Goal: Information Seeking & Learning: Find contact information

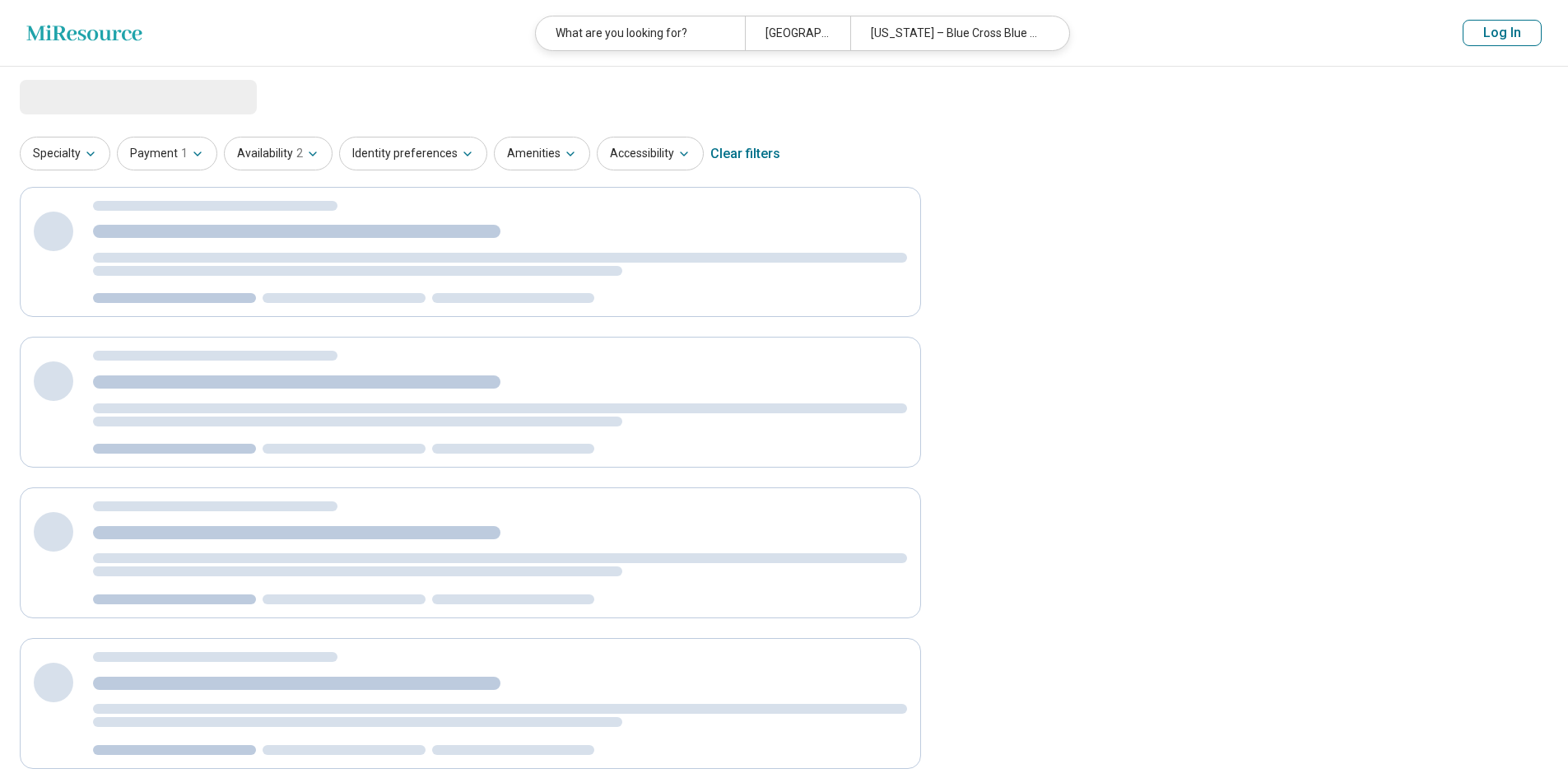
select select "***"
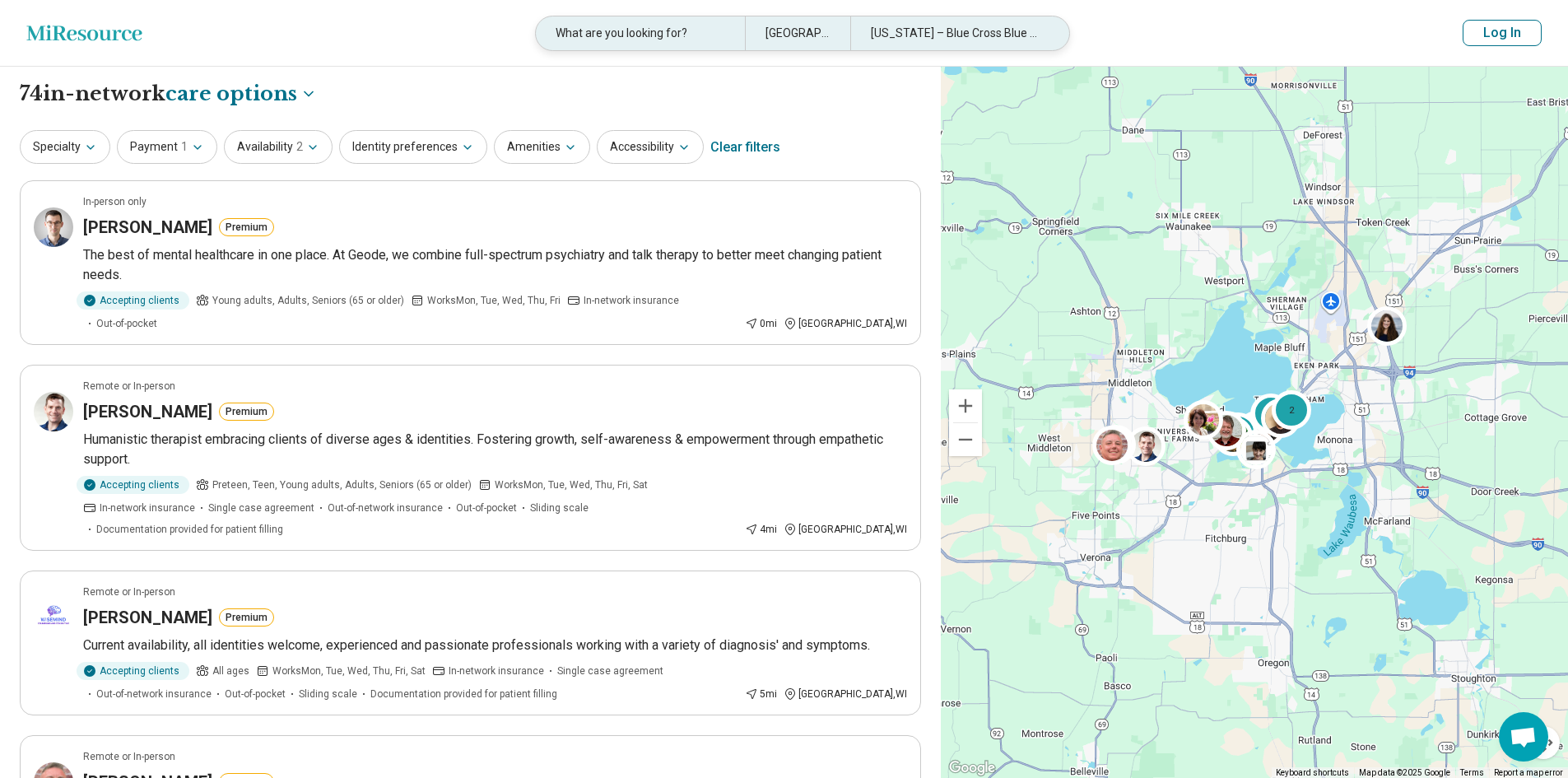
click at [650, 32] on div "What are you looking for?" at bounding box center [640, 33] width 209 height 34
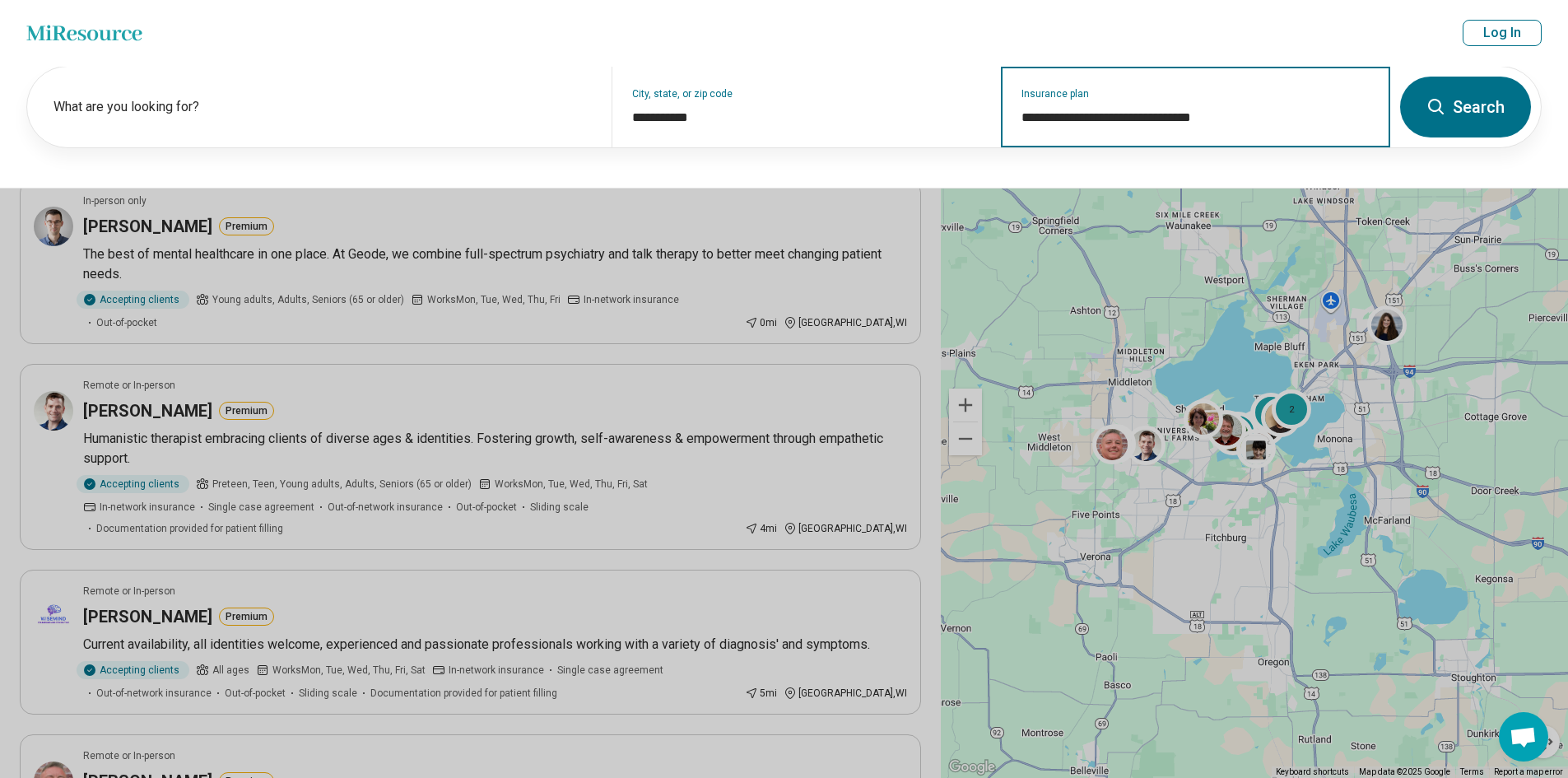
click at [1255, 125] on input "**********" at bounding box center [1196, 118] width 349 height 20
drag, startPoint x: 1249, startPoint y: 122, endPoint x: 920, endPoint y: 122, distance: 329.0
click at [920, 122] on div "**********" at bounding box center [709, 107] width 1364 height 81
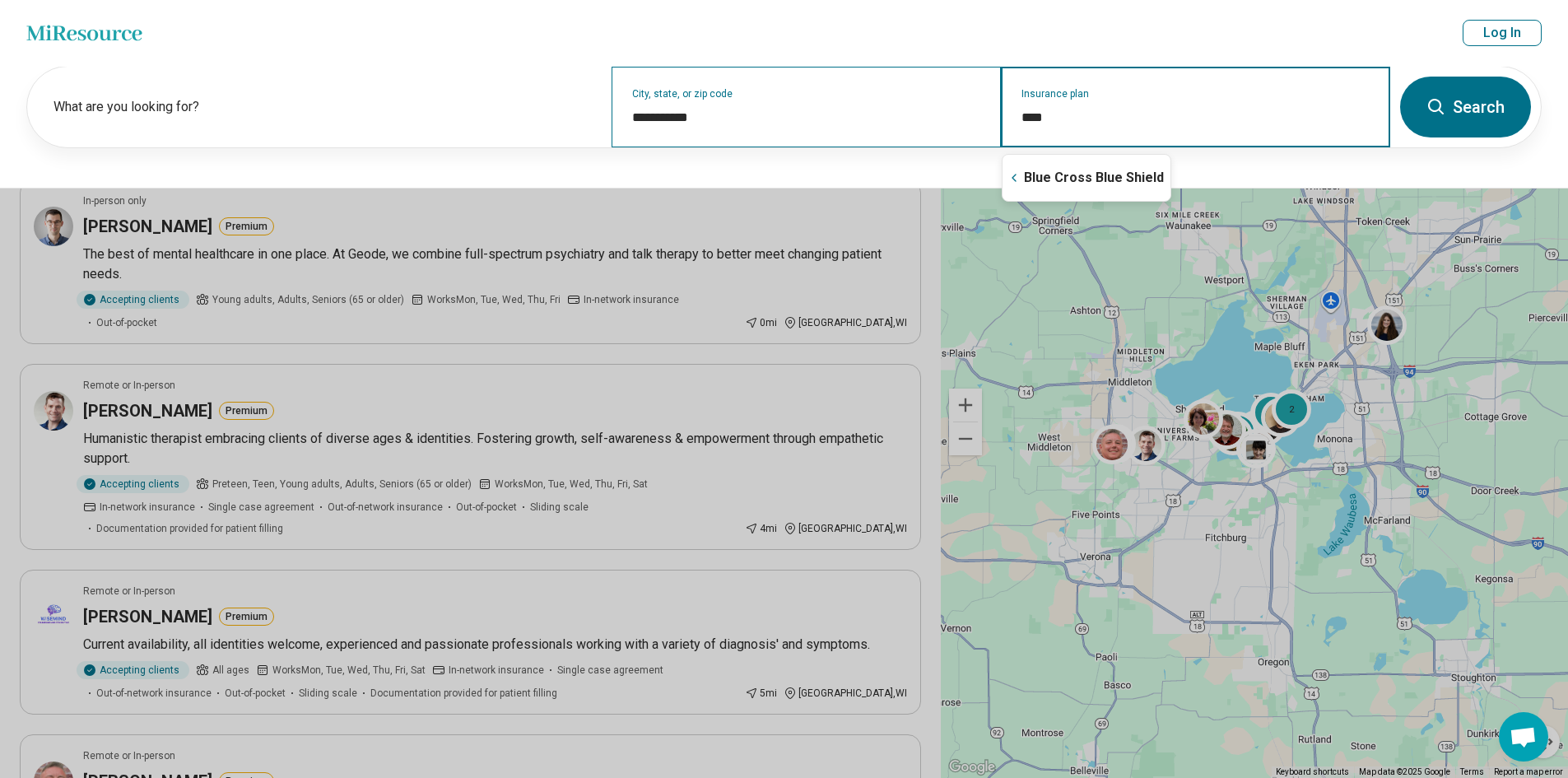
type input "*****"
click at [1017, 173] on icon "Suggestions" at bounding box center [1014, 178] width 13 height 13
drag, startPoint x: 1081, startPoint y: 186, endPoint x: 1073, endPoint y: 189, distance: 8.5
click at [1078, 186] on div "BadgerCare" at bounding box center [1053, 177] width 101 height 33
type input "**********"
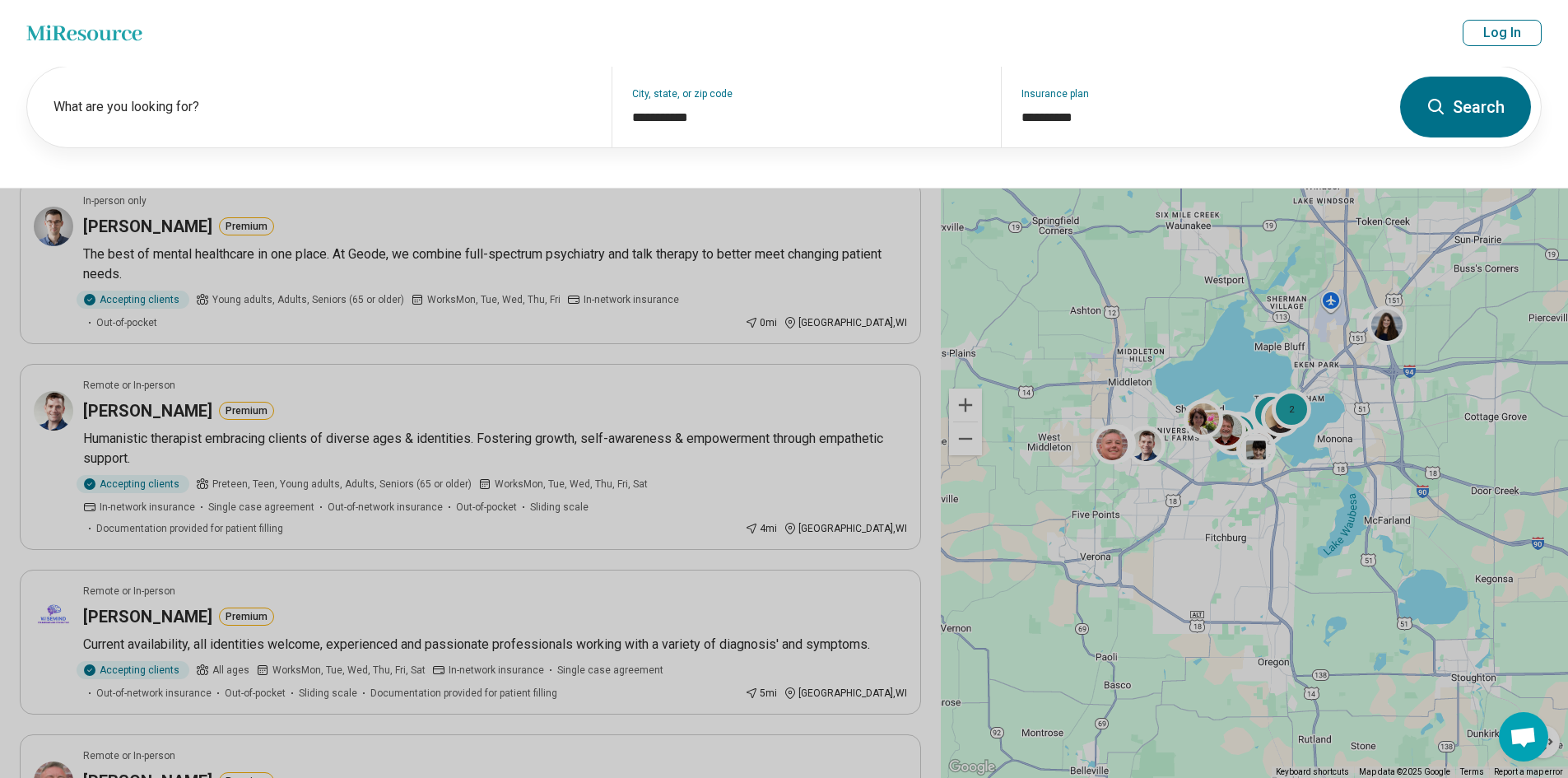
click at [1503, 85] on button "Search" at bounding box center [1465, 106] width 131 height 61
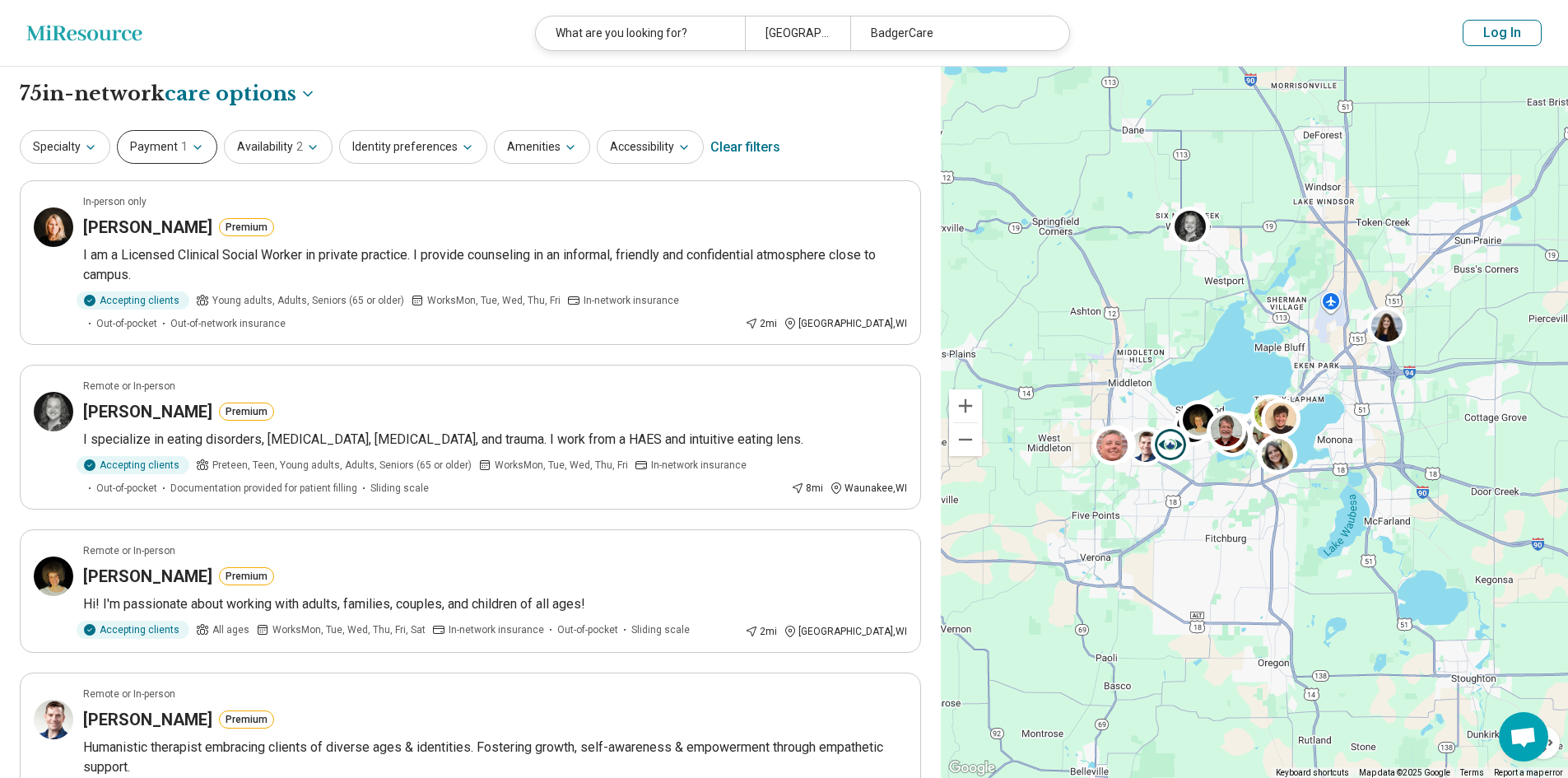
click at [183, 156] on button "Payment 1" at bounding box center [167, 147] width 101 height 34
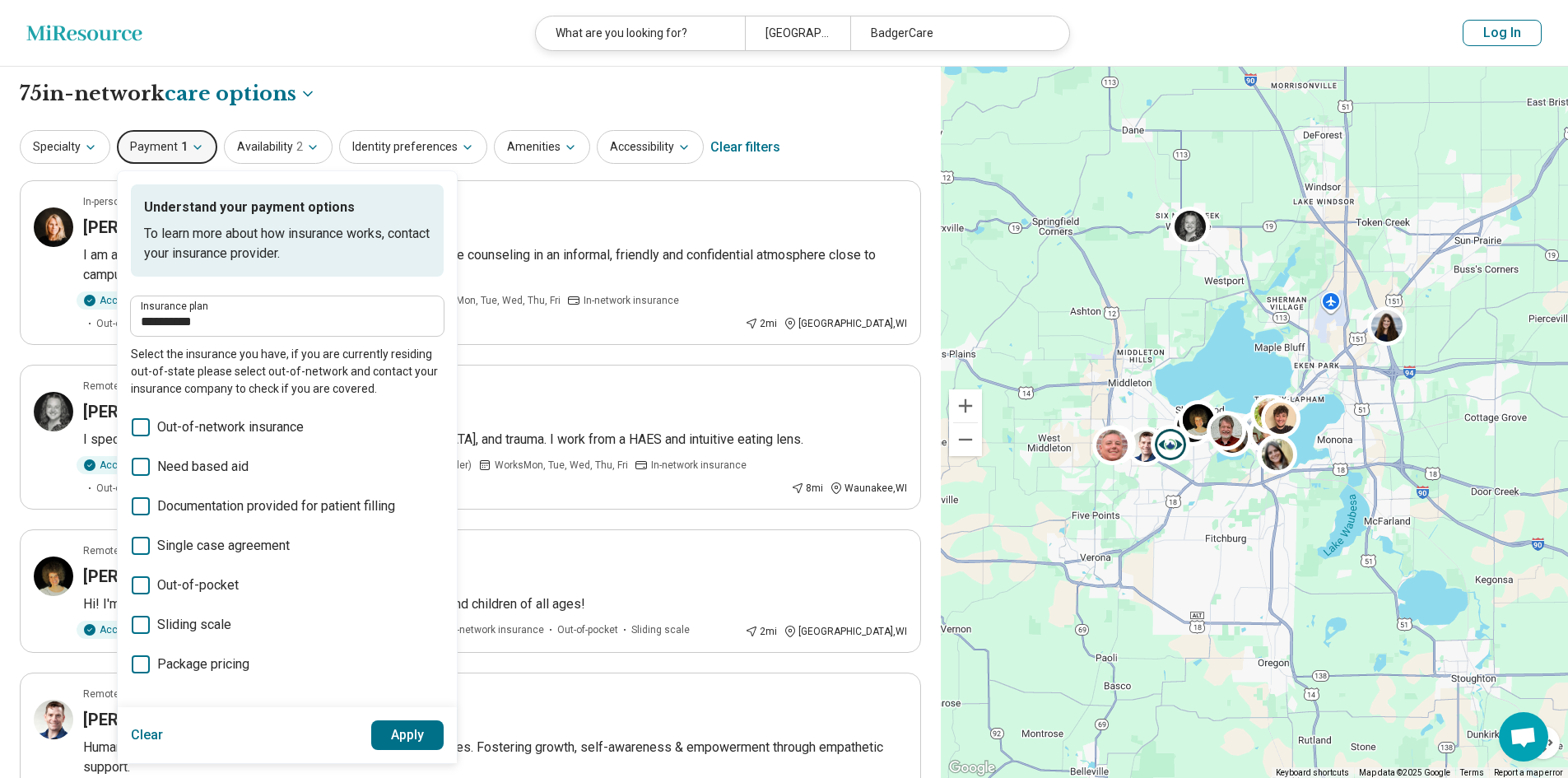
click at [181, 145] on span "1" at bounding box center [184, 147] width 7 height 17
click at [821, 146] on div "**********" at bounding box center [470, 148] width 901 height 40
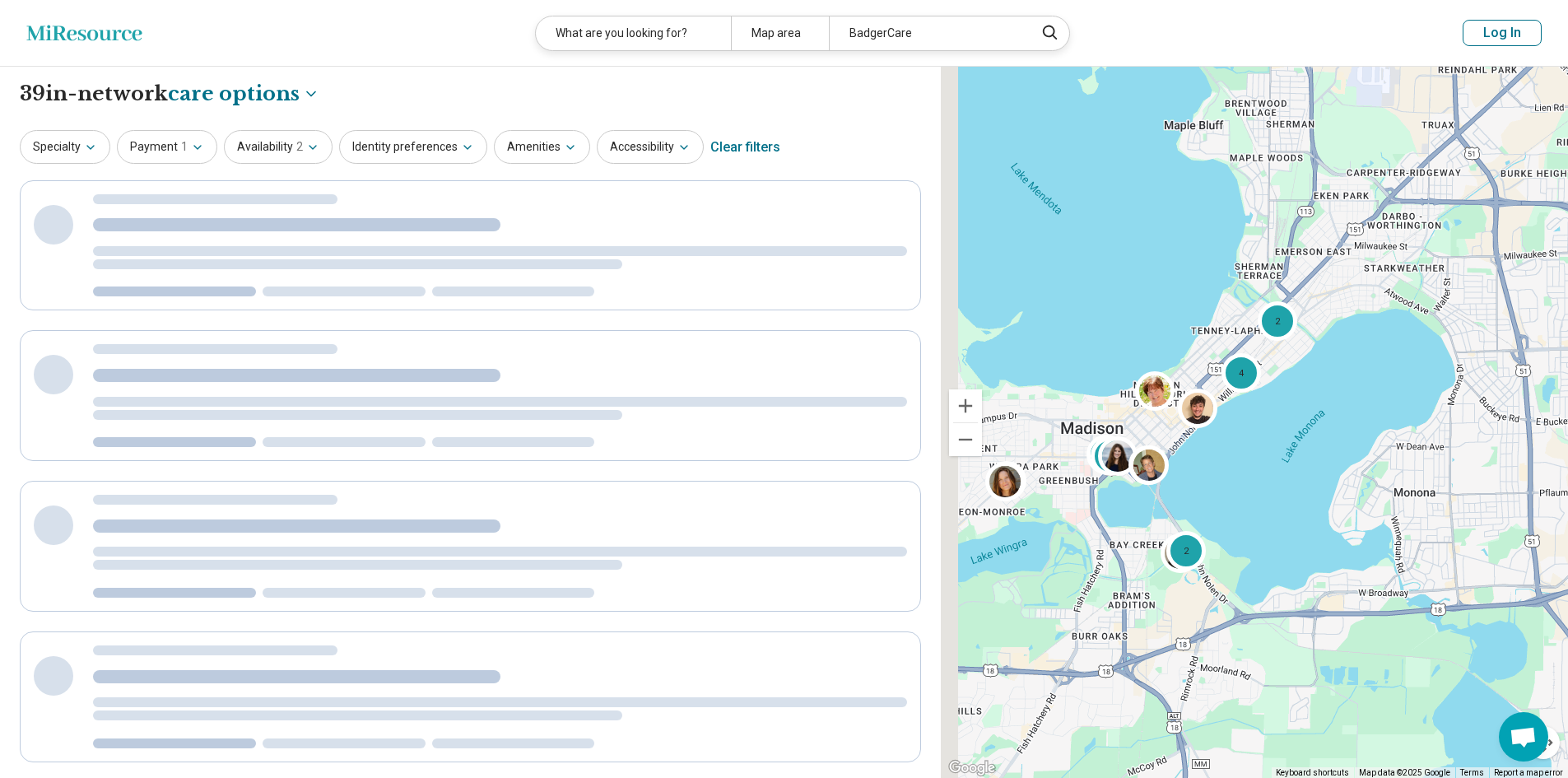
drag, startPoint x: 1189, startPoint y: 444, endPoint x: 1398, endPoint y: 419, distance: 210.5
click at [1400, 429] on div "2 2 2 4 2" at bounding box center [1254, 423] width 627 height 712
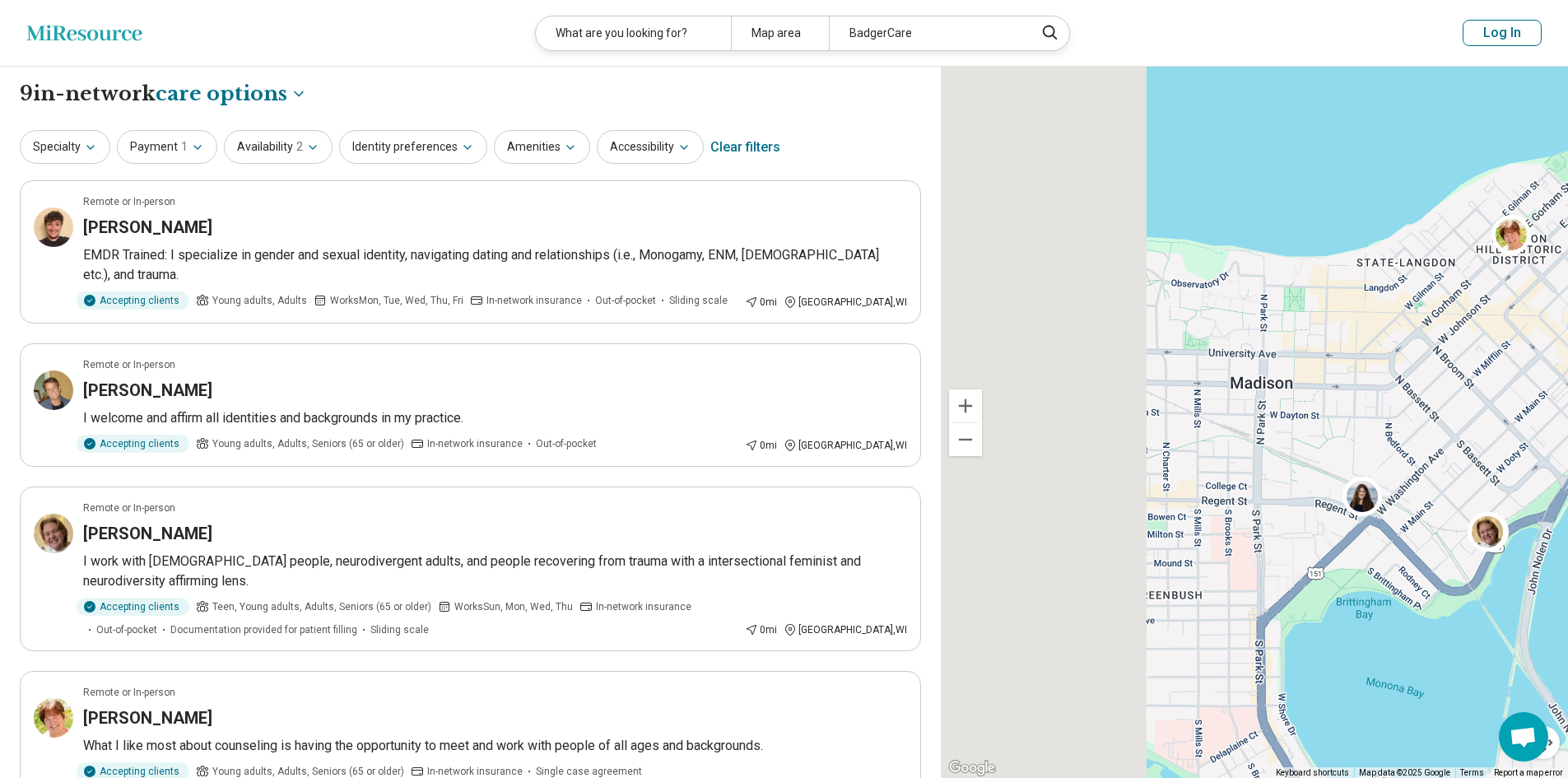
drag, startPoint x: 1194, startPoint y: 405, endPoint x: 1623, endPoint y: 435, distance: 430.0
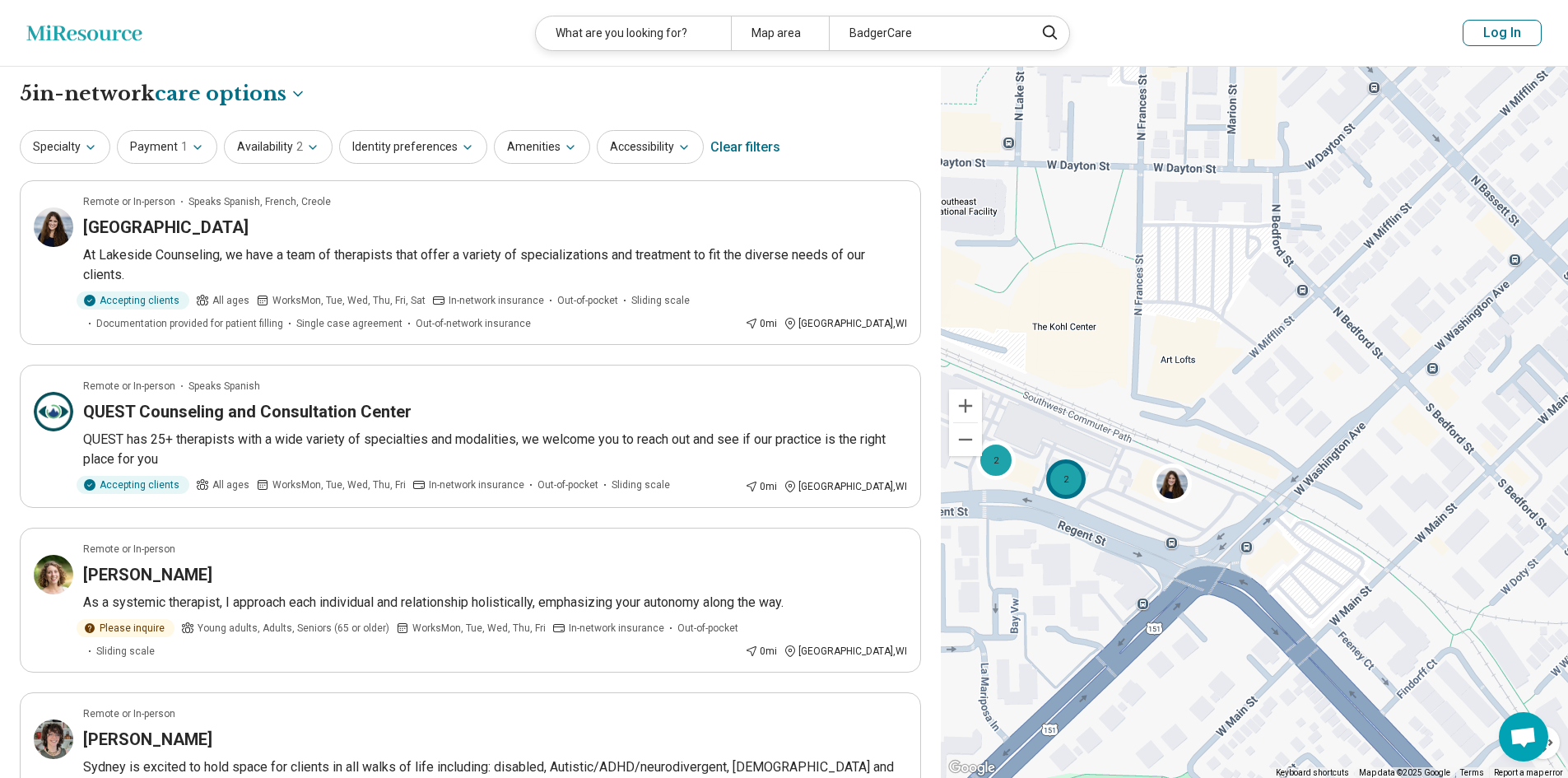
click at [1065, 472] on div "2" at bounding box center [1066, 478] width 40 height 40
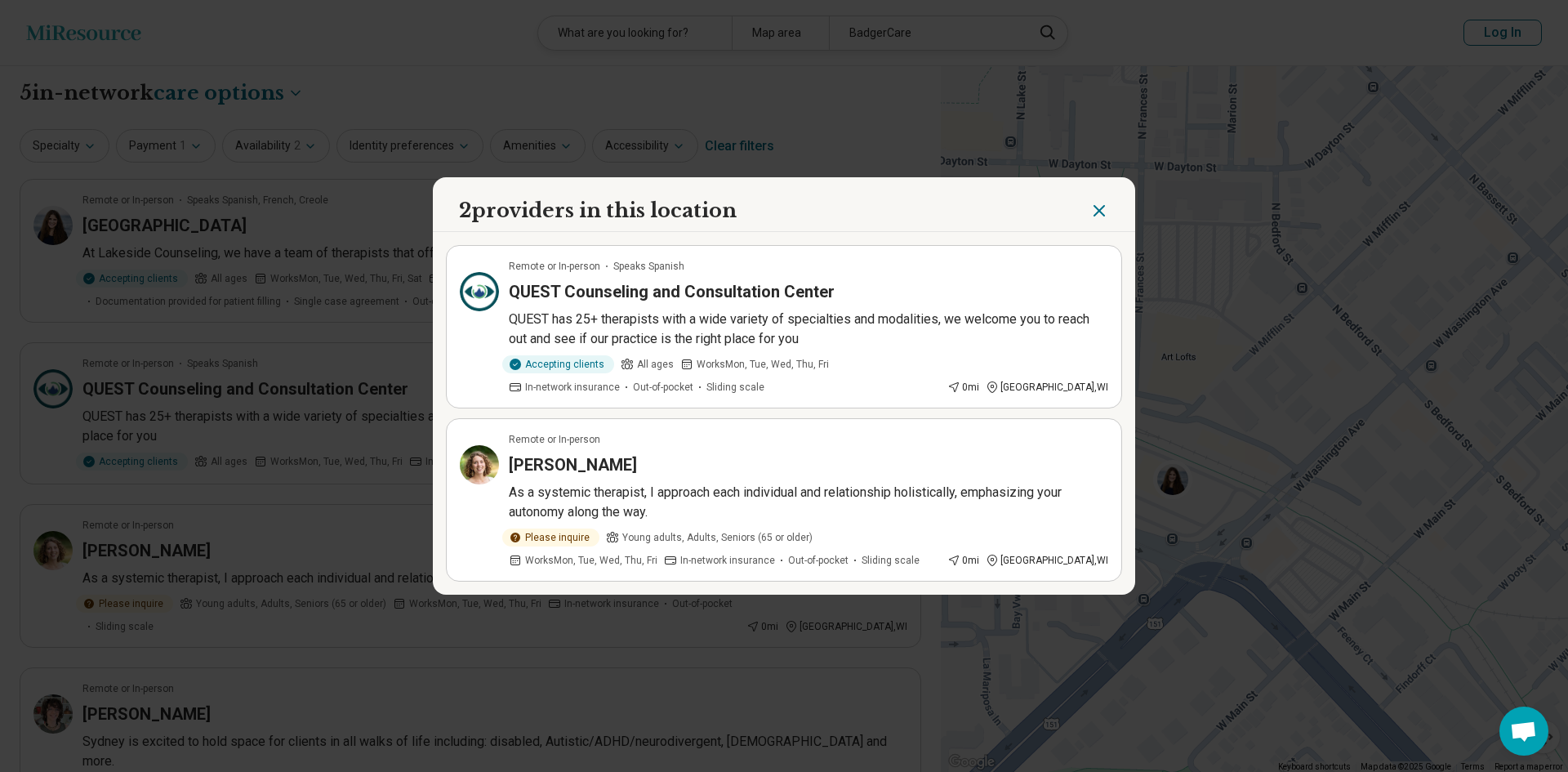
click at [1093, 209] on icon "Close" at bounding box center [1099, 210] width 20 height 20
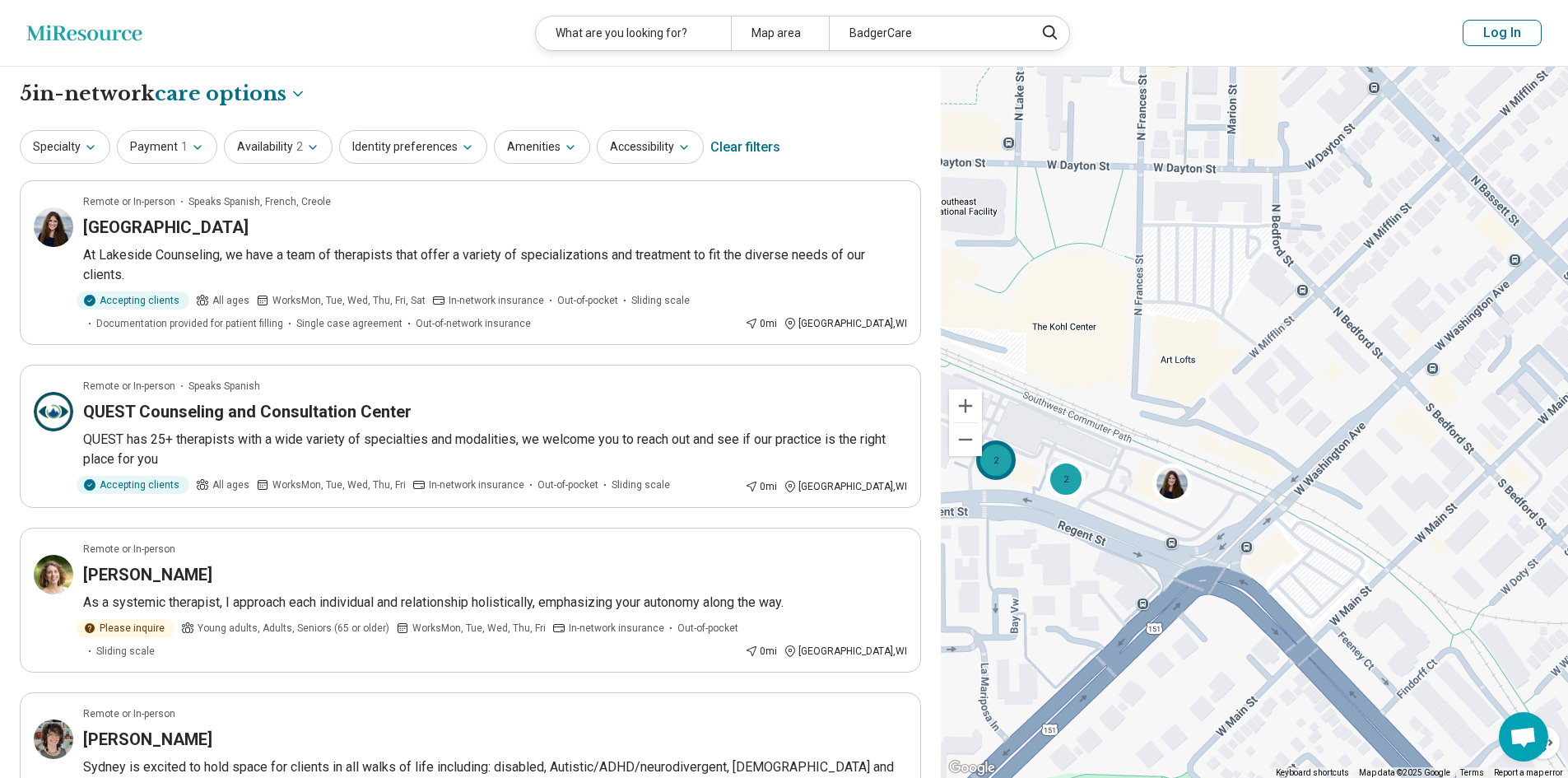
click at [990, 463] on div "2" at bounding box center [996, 461] width 40 height 40
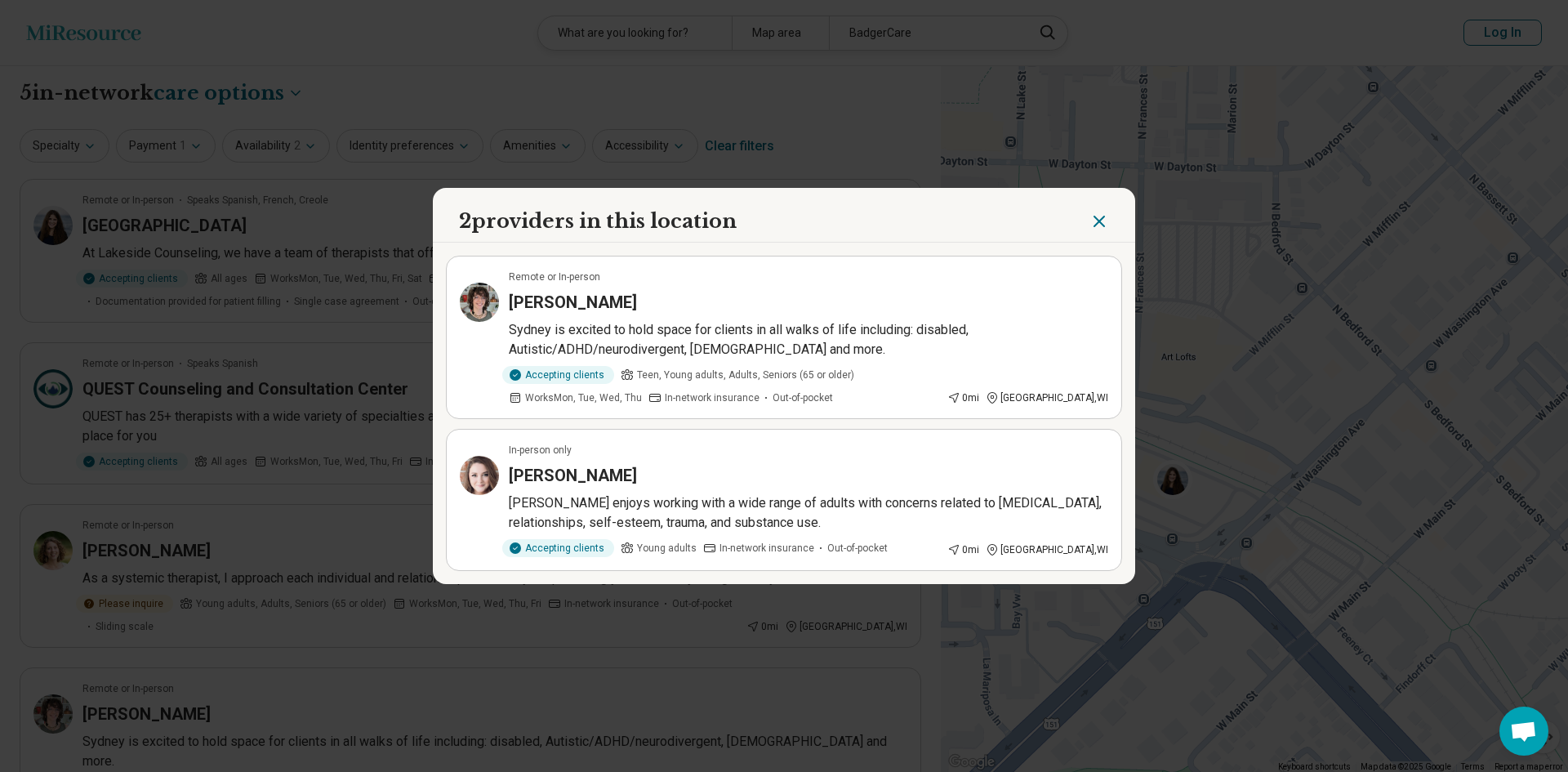
click at [673, 504] on p "Kayla enjoys working with a wide range of adults with concerns related to depre…" at bounding box center [809, 513] width 600 height 39
click at [1091, 209] on button "Close" at bounding box center [1099, 222] width 20 height 28
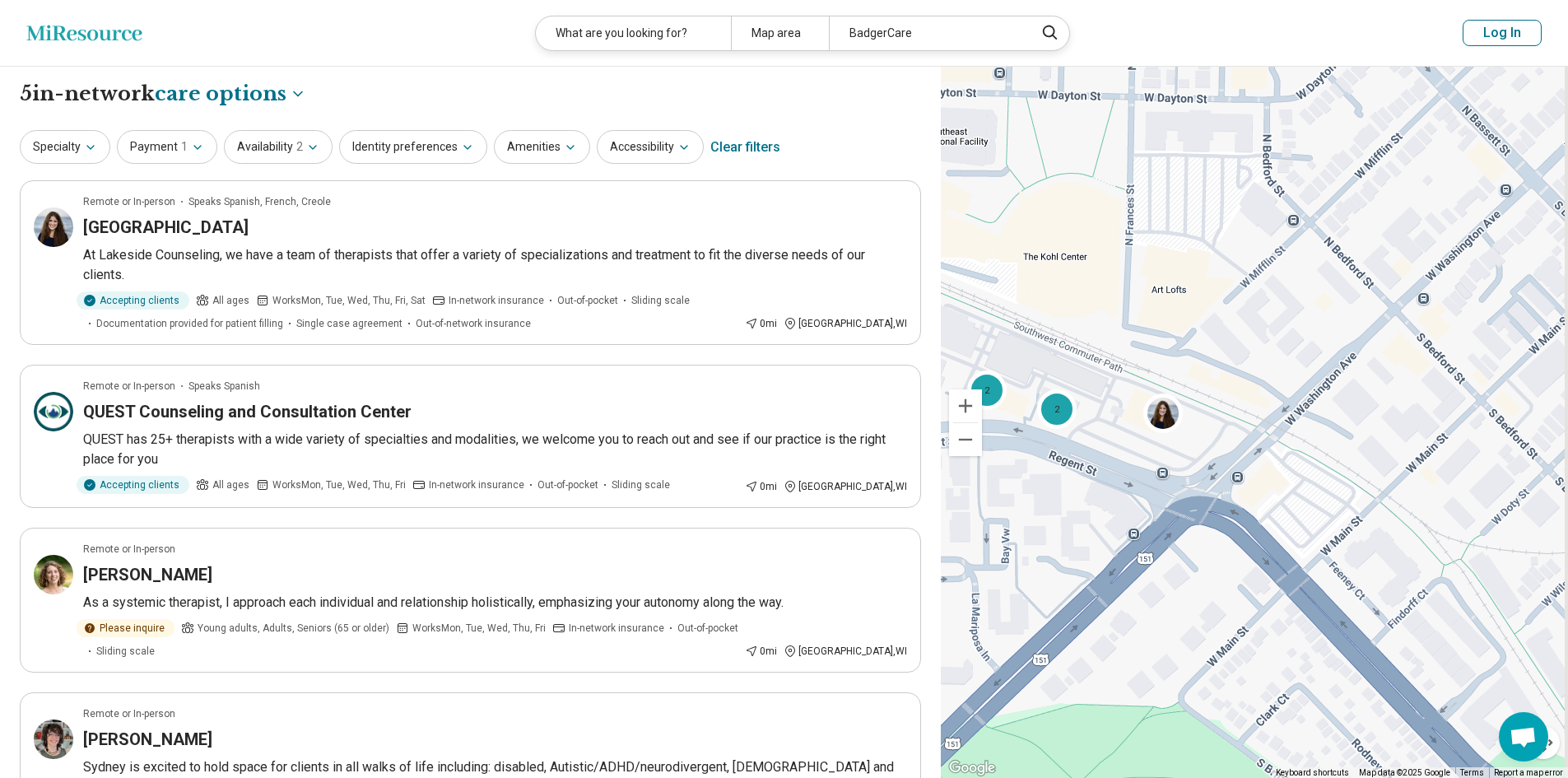
drag, startPoint x: 1398, startPoint y: 572, endPoint x: 1464, endPoint y: 449, distance: 139.6
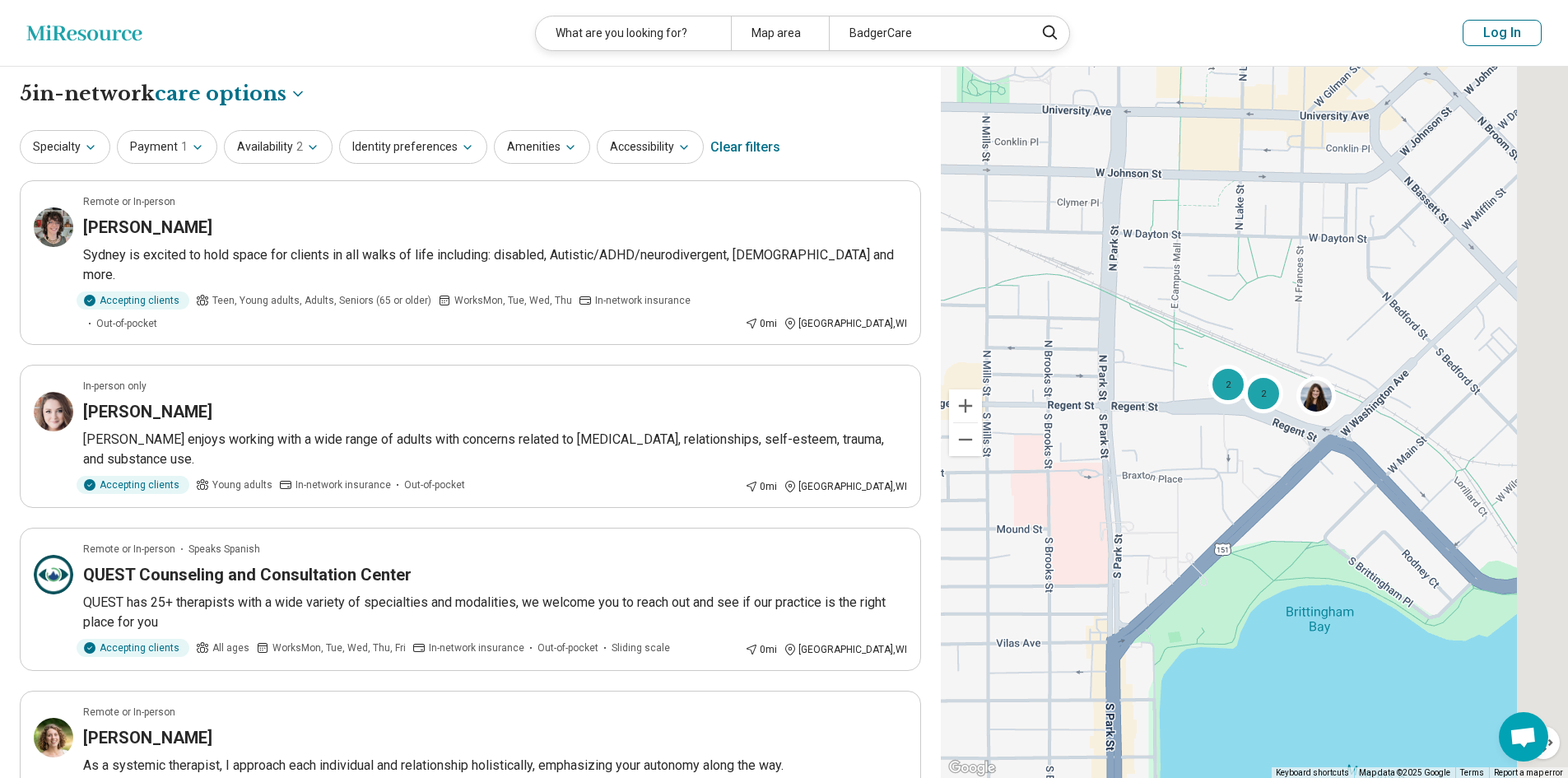
drag, startPoint x: 1458, startPoint y: 537, endPoint x: 1187, endPoint y: 562, distance: 272.2
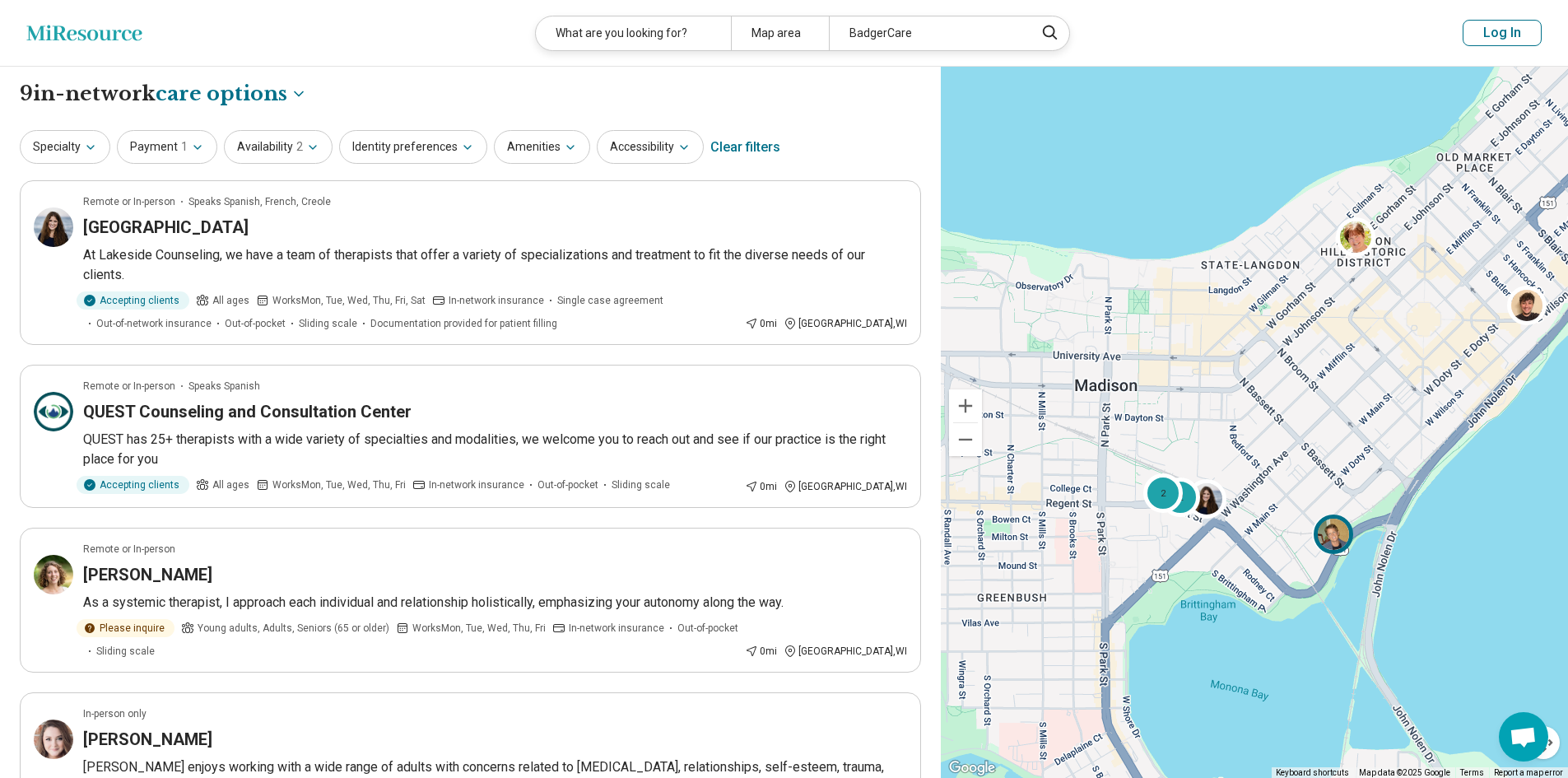
click at [1334, 527] on img at bounding box center [1334, 534] width 40 height 40
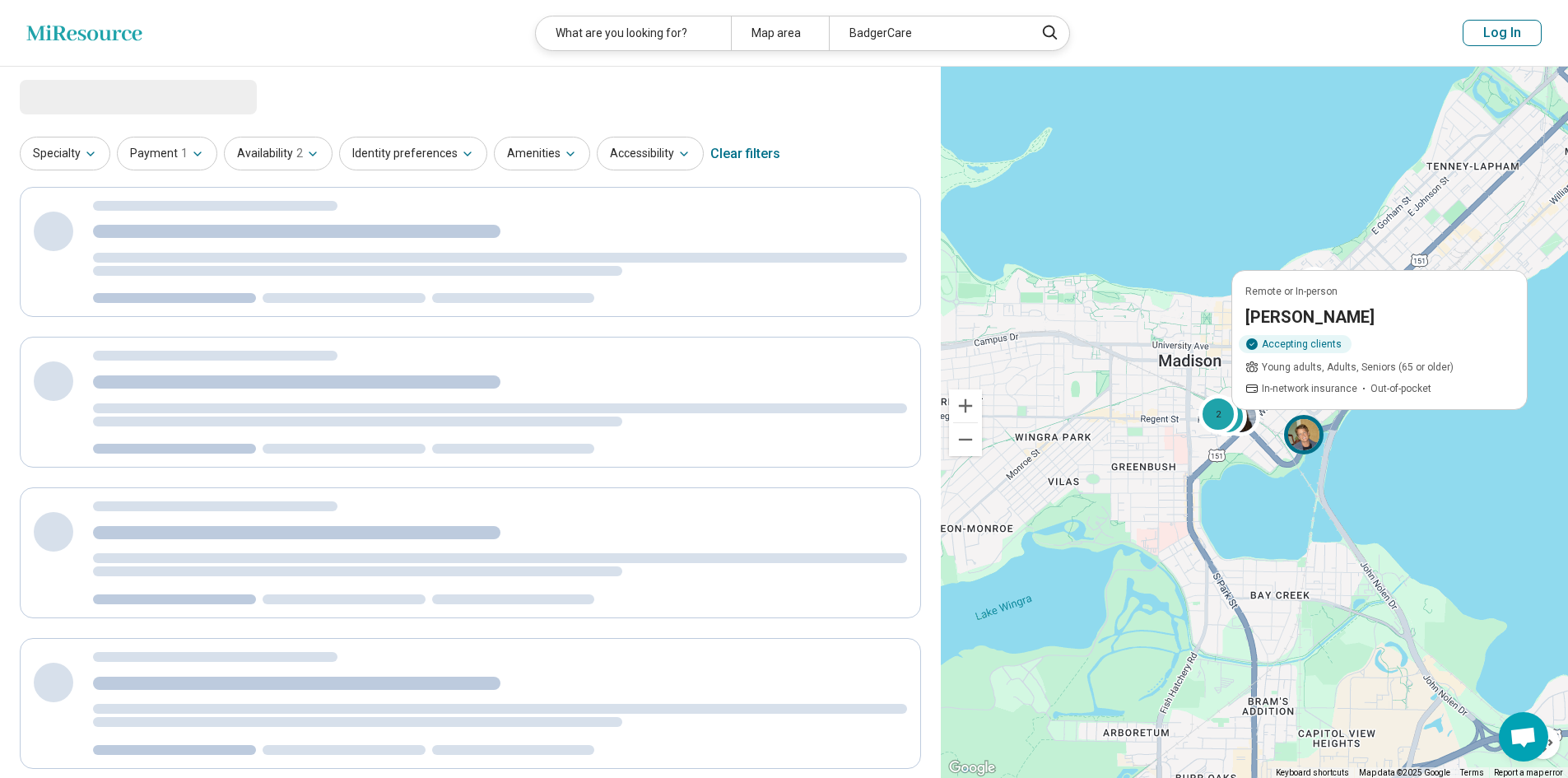
drag, startPoint x: 1200, startPoint y: 662, endPoint x: 1249, endPoint y: 493, distance: 176.0
click at [1249, 493] on div "2 2 Remote or In-person Tammy Sytsma Accepting clients Young adults, Adults, Se…" at bounding box center [1254, 423] width 627 height 712
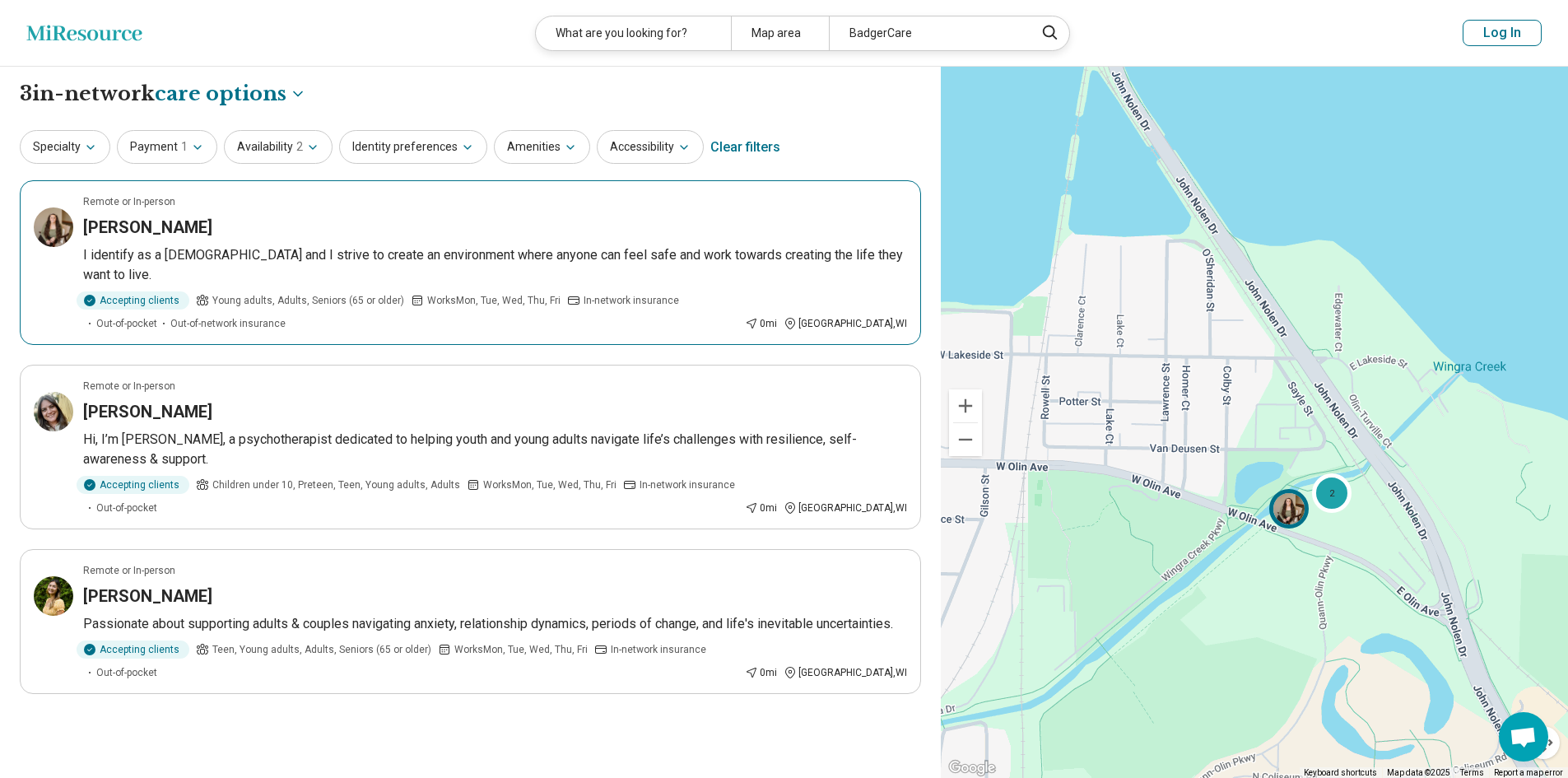
click at [1287, 497] on img at bounding box center [1289, 508] width 40 height 40
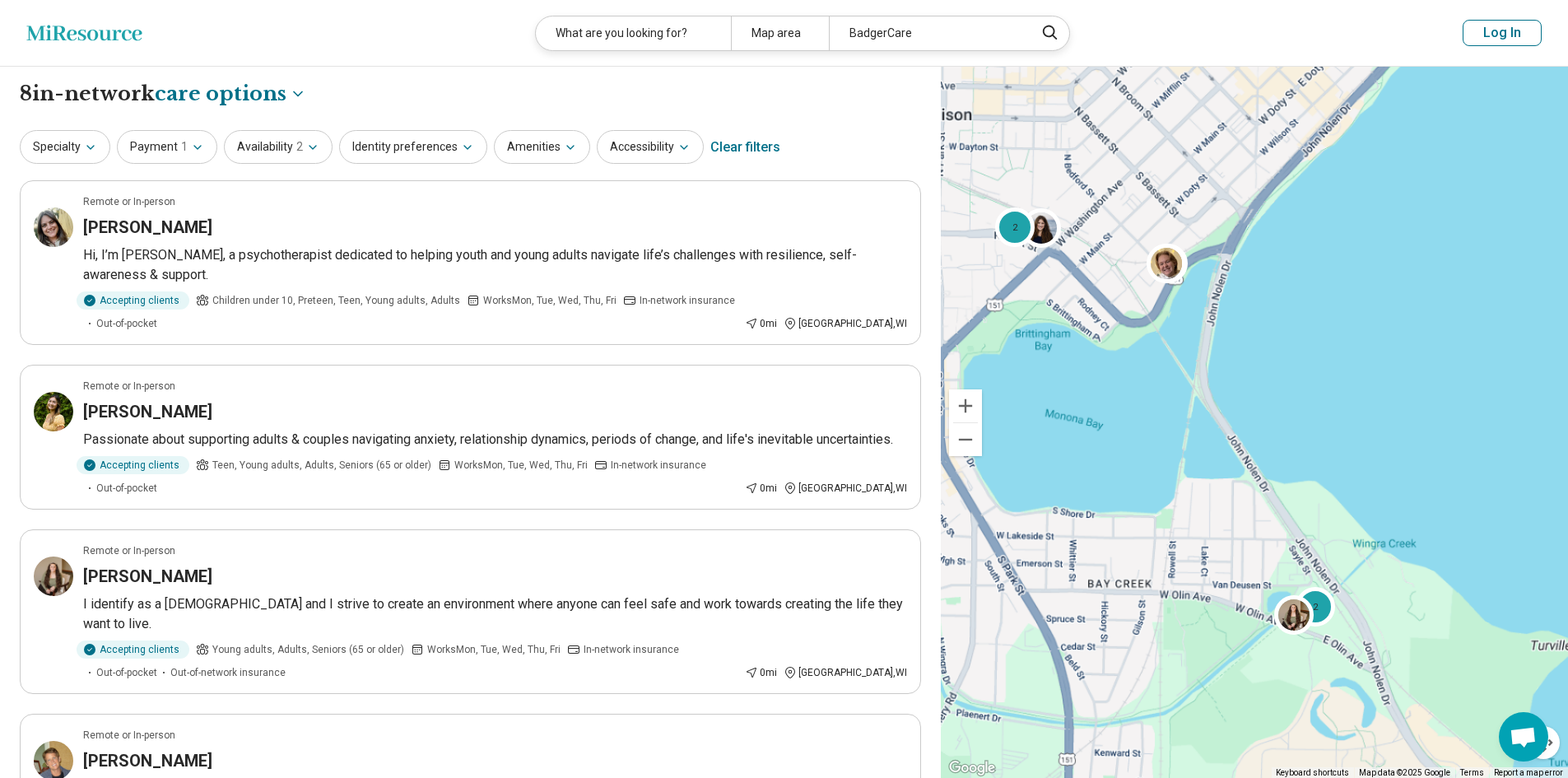
drag, startPoint x: 1140, startPoint y: 517, endPoint x: 1209, endPoint y: 619, distance: 123.1
click at [1209, 619] on div "2 2" at bounding box center [1254, 423] width 627 height 712
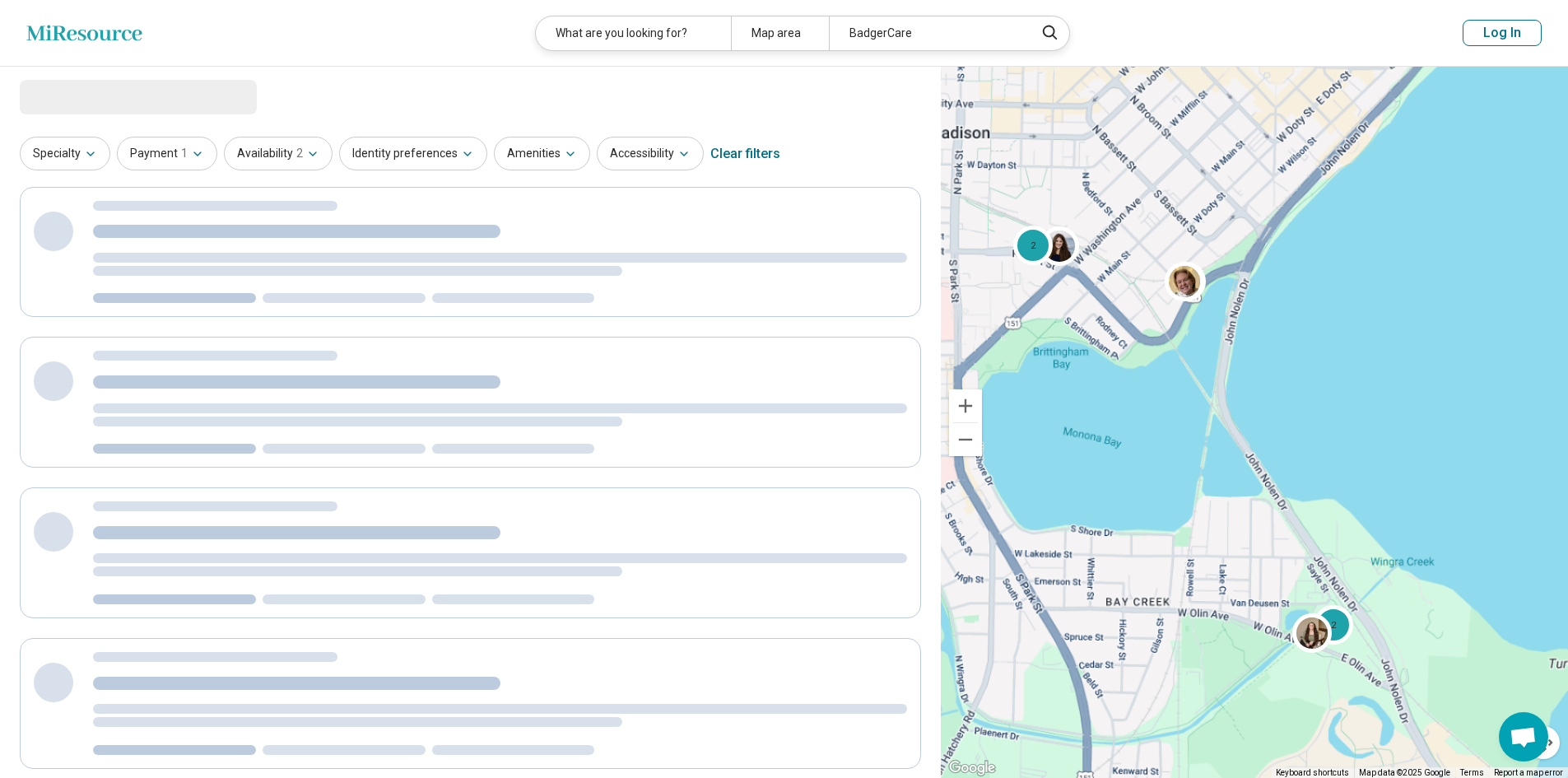
drag, startPoint x: 1156, startPoint y: 516, endPoint x: 1483, endPoint y: 717, distance: 383.8
click at [1483, 717] on div "2 2" at bounding box center [1254, 423] width 627 height 712
select select "***"
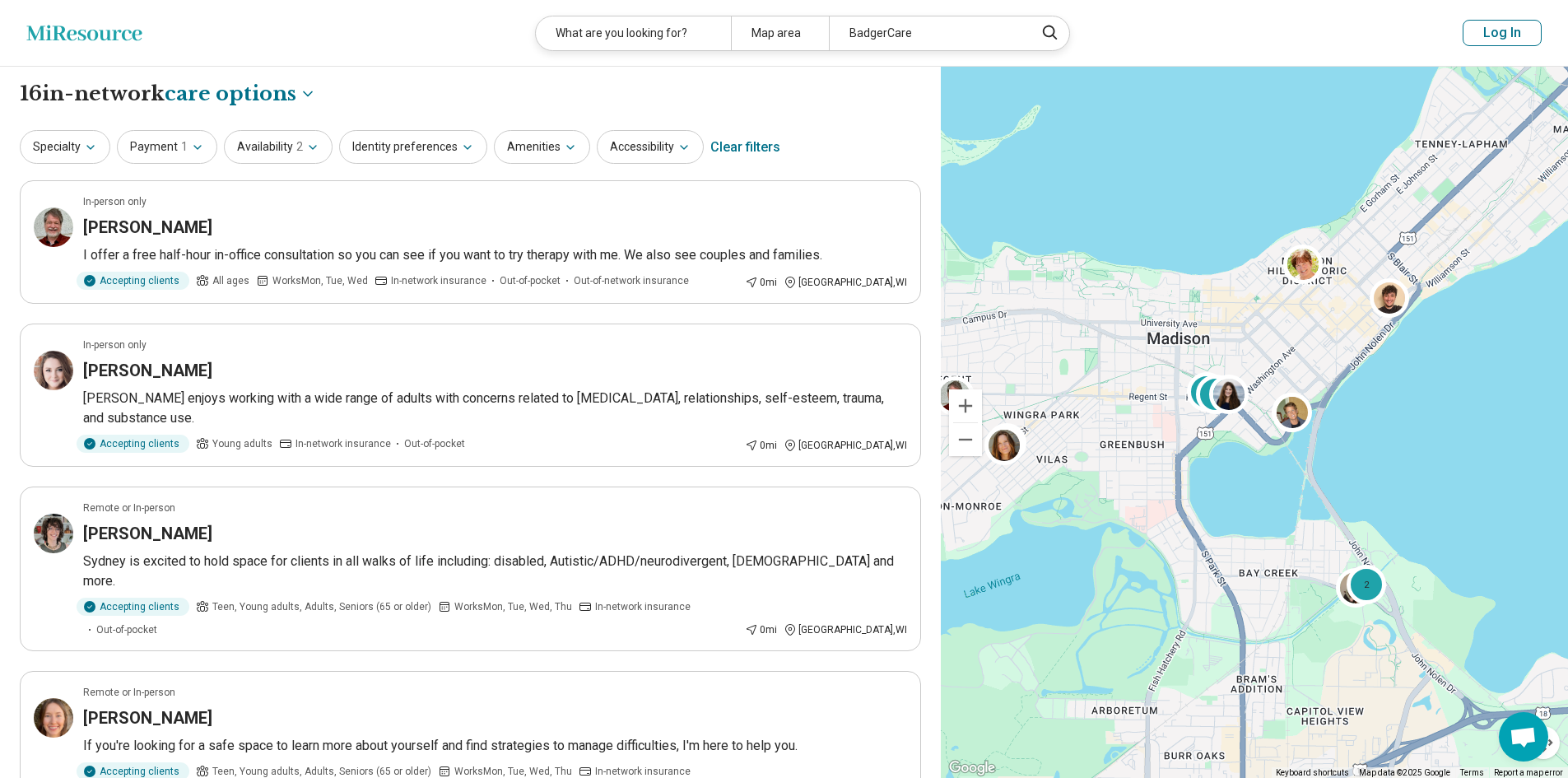
drag, startPoint x: 1353, startPoint y: 443, endPoint x: 1135, endPoint y: 294, distance: 264.1
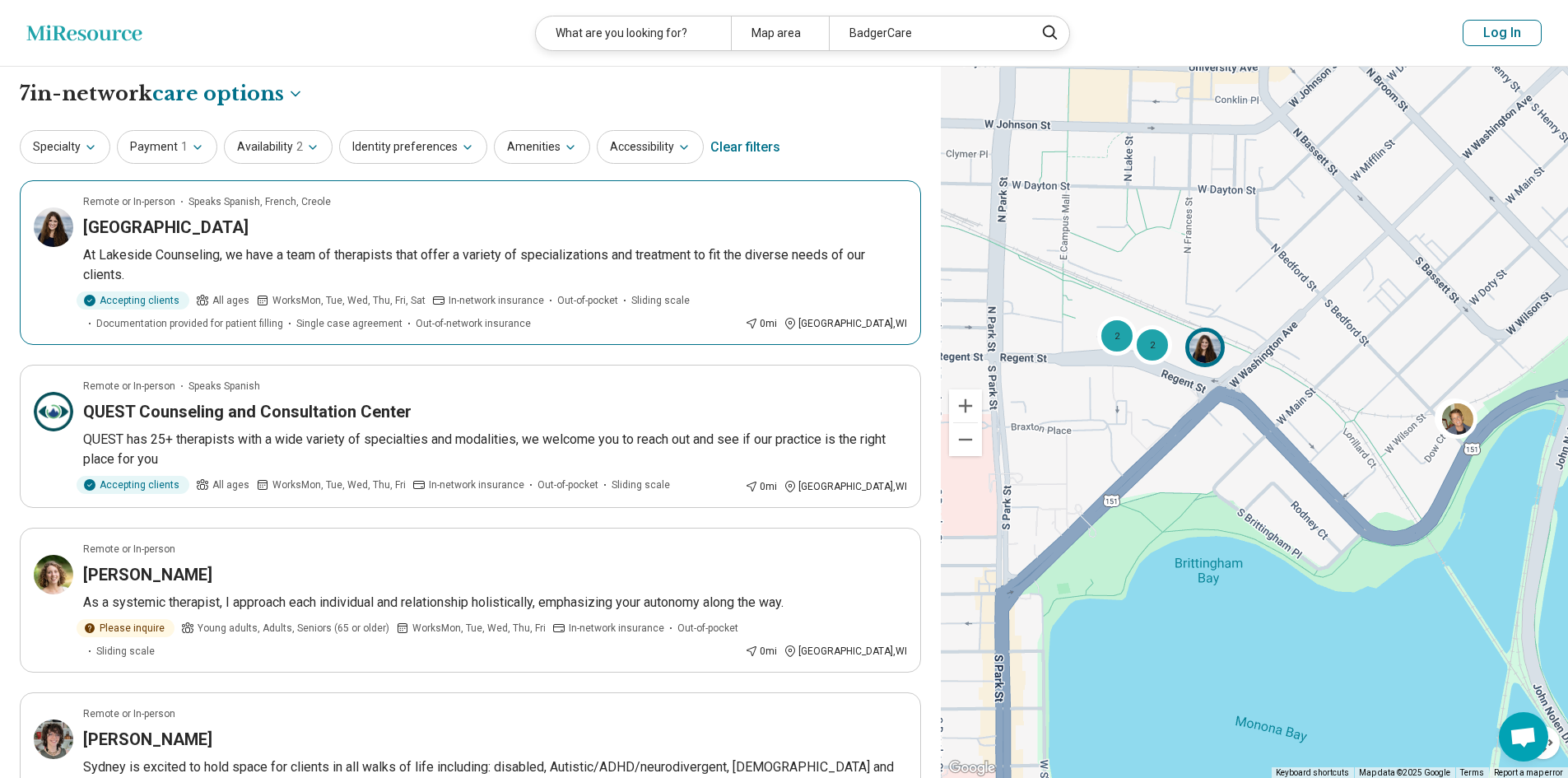
click at [493, 272] on p "At Lakeside Counseling, we have a team of therapists that offer a variety of sp…" at bounding box center [494, 266] width 824 height 40
click at [1152, 331] on div "2" at bounding box center [1153, 344] width 40 height 40
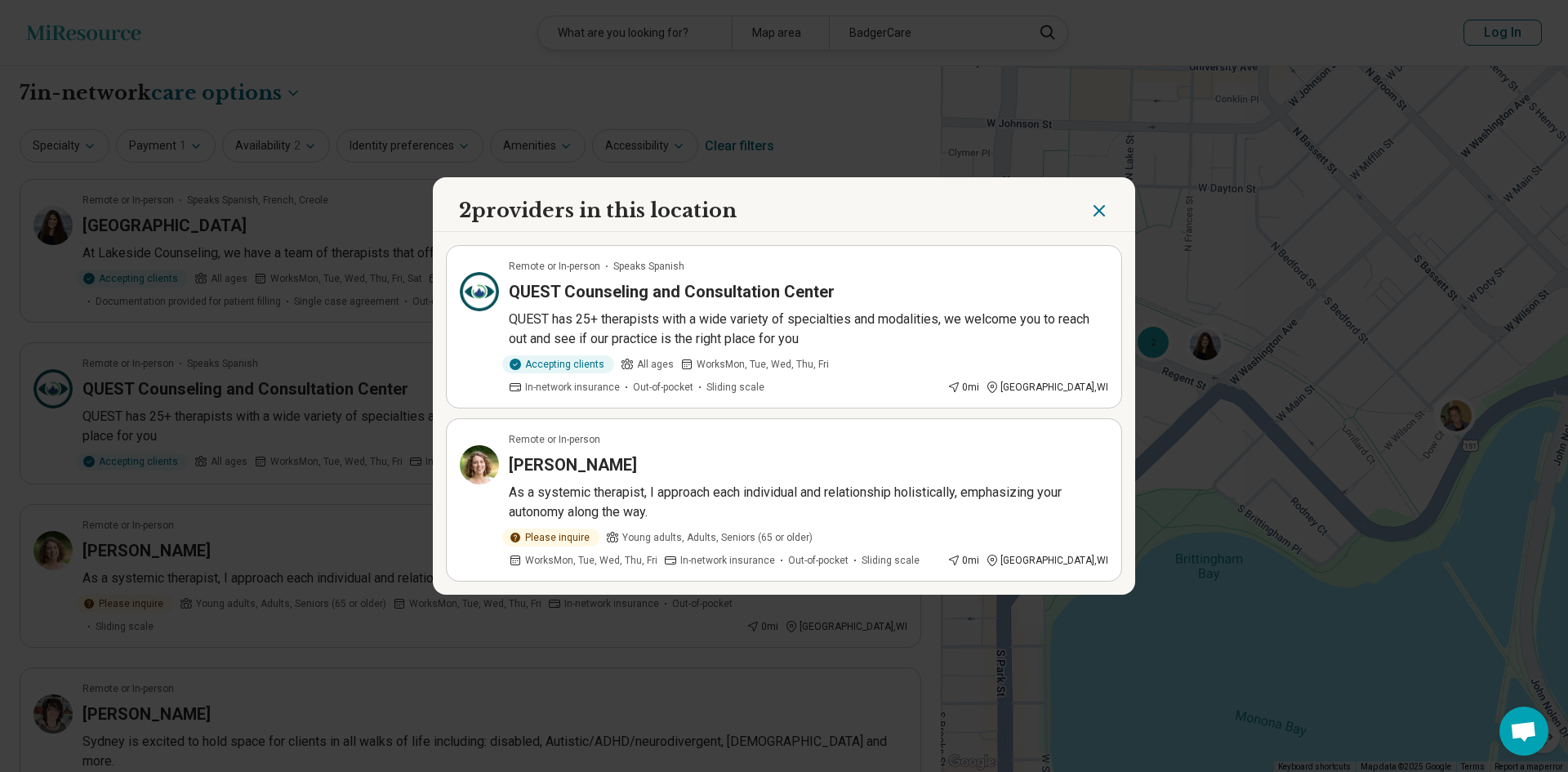
click at [1090, 211] on icon "Close" at bounding box center [1099, 210] width 20 height 20
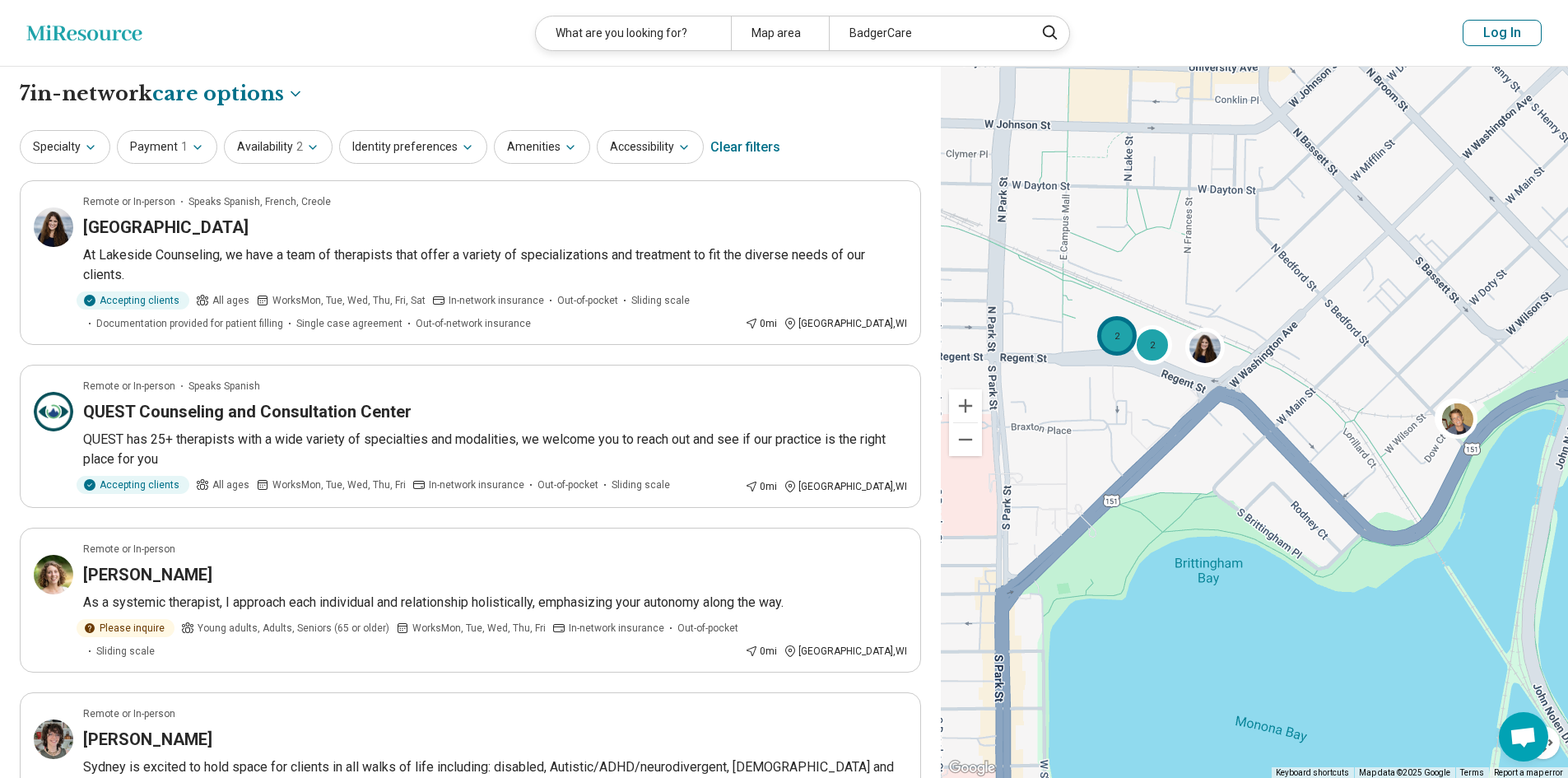
click at [1105, 342] on div "2" at bounding box center [1117, 335] width 40 height 40
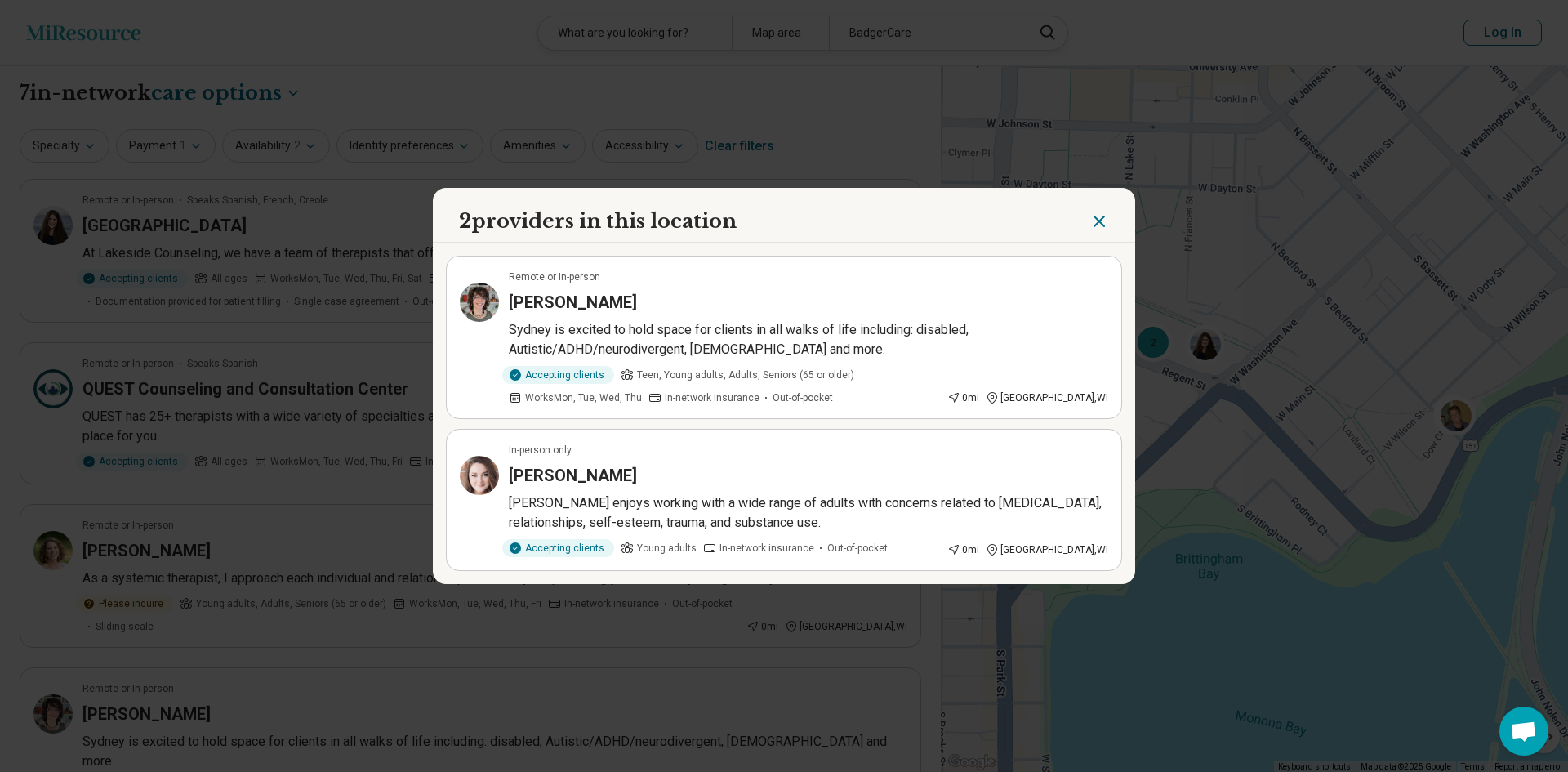
click at [592, 471] on h3 "Kayla Swanson" at bounding box center [573, 476] width 128 height 22
click at [1082, 216] on header "2 providers in this location" at bounding box center [784, 215] width 703 height 55
click at [1094, 224] on icon "Close" at bounding box center [1099, 222] width 9 height 9
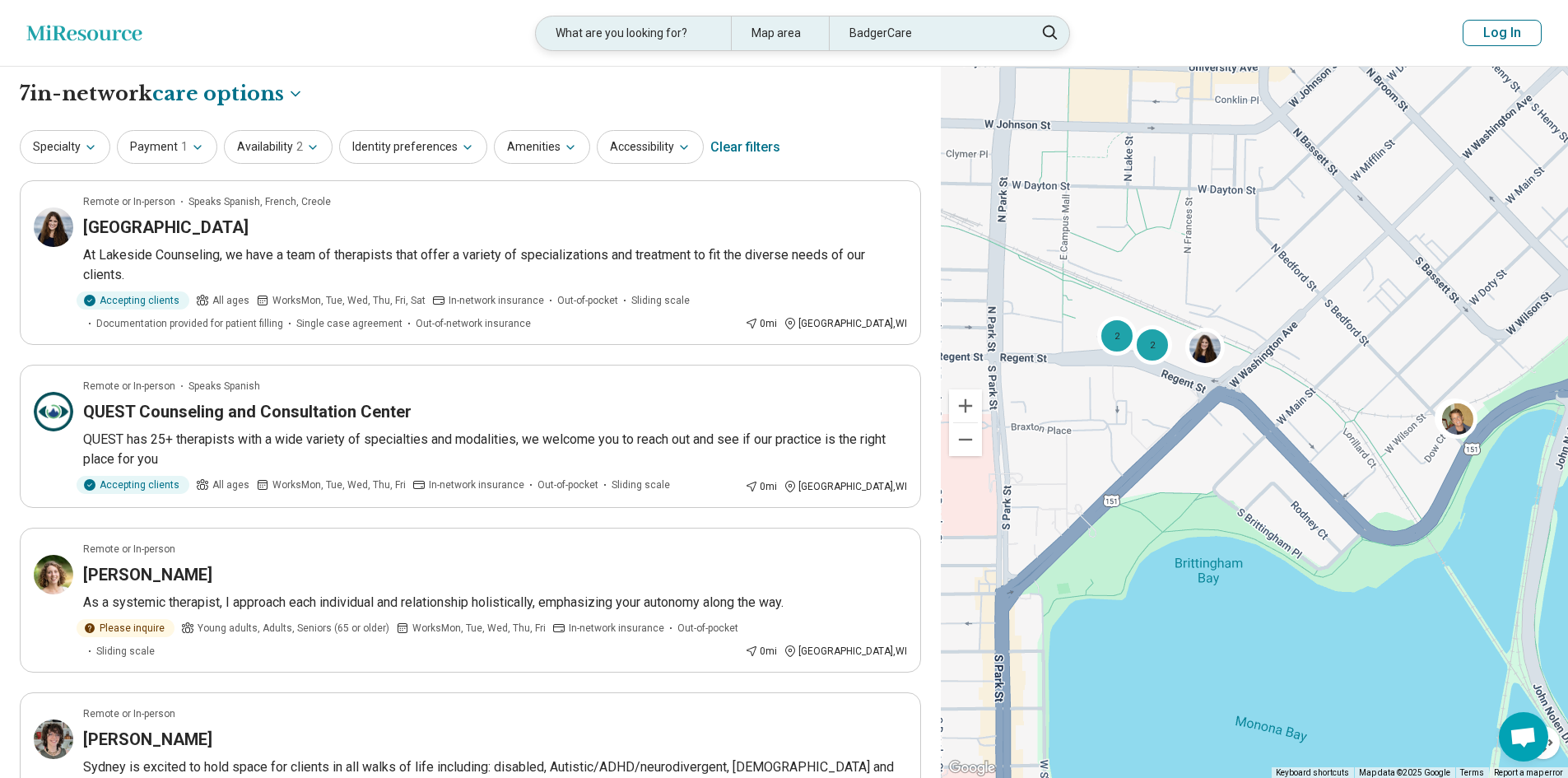
click at [932, 16] on div "What are you looking for? Map area BadgerCare" at bounding box center [802, 34] width 535 height 36
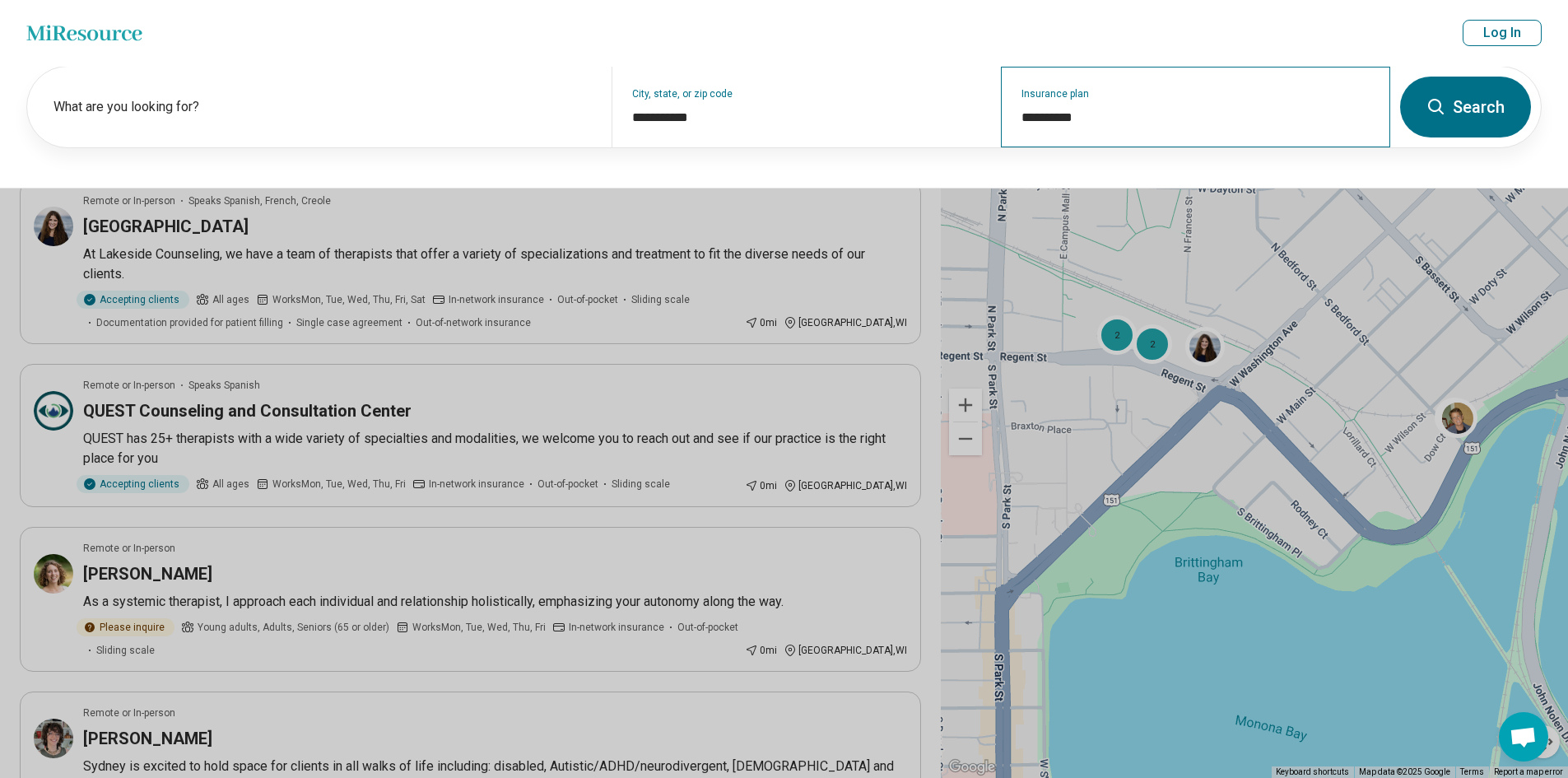
click at [1069, 95] on div "**********" at bounding box center [1195, 107] width 389 height 81
drag, startPoint x: 1126, startPoint y: 122, endPoint x: 968, endPoint y: 122, distance: 158.0
click at [968, 122] on div "**********" at bounding box center [709, 107] width 1364 height 81
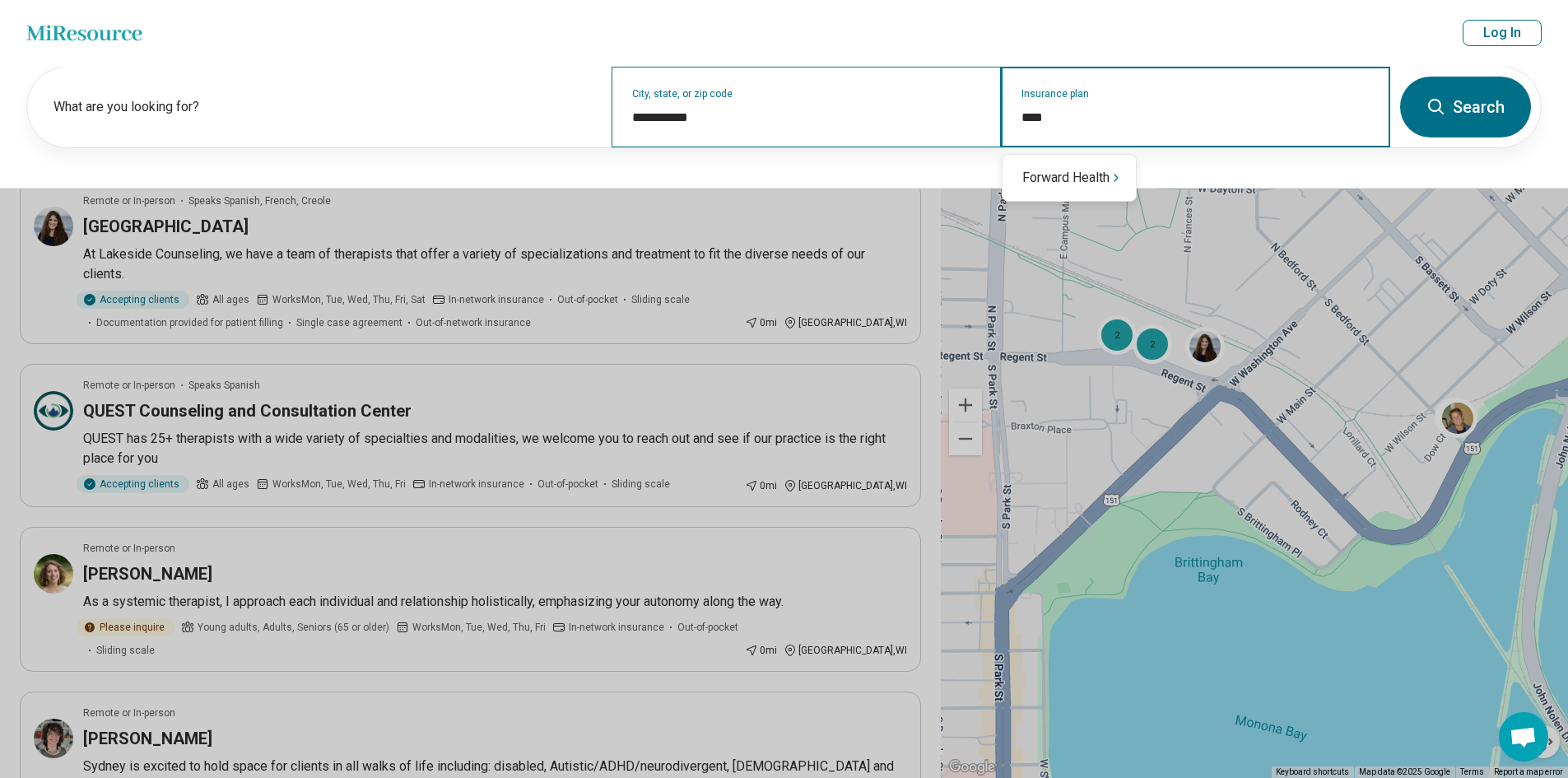
type input "*****"
click at [1101, 183] on div "Forward Health" at bounding box center [1070, 177] width 134 height 33
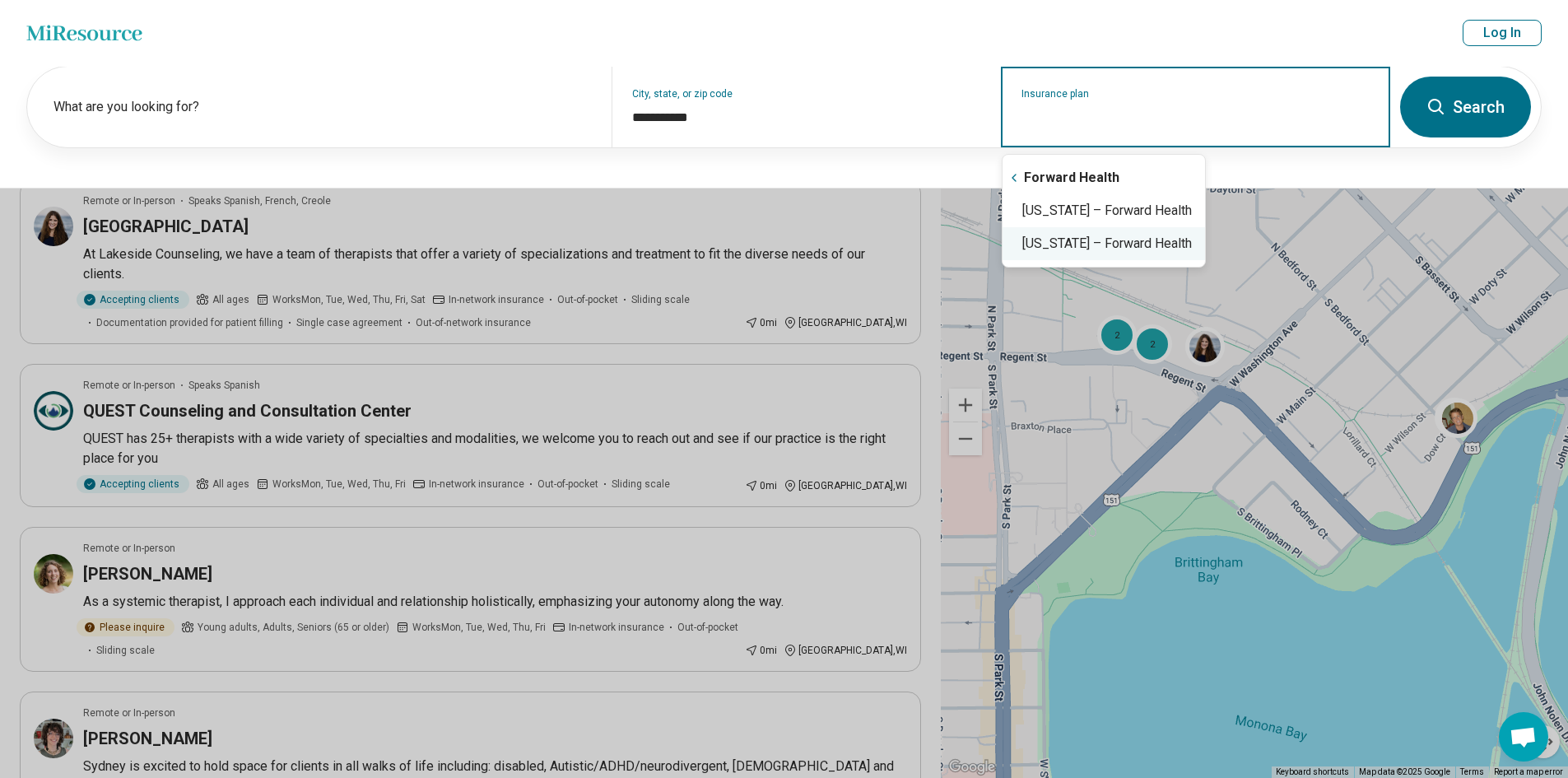
click at [1086, 251] on div "Wisconsin – Forward Health" at bounding box center [1104, 243] width 202 height 33
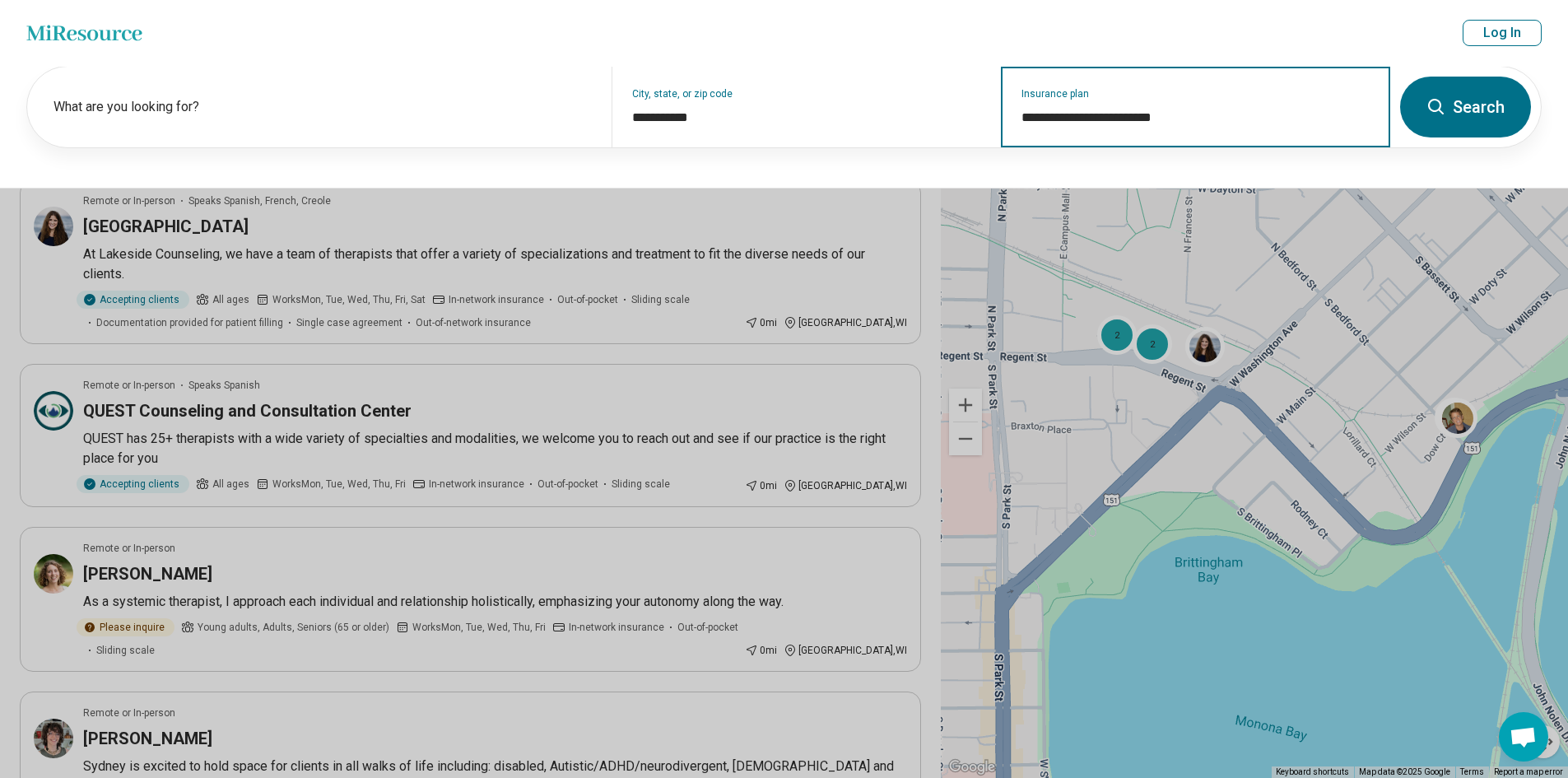
type input "**********"
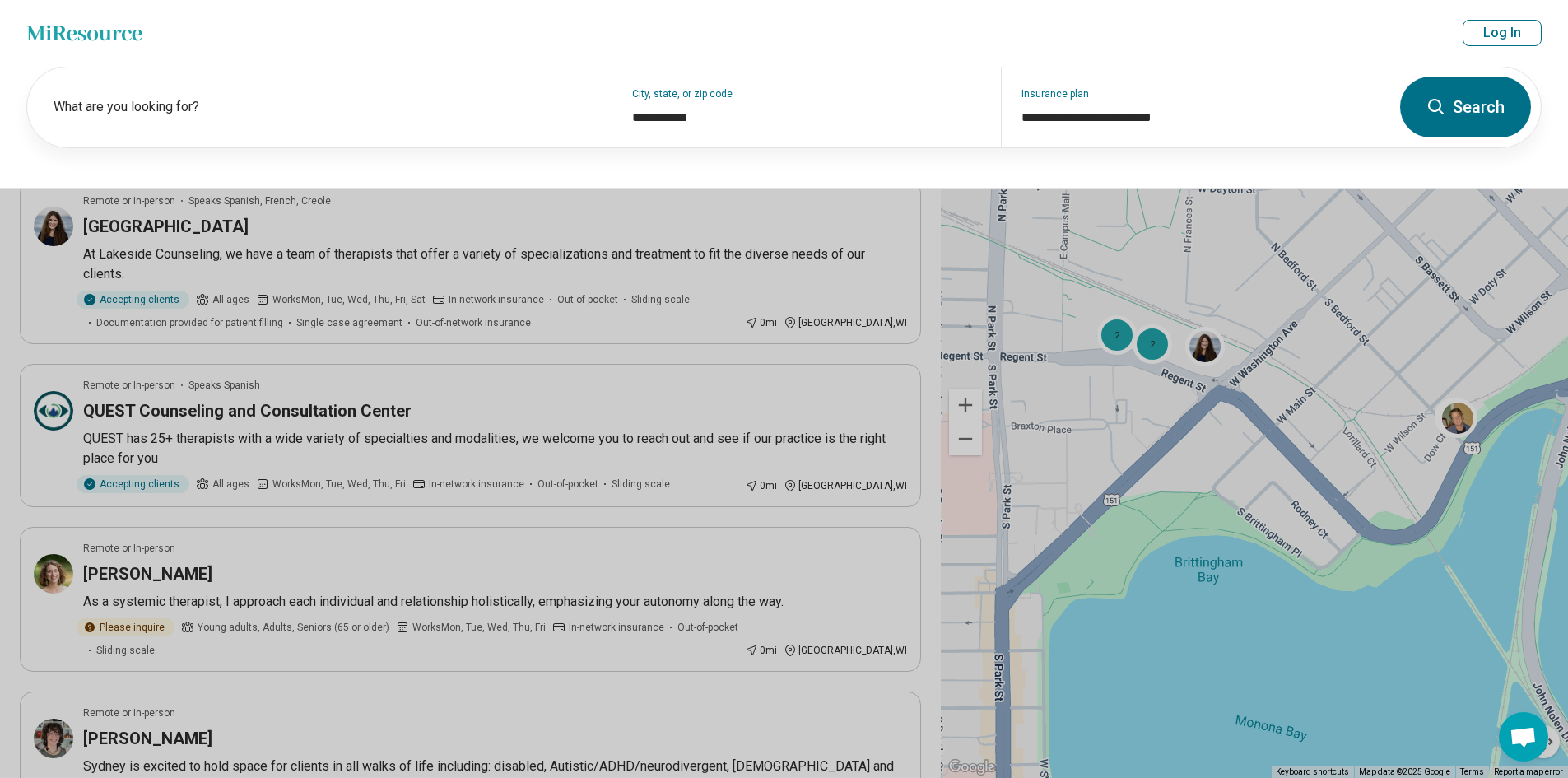
click at [1469, 85] on button "Search" at bounding box center [1465, 106] width 131 height 61
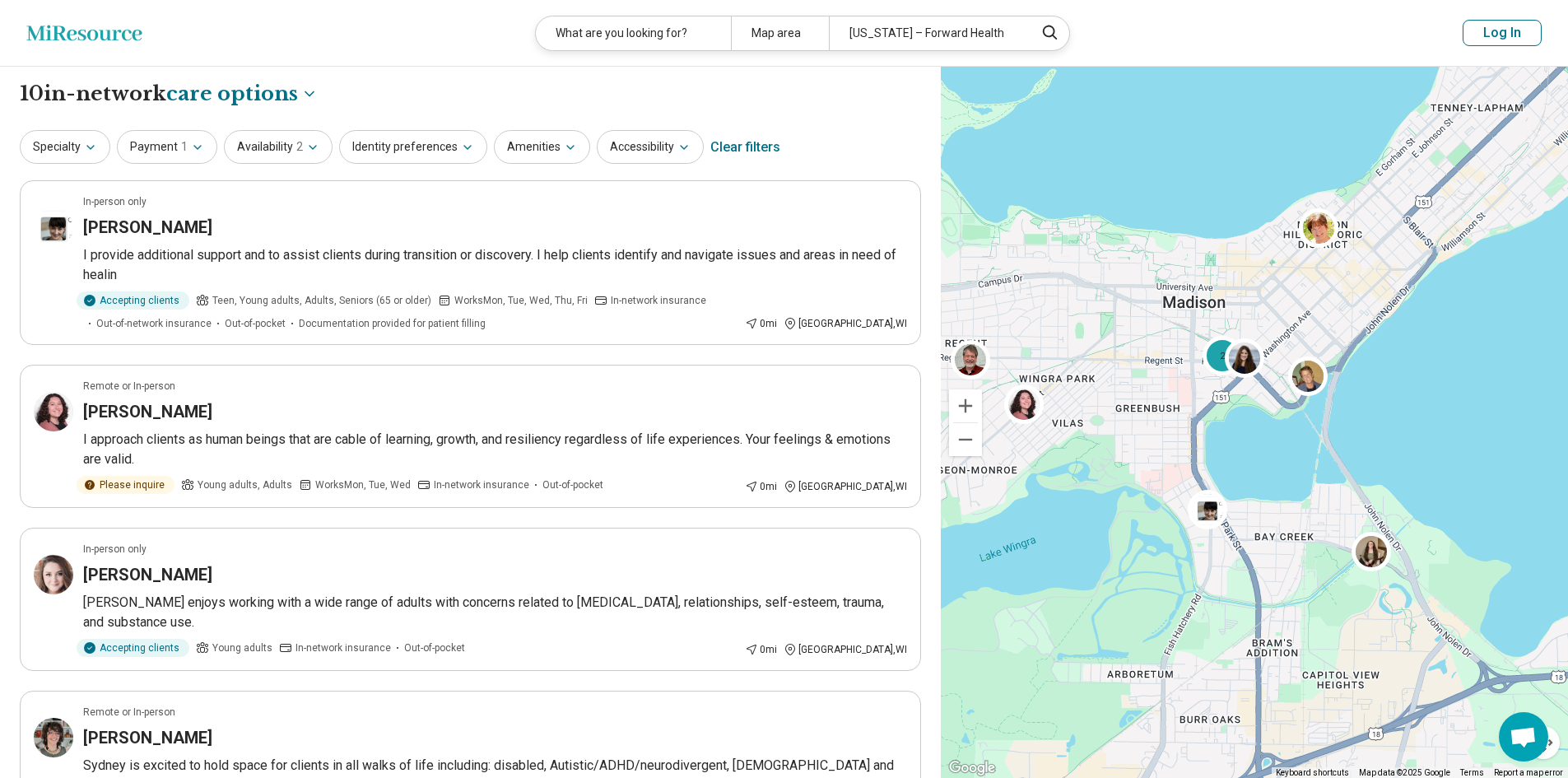
drag, startPoint x: 1315, startPoint y: 320, endPoint x: 1194, endPoint y: 409, distance: 150.2
click at [1194, 409] on div "2" at bounding box center [1254, 423] width 627 height 712
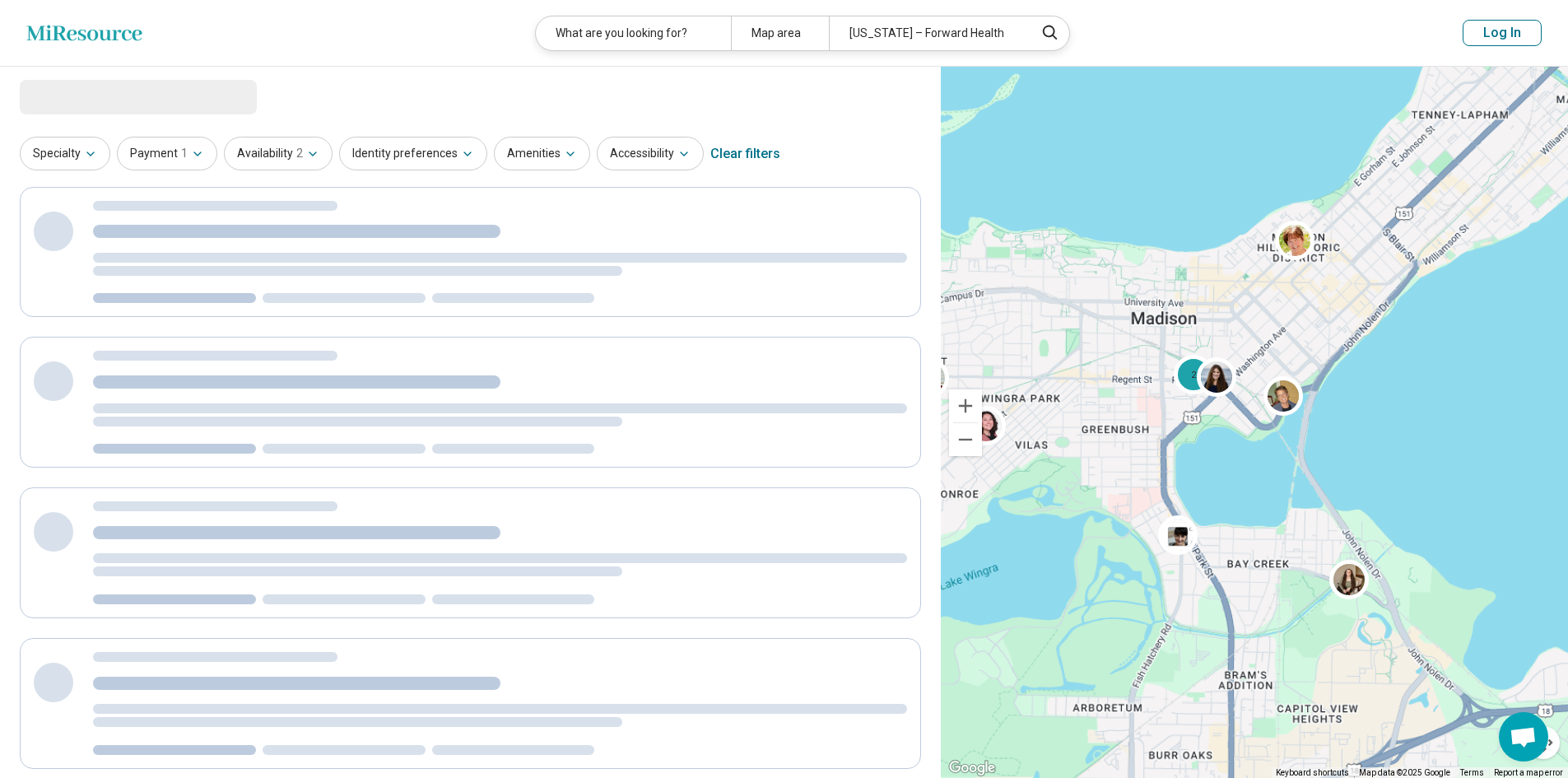
select select "***"
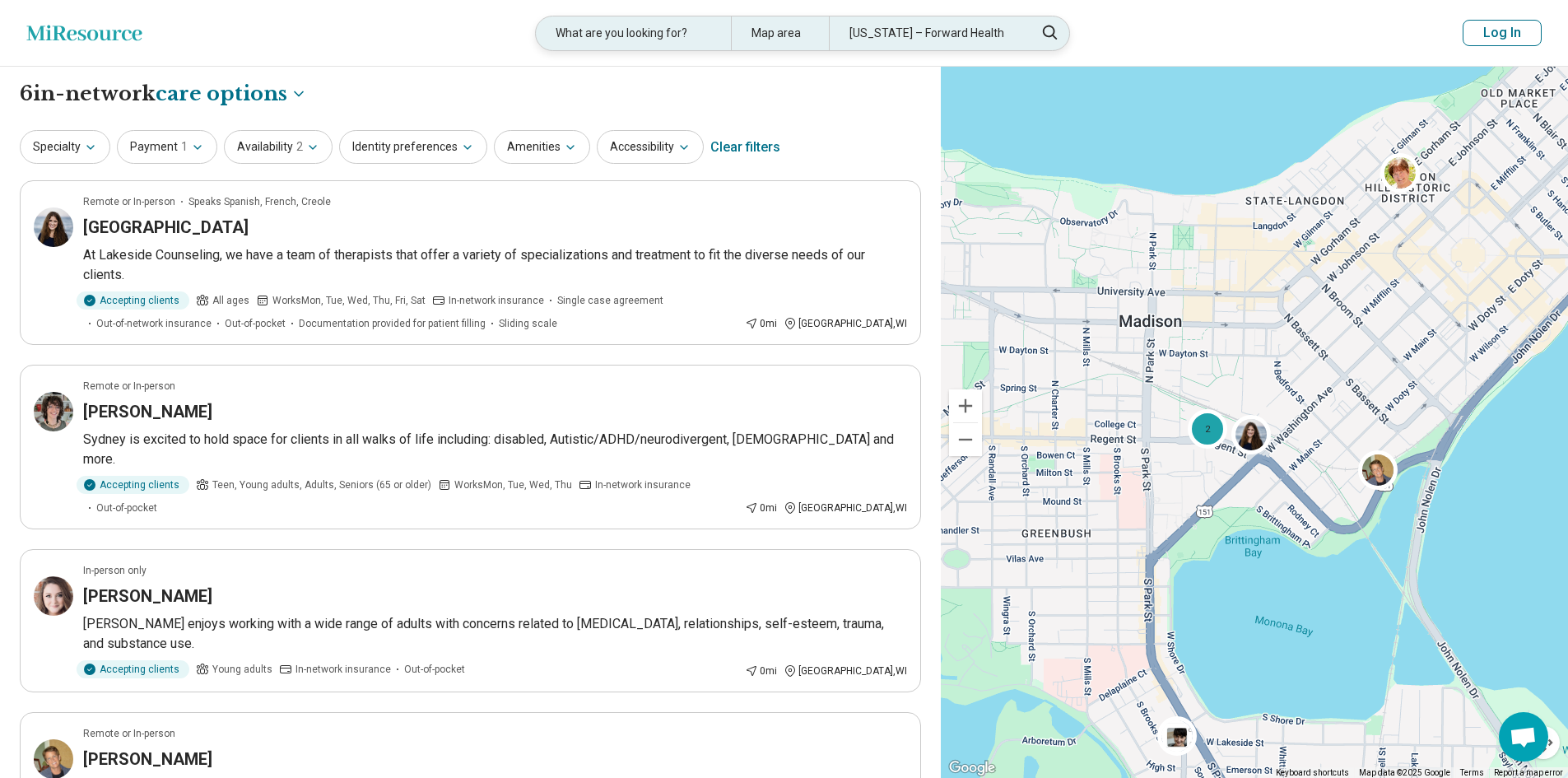
click at [1005, 31] on div "Wisconsin – Forward Health" at bounding box center [926, 33] width 195 height 34
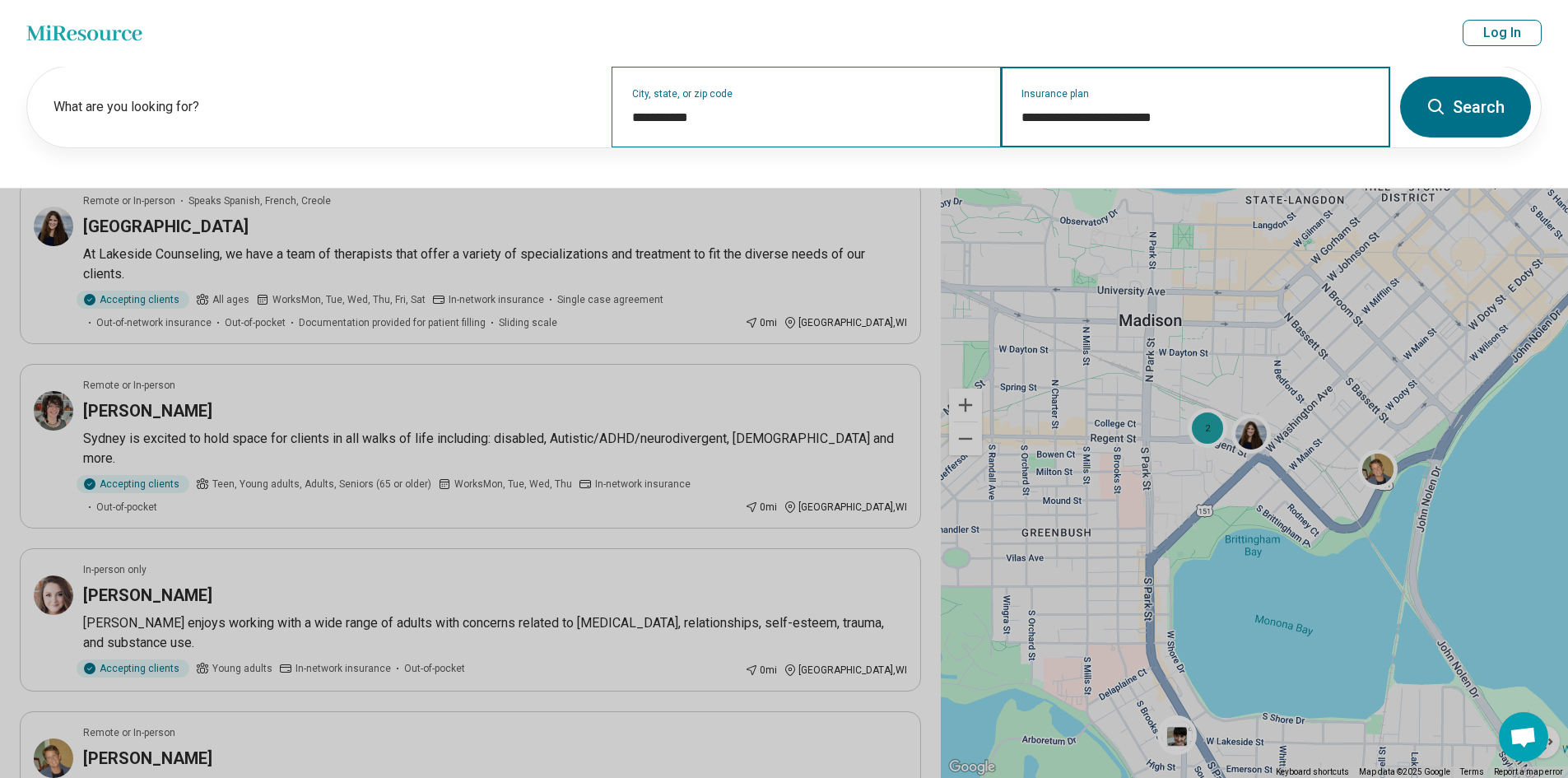
drag, startPoint x: 1237, startPoint y: 118, endPoint x: 992, endPoint y: 111, distance: 245.1
click at [992, 111] on div "**********" at bounding box center [709, 107] width 1364 height 81
type input "**********"
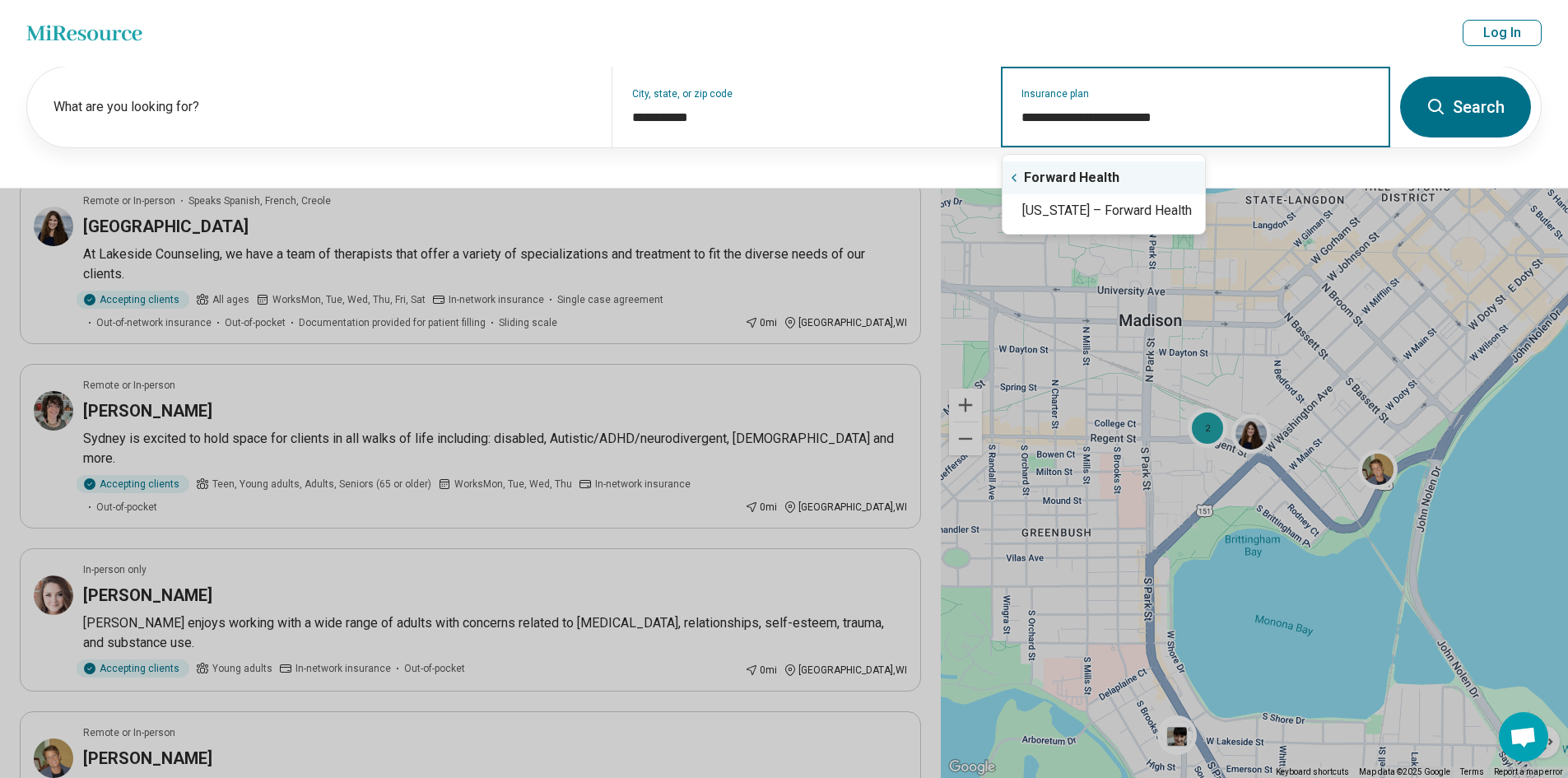
click at [1042, 174] on div "Forward Health" at bounding box center [1104, 177] width 202 height 33
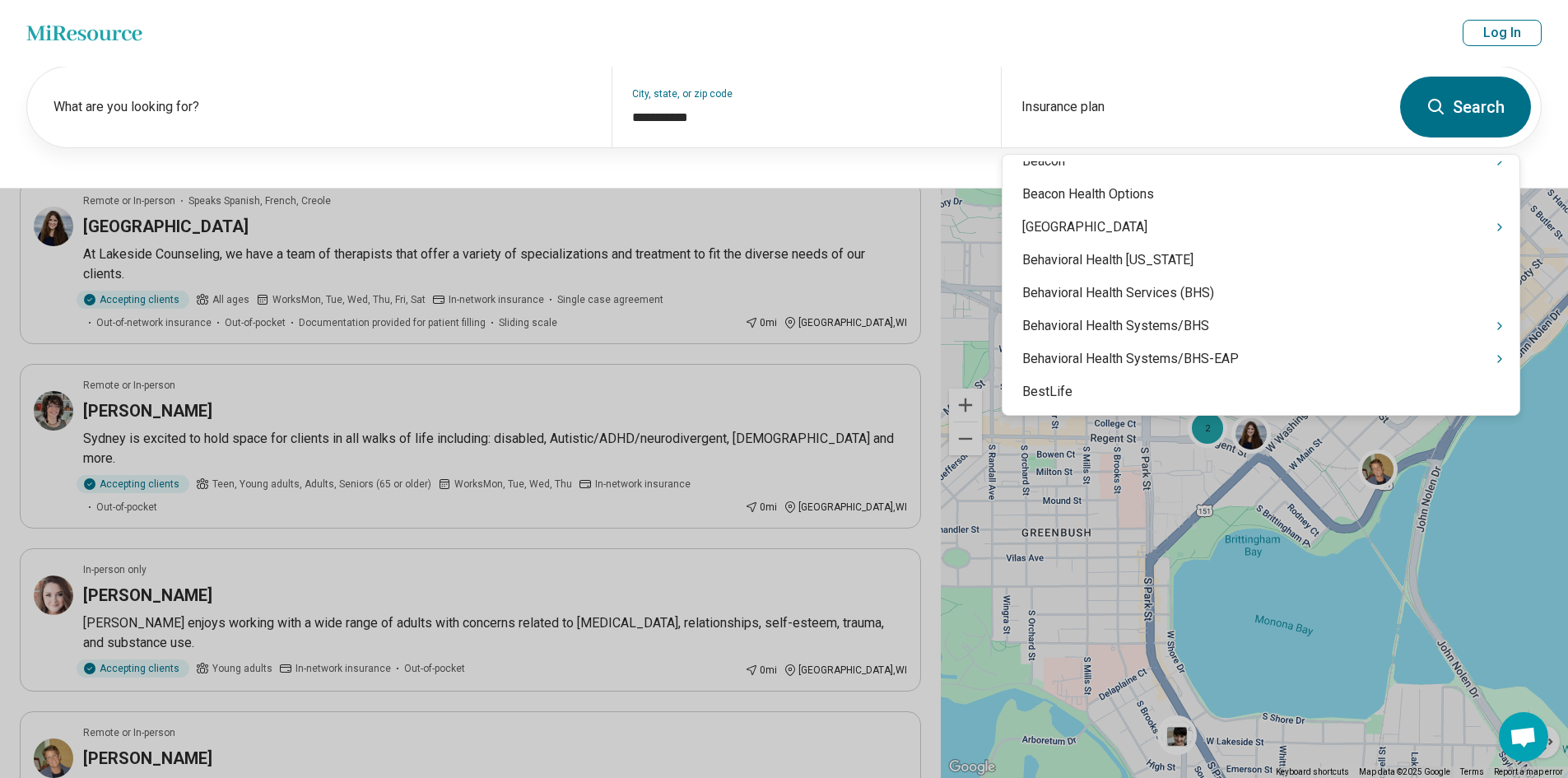
scroll to position [1564, 0]
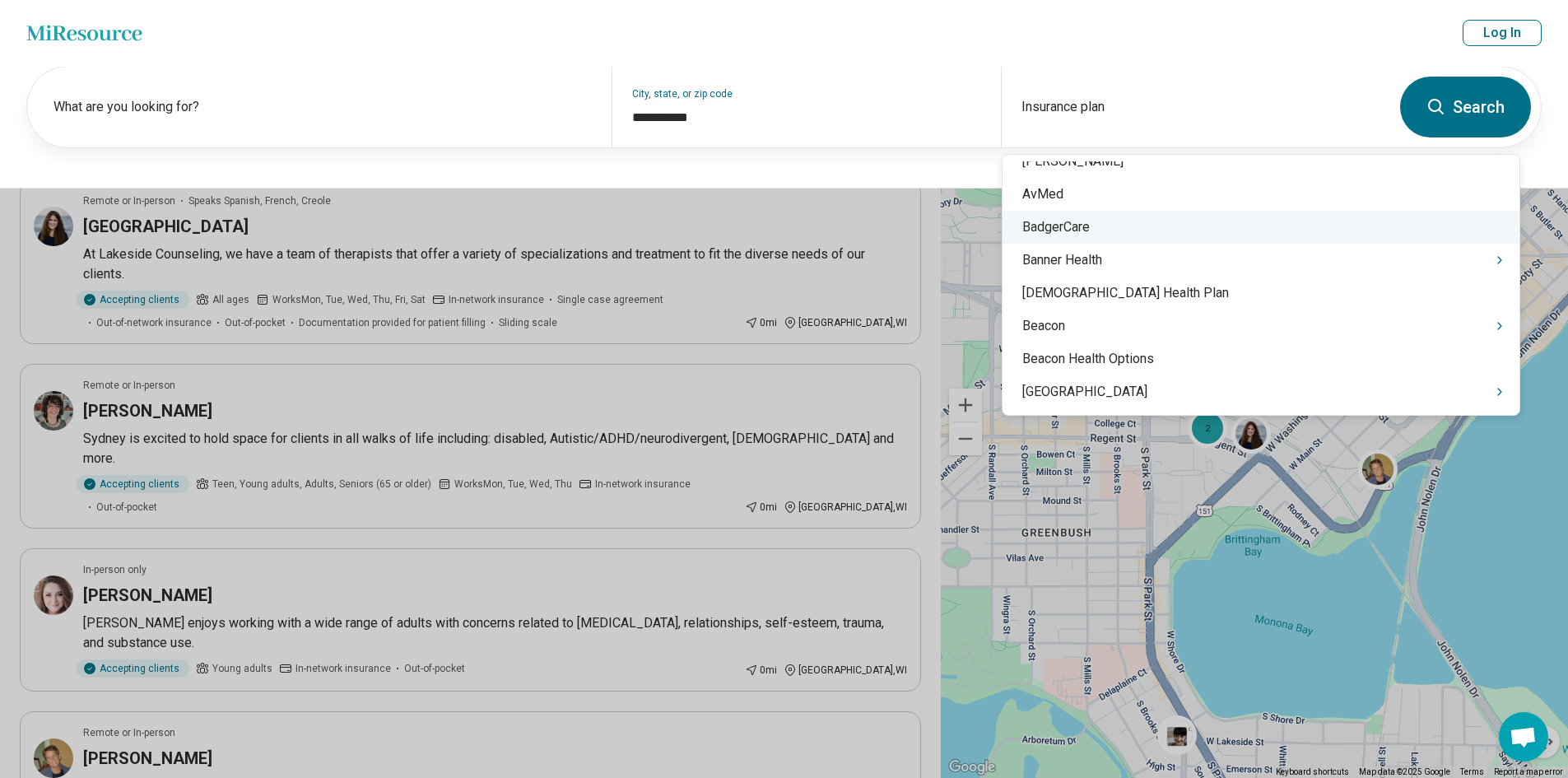
click at [1104, 229] on div "BadgerCare" at bounding box center [1261, 227] width 517 height 33
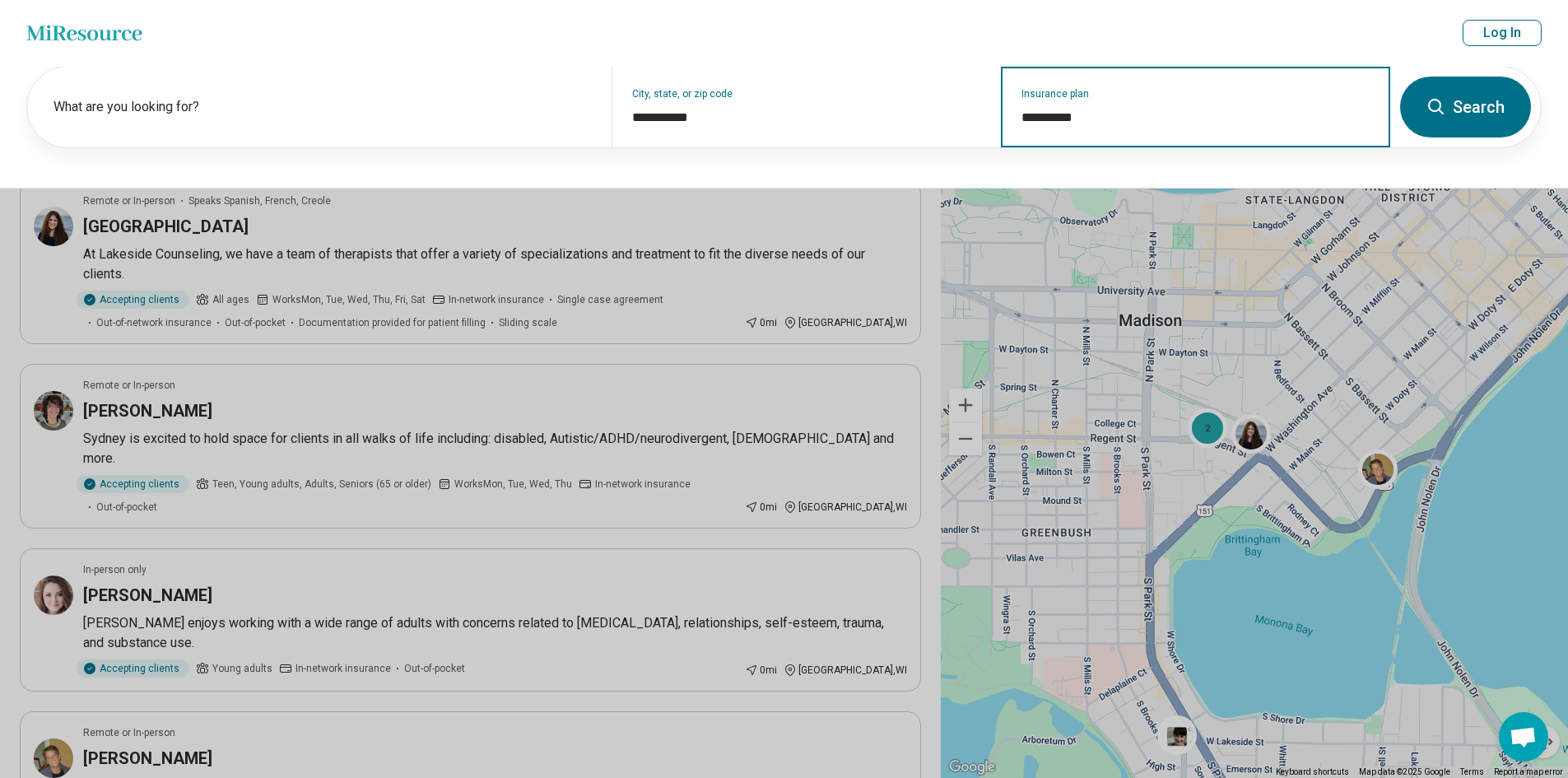
type input "**********"
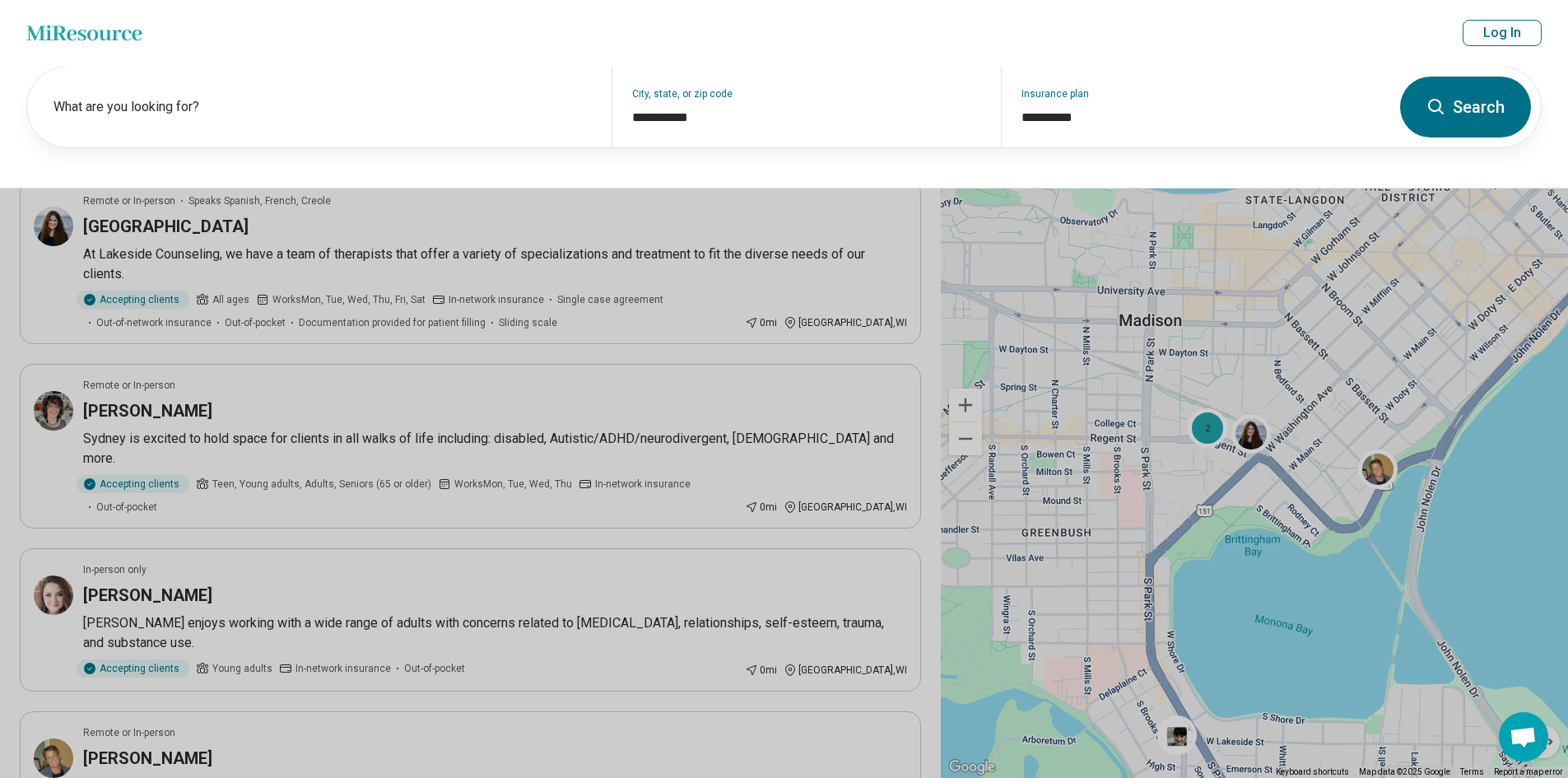
click at [1479, 93] on button "Search" at bounding box center [1465, 106] width 131 height 61
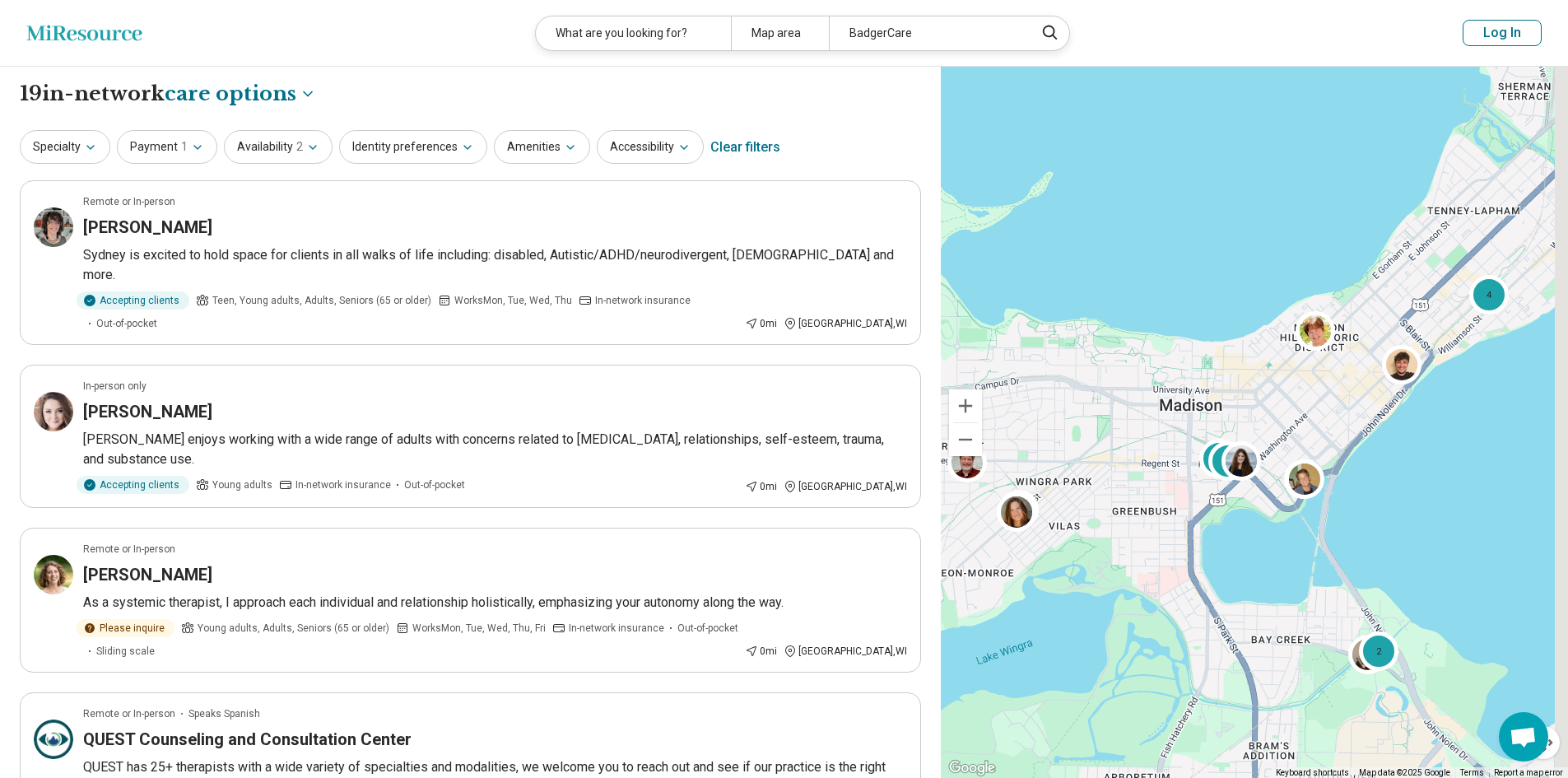
drag, startPoint x: 1306, startPoint y: 524, endPoint x: 1203, endPoint y: 500, distance: 105.8
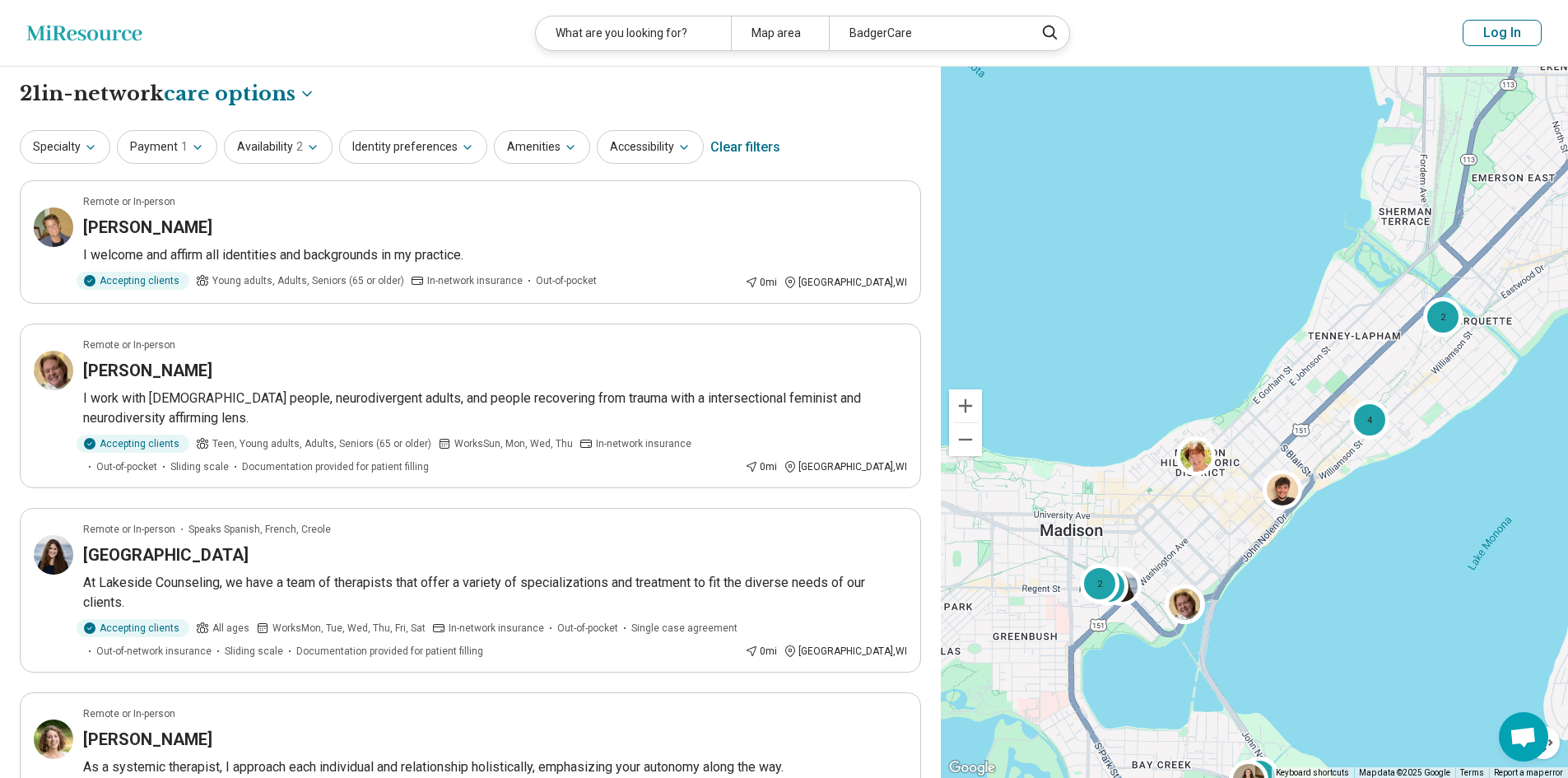
drag, startPoint x: 1513, startPoint y: 235, endPoint x: 1458, endPoint y: 386, distance: 160.7
click at [1458, 386] on div "2 2 2 4 2" at bounding box center [1254, 423] width 627 height 712
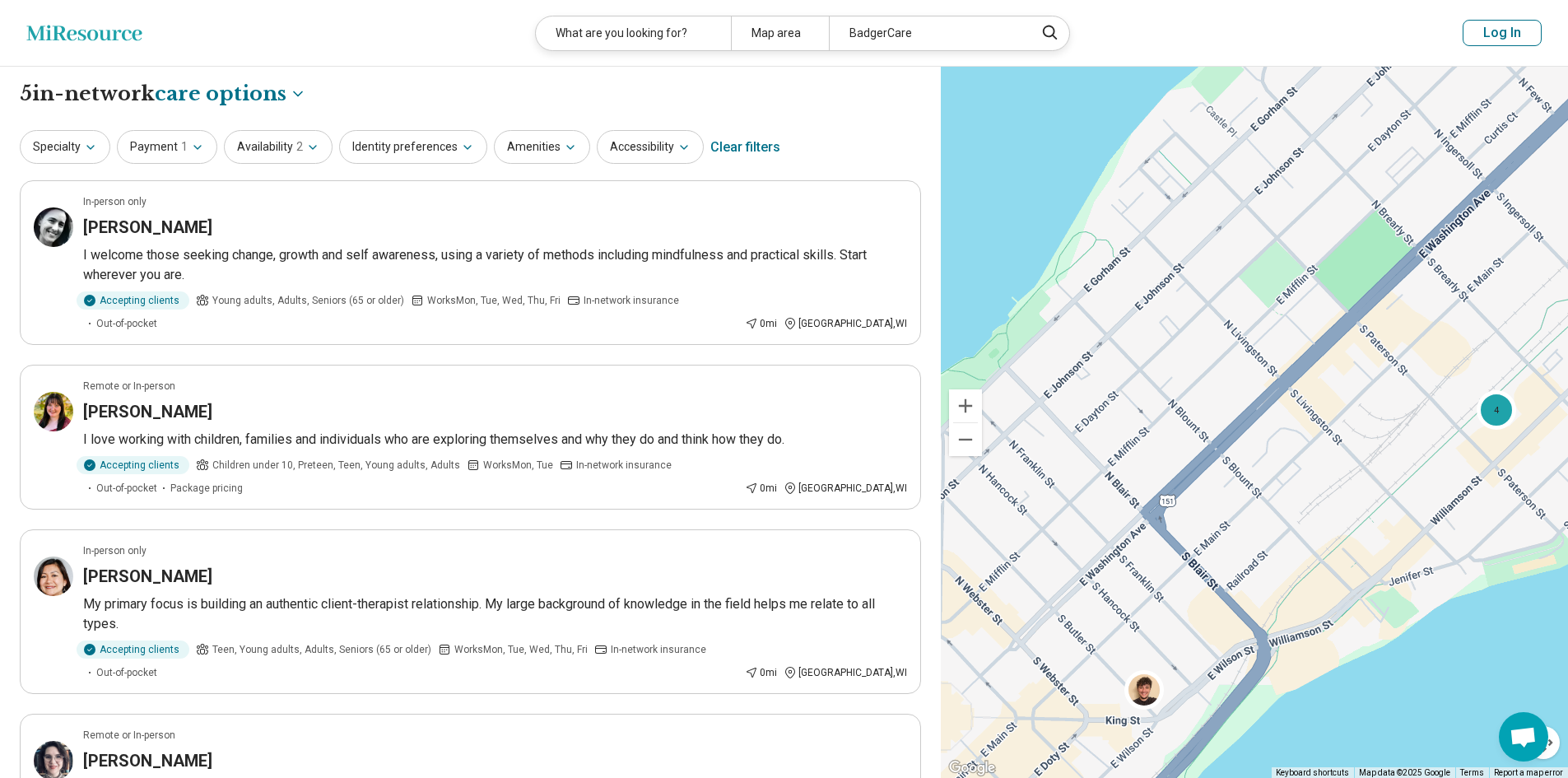
drag, startPoint x: 1293, startPoint y: 510, endPoint x: 1523, endPoint y: 215, distance: 374.1
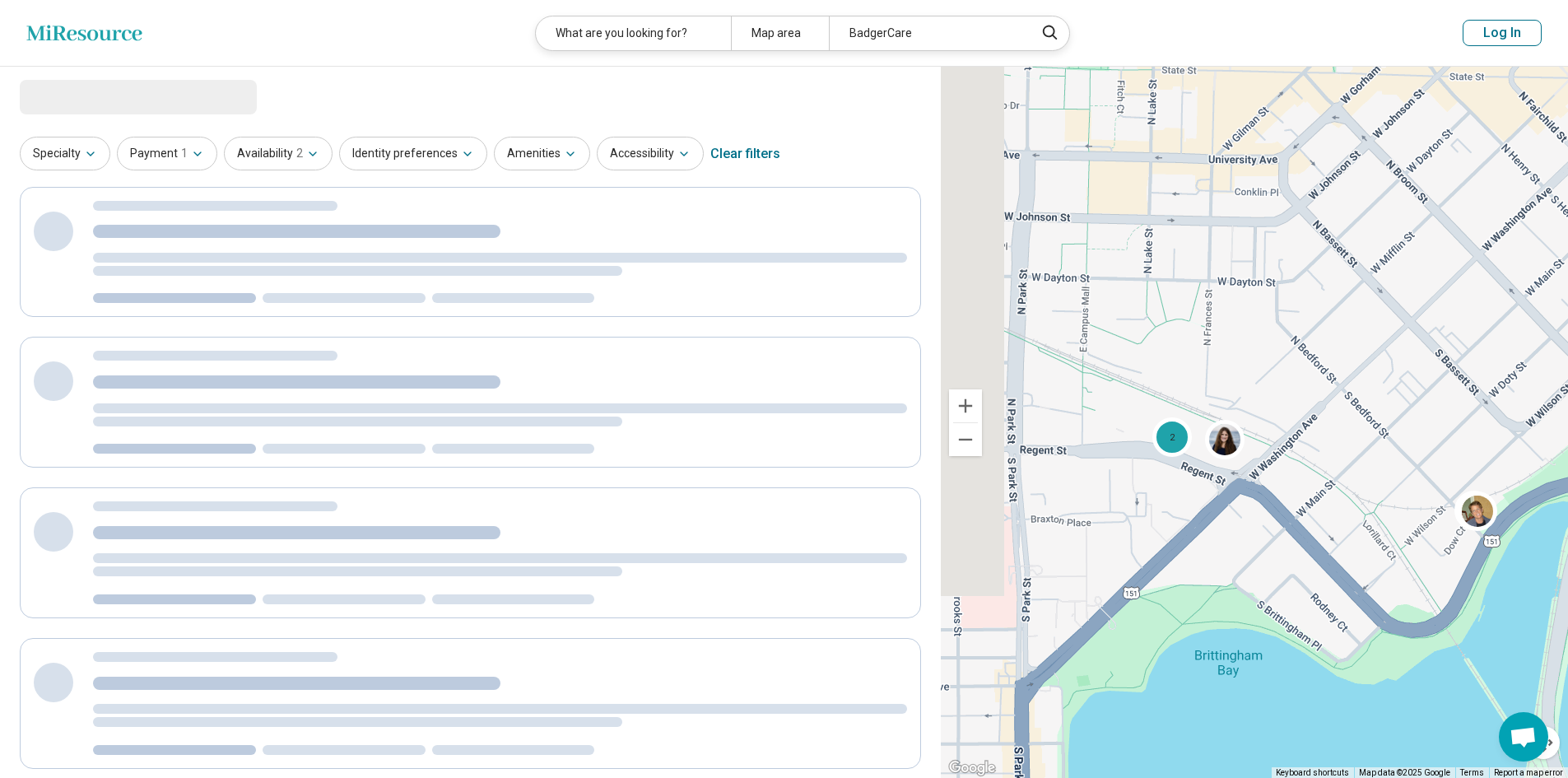
drag, startPoint x: 1107, startPoint y: 487, endPoint x: 1330, endPoint y: 455, distance: 225.3
click at [1325, 459] on div "2" at bounding box center [1254, 423] width 627 height 712
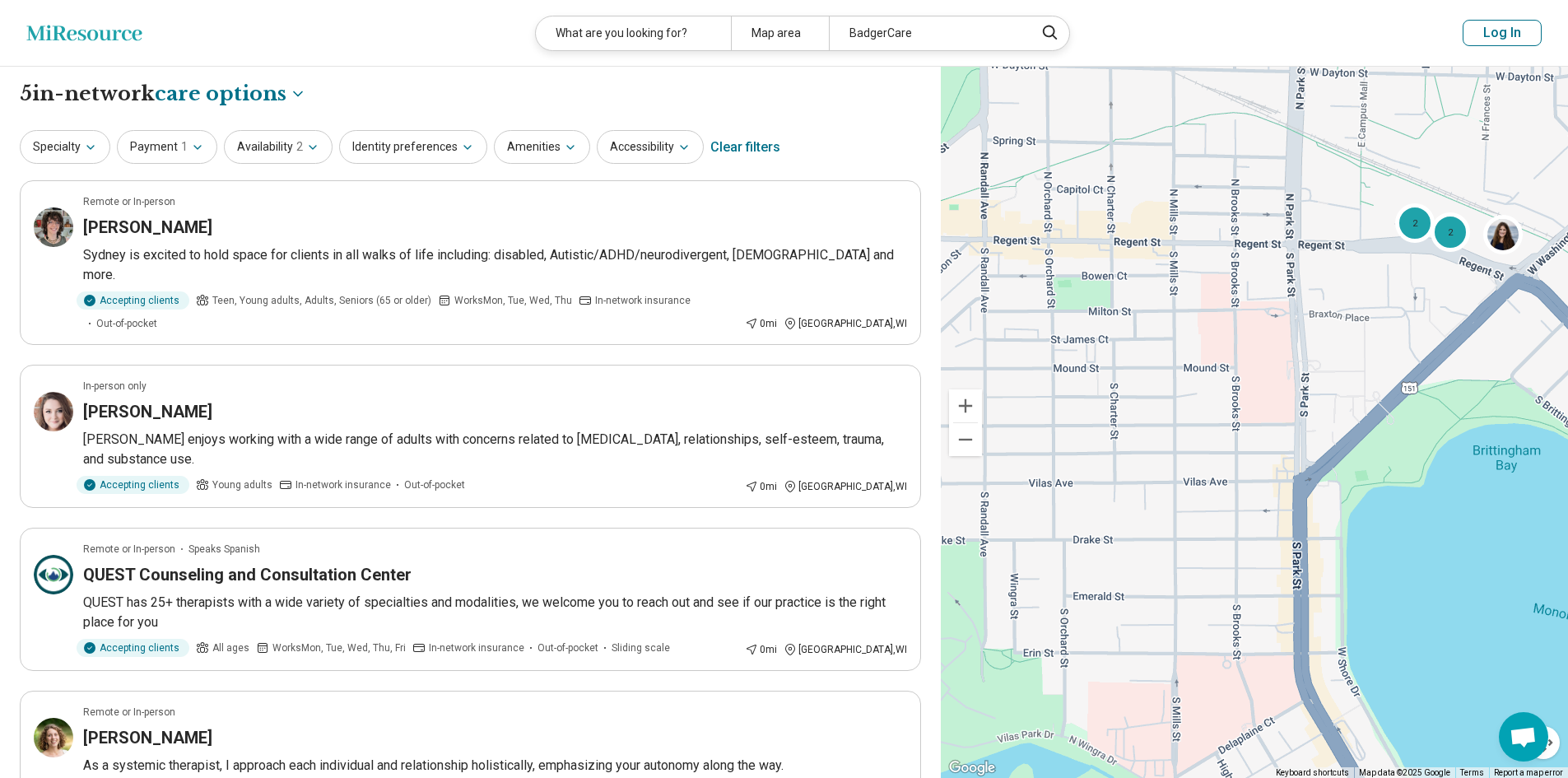
drag, startPoint x: 1486, startPoint y: 377, endPoint x: 1416, endPoint y: 503, distance: 144.1
click at [1416, 503] on div "2 2" at bounding box center [1254, 423] width 627 height 712
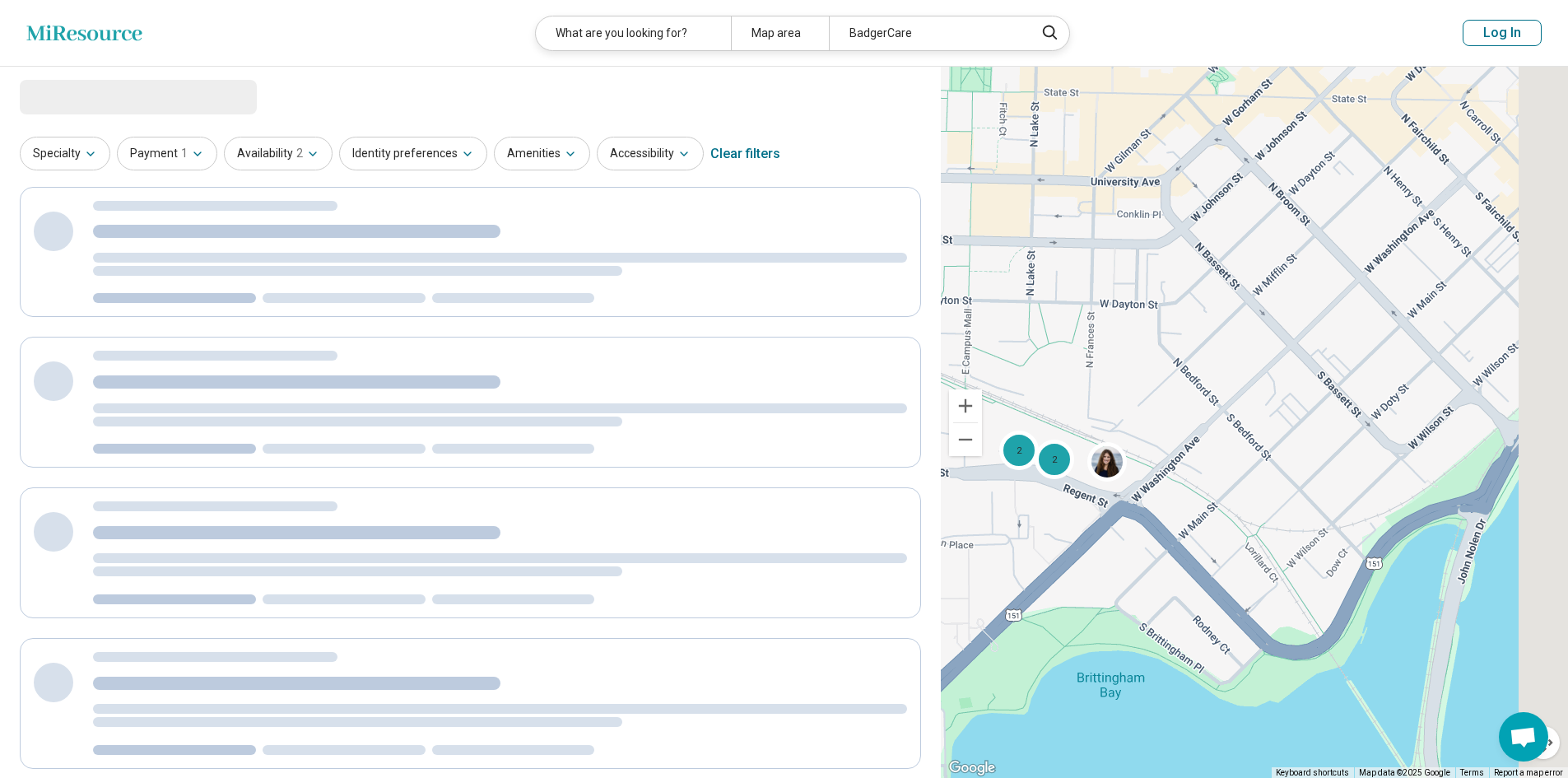
drag, startPoint x: 1511, startPoint y: 553, endPoint x: 999, endPoint y: 567, distance: 512.2
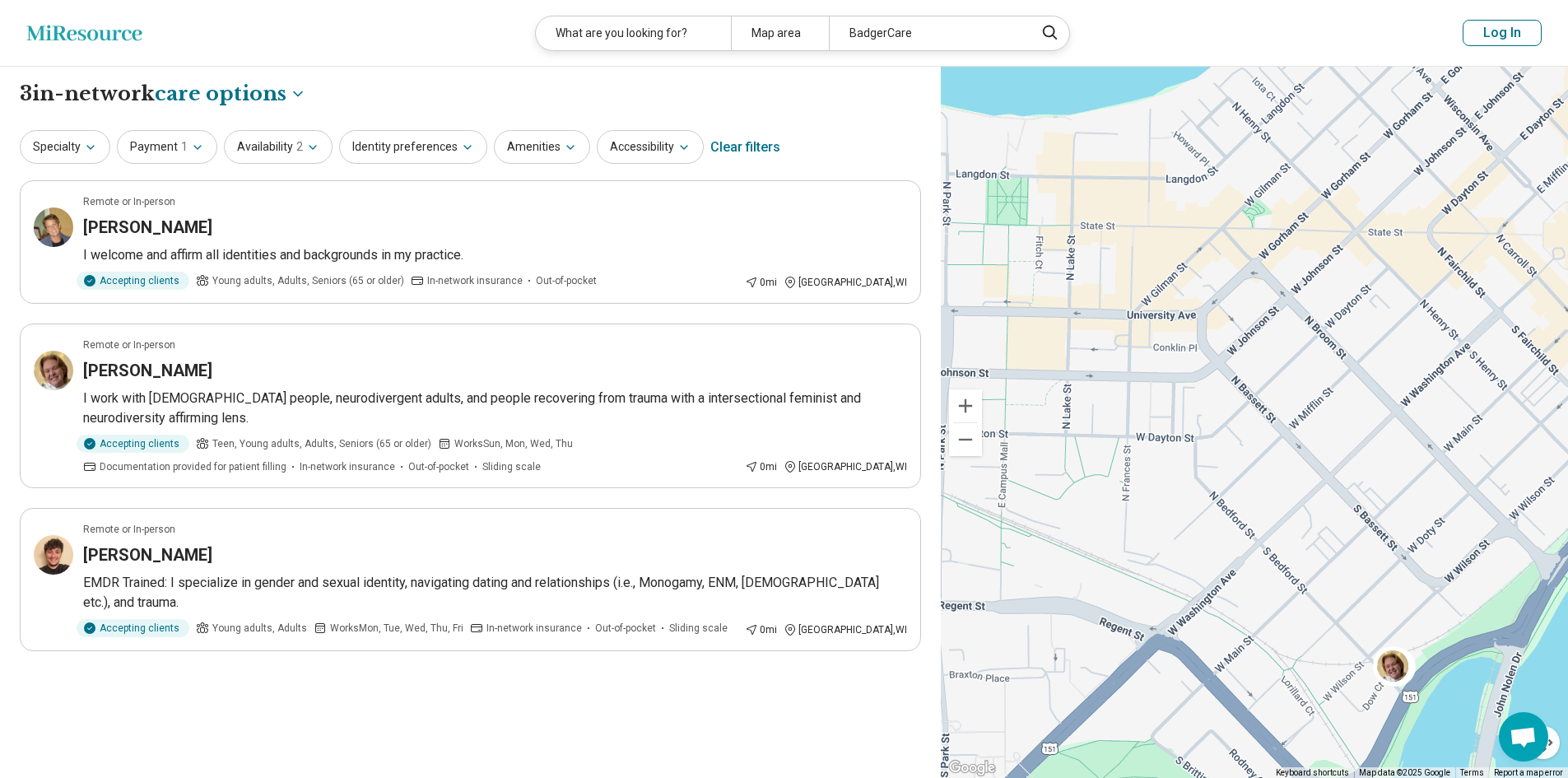
drag, startPoint x: 1079, startPoint y: 503, endPoint x: 1341, endPoint y: 624, distance: 288.6
click at [1341, 624] on div at bounding box center [1254, 423] width 627 height 712
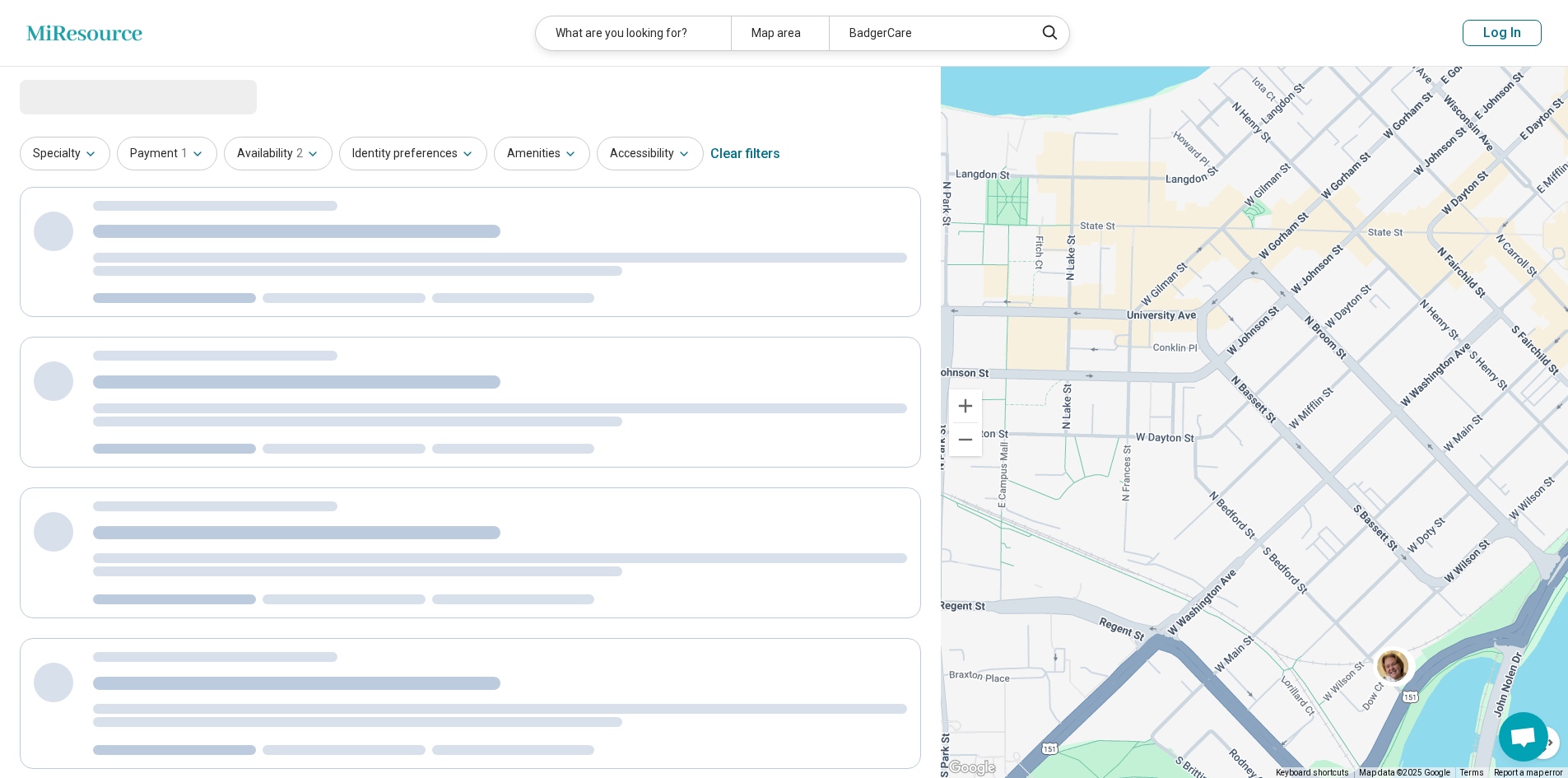
select select "***"
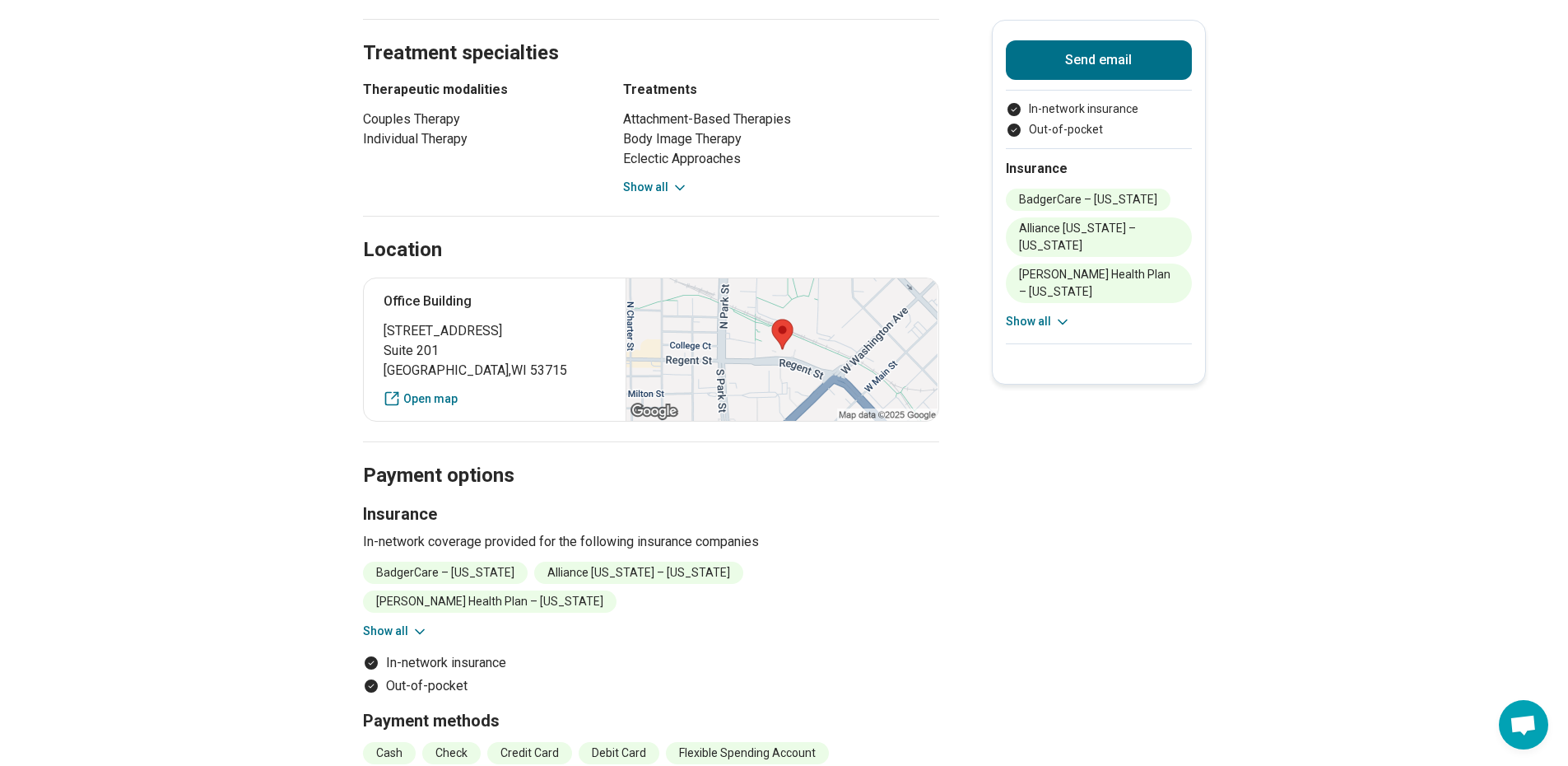
scroll to position [247, 0]
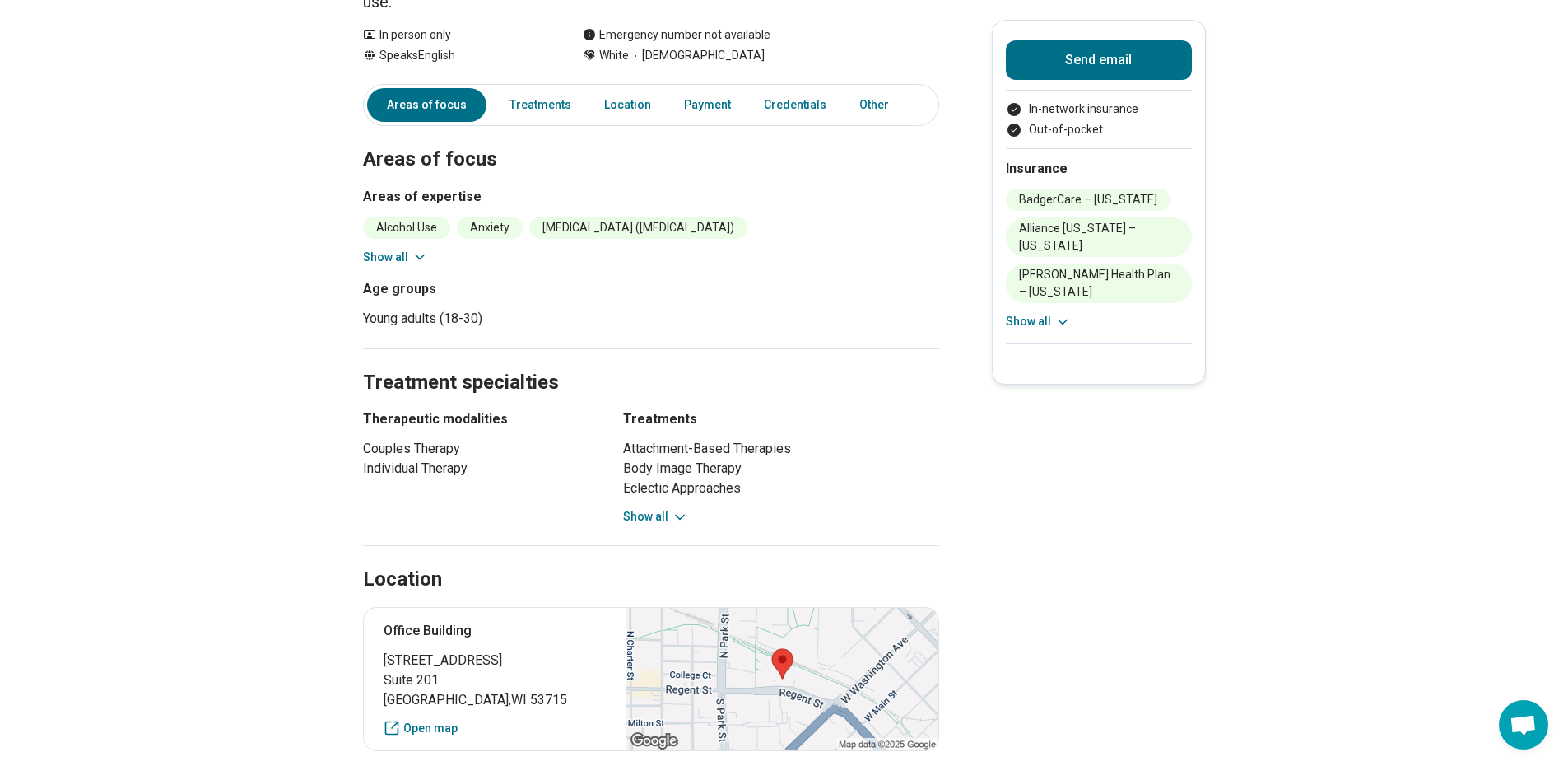
click at [651, 508] on button "Show all" at bounding box center [655, 516] width 65 height 17
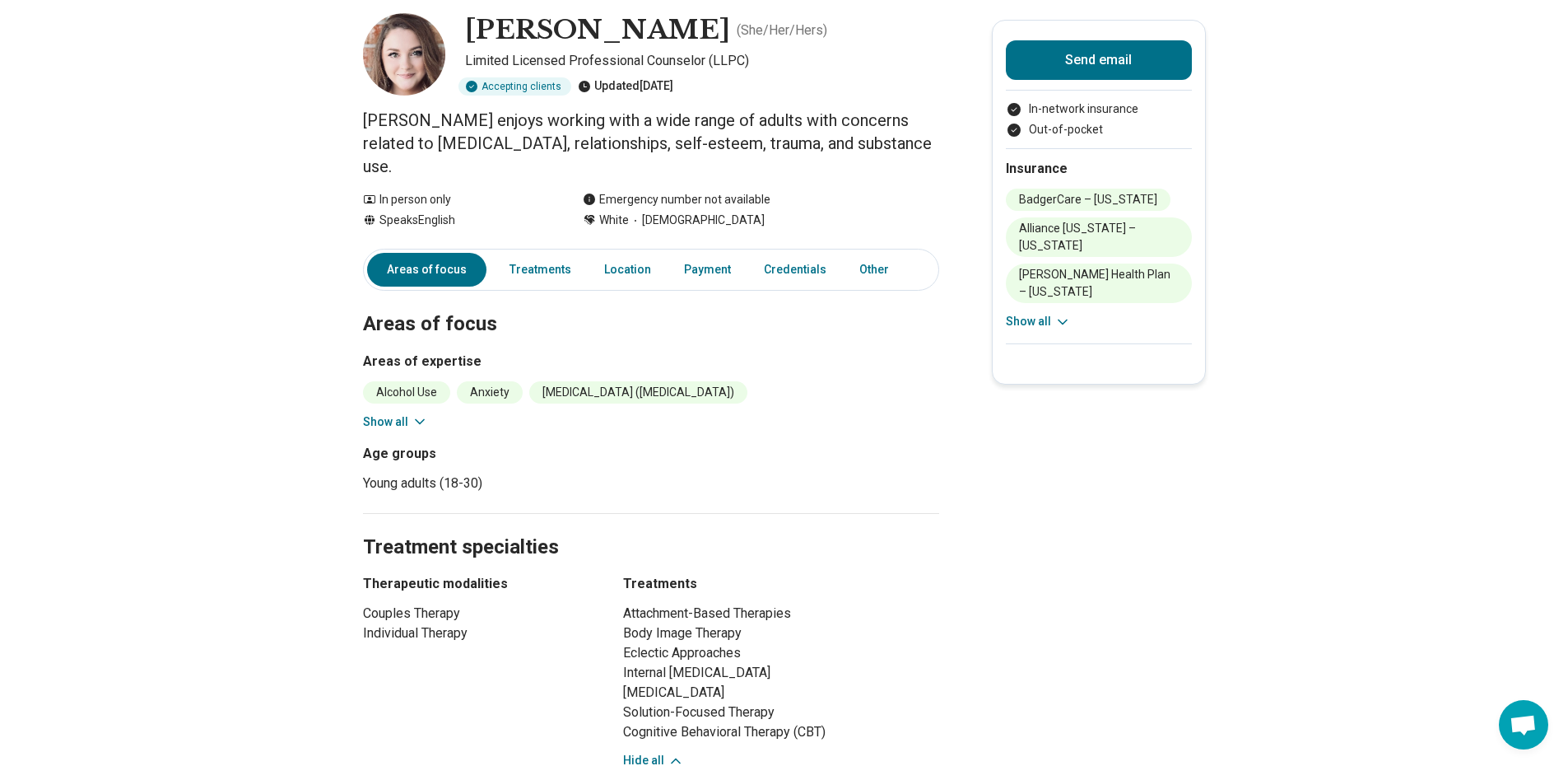
scroll to position [0, 0]
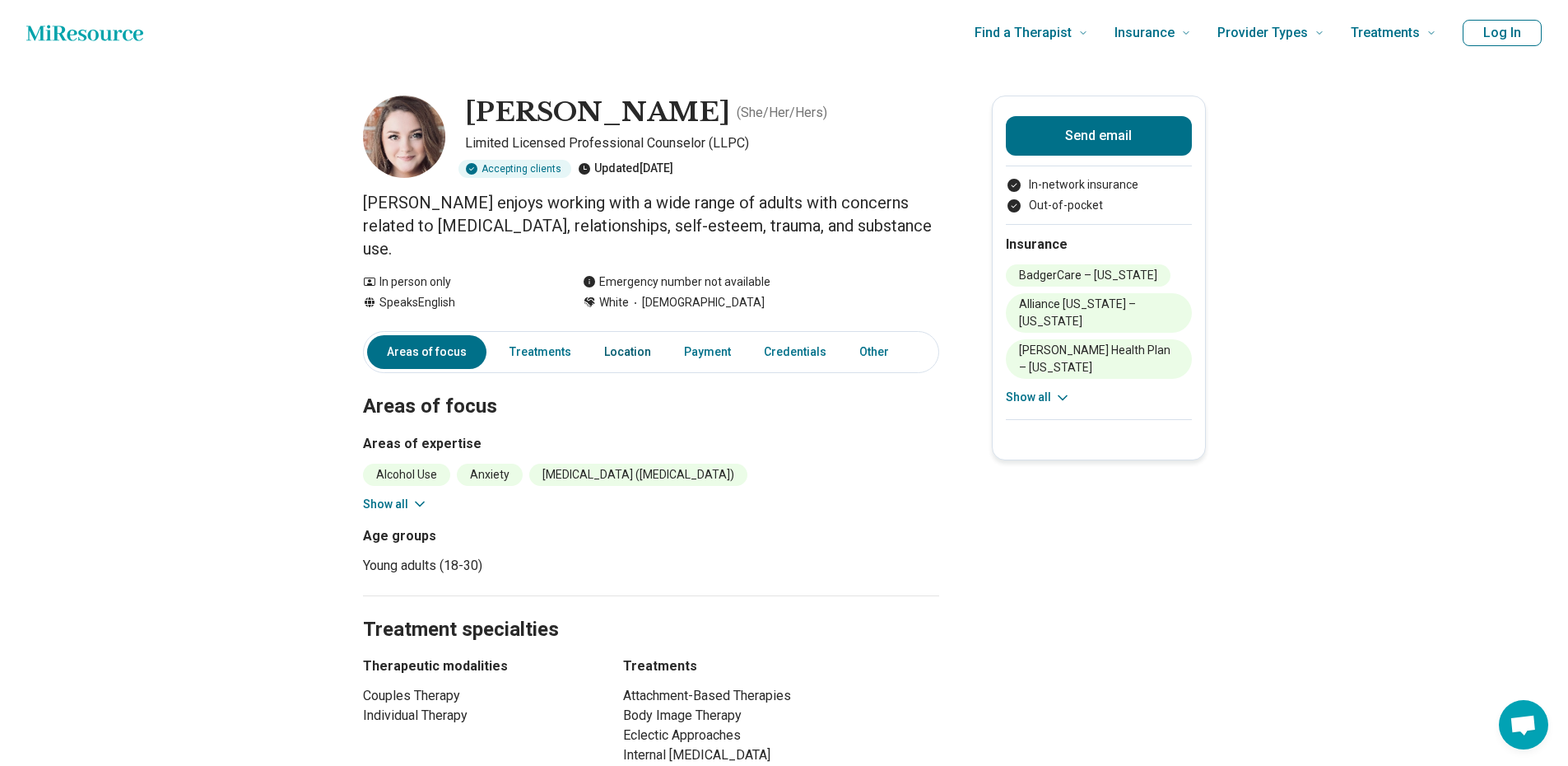
click at [614, 335] on link "Location" at bounding box center [627, 352] width 67 height 34
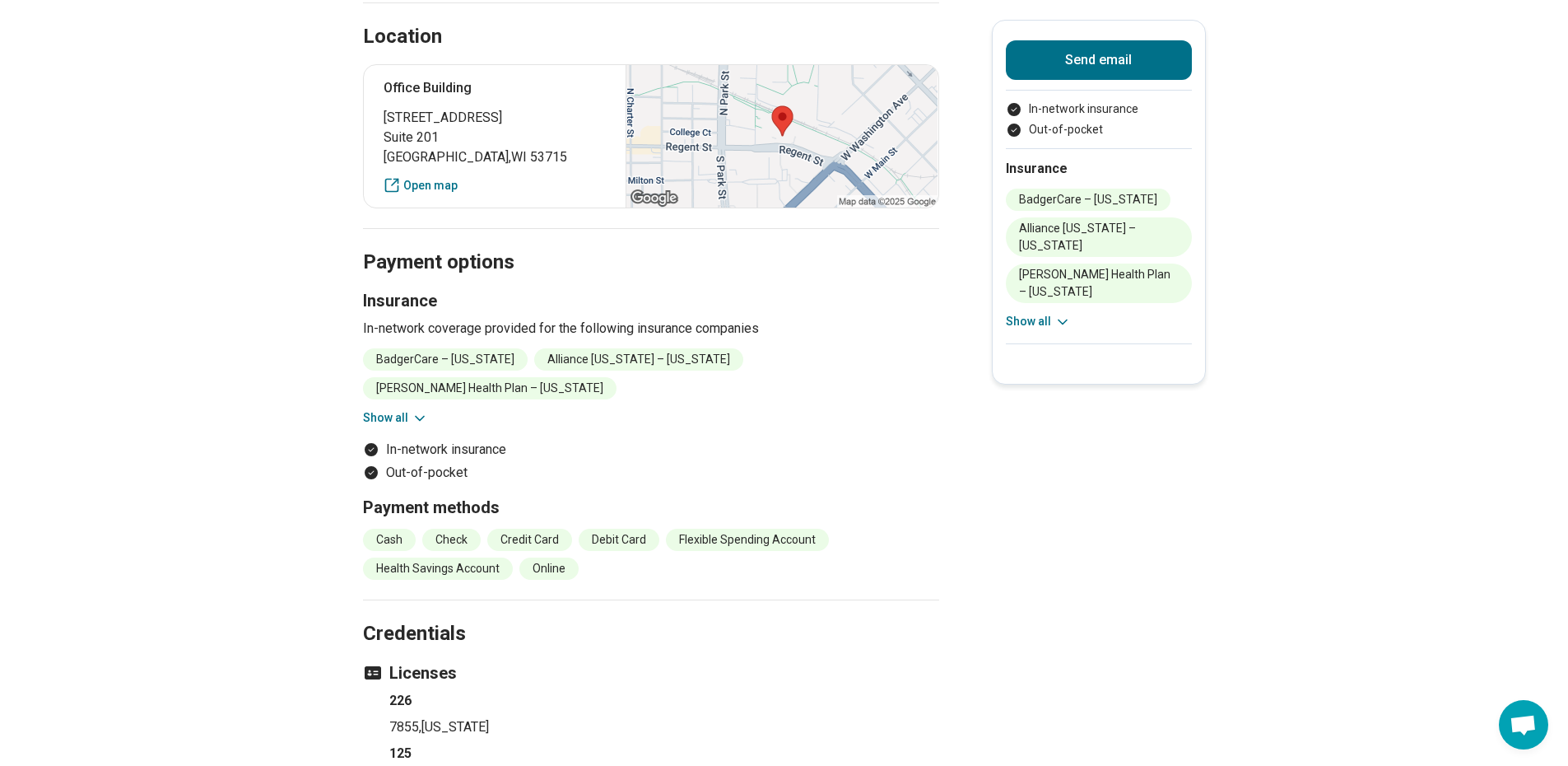
scroll to position [704, 0]
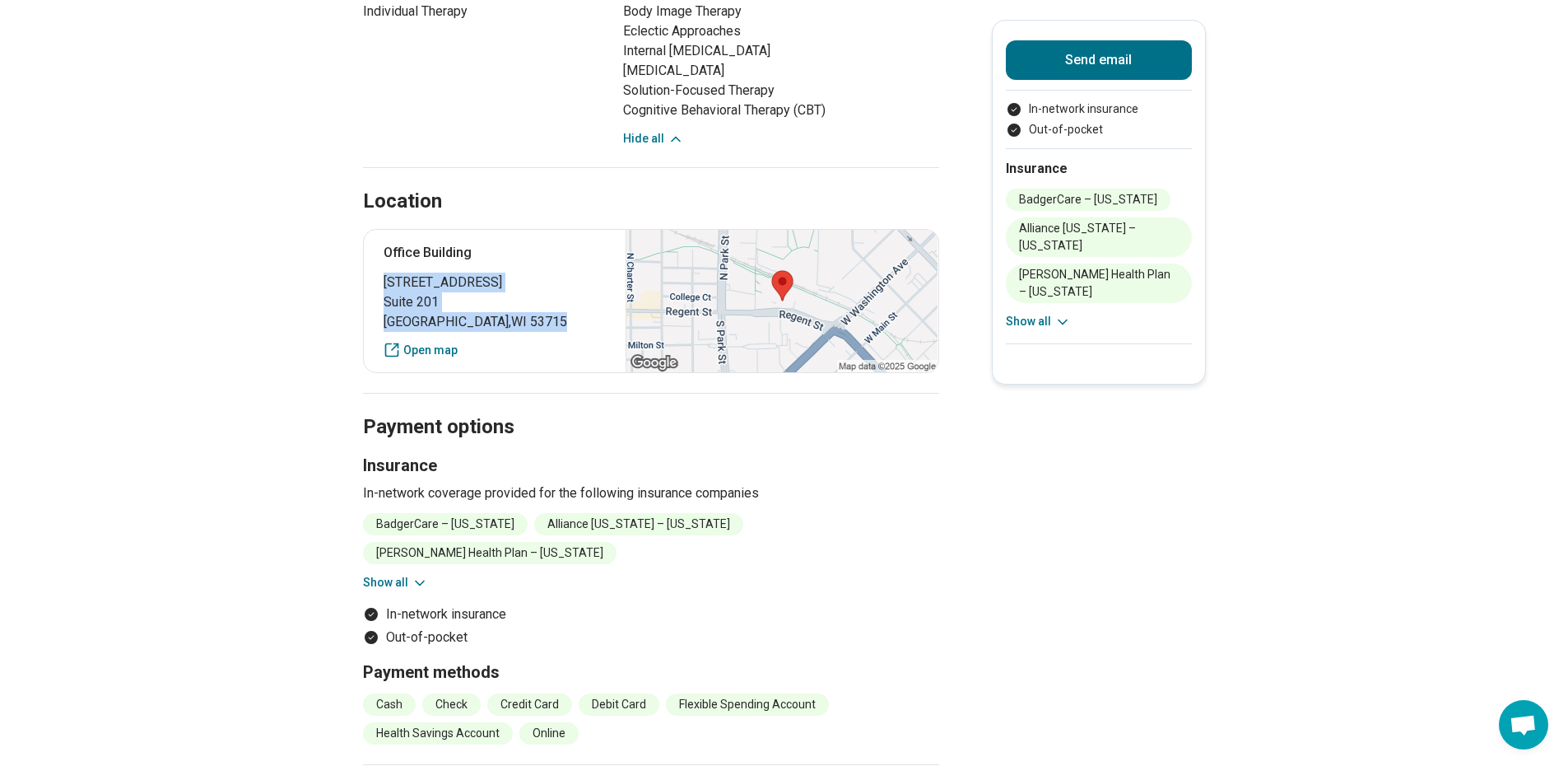
drag, startPoint x: 525, startPoint y: 298, endPoint x: 387, endPoint y: 262, distance: 142.6
click at [387, 262] on div "Office Building 740 Regent Street Suite 201 Madison , WI 53715 Open map" at bounding box center [652, 301] width 576 height 144
copy p "740 Regent Street Suite 201 Madison , WI 53715"
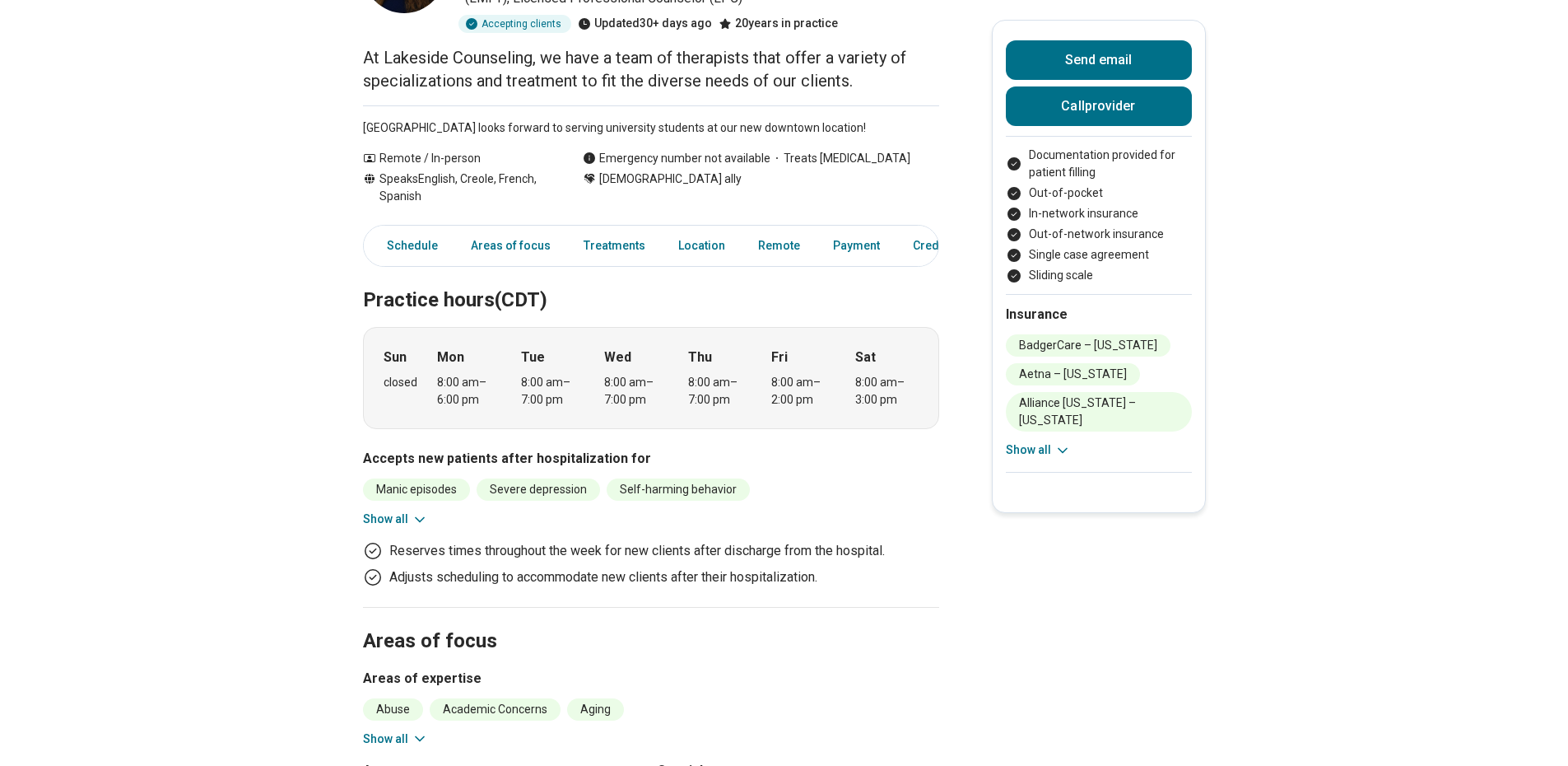
scroll to position [330, 0]
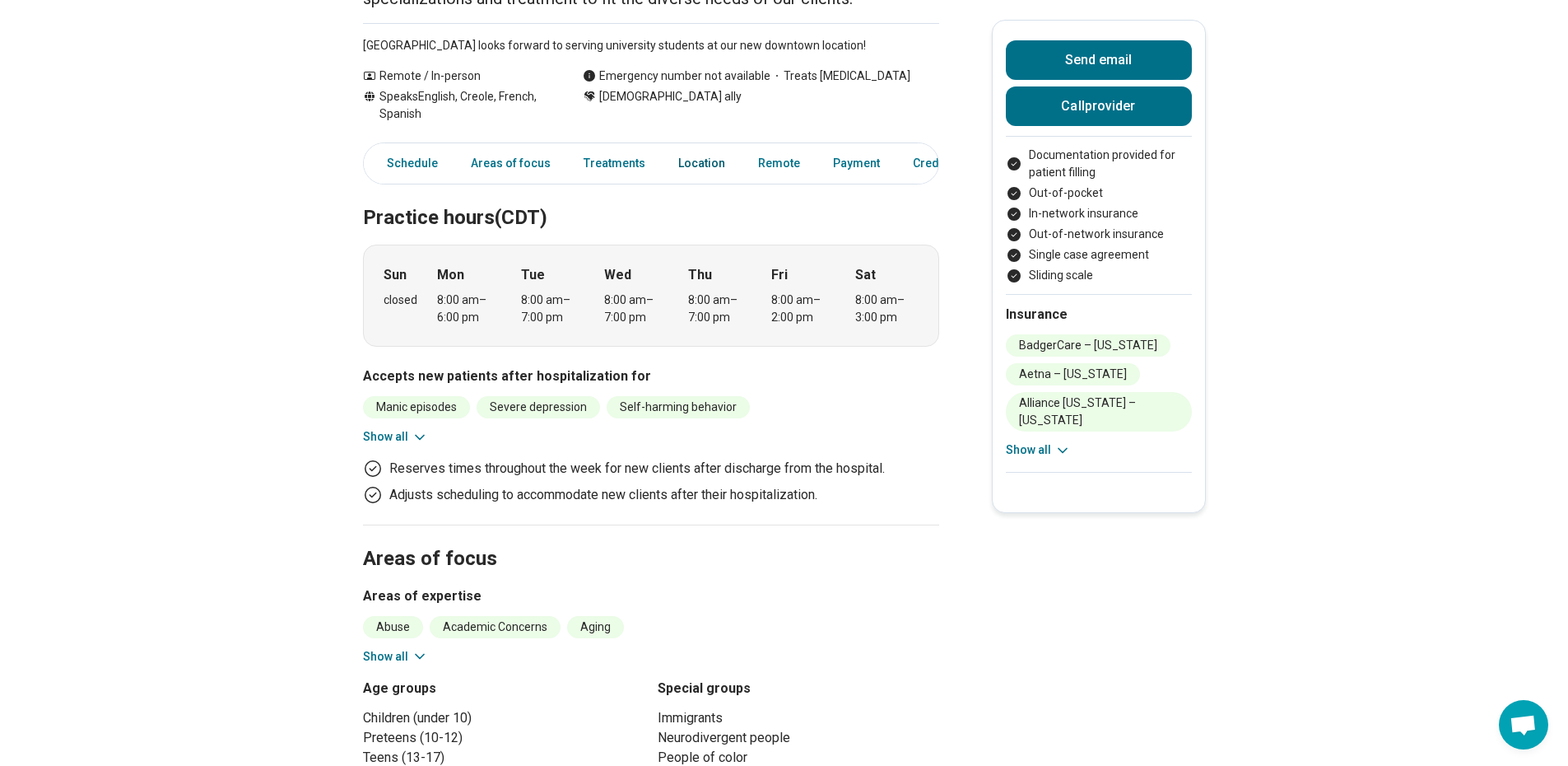
click at [681, 153] on link "Location" at bounding box center [702, 164] width 67 height 34
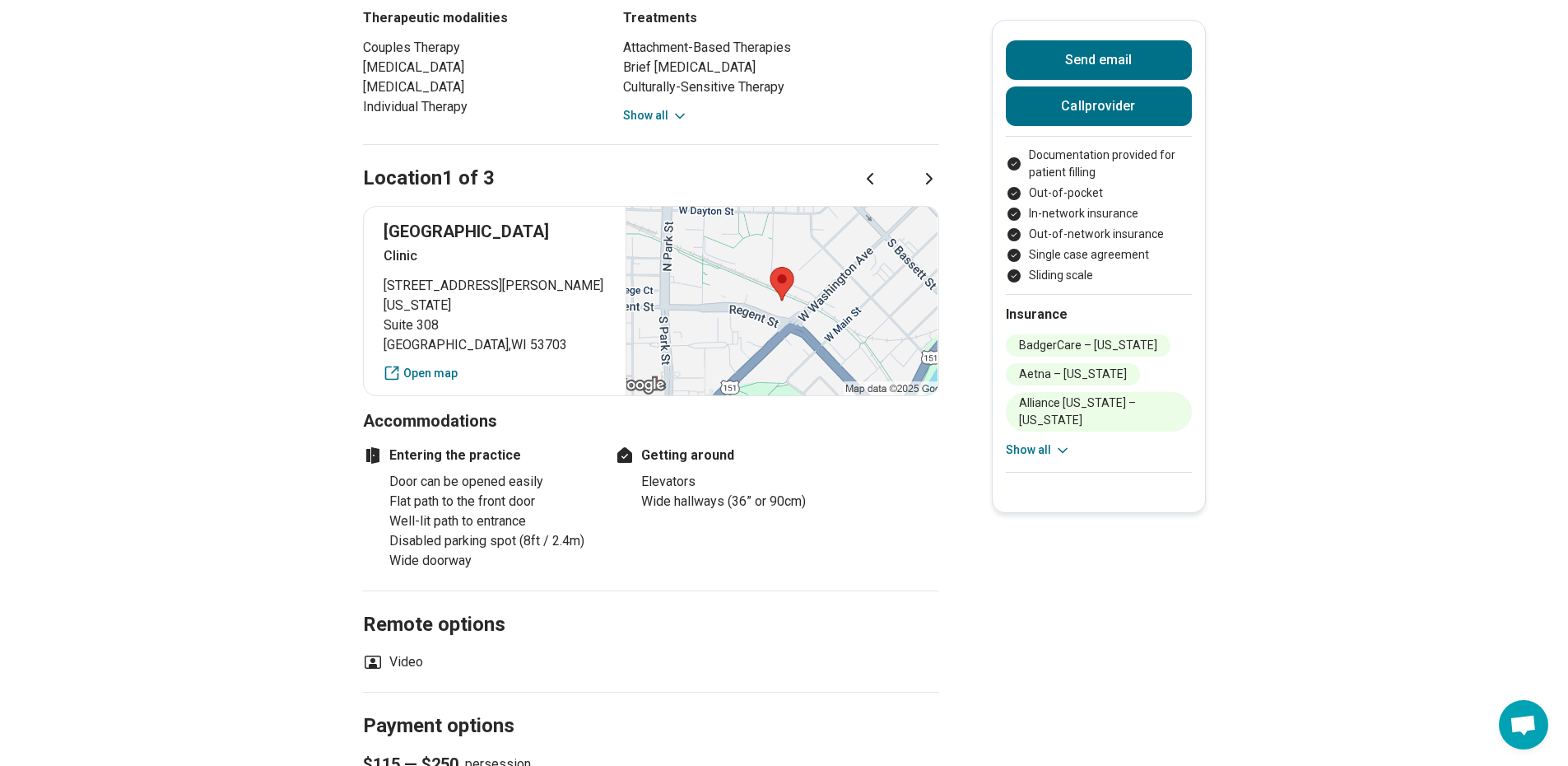
scroll to position [1064, 0]
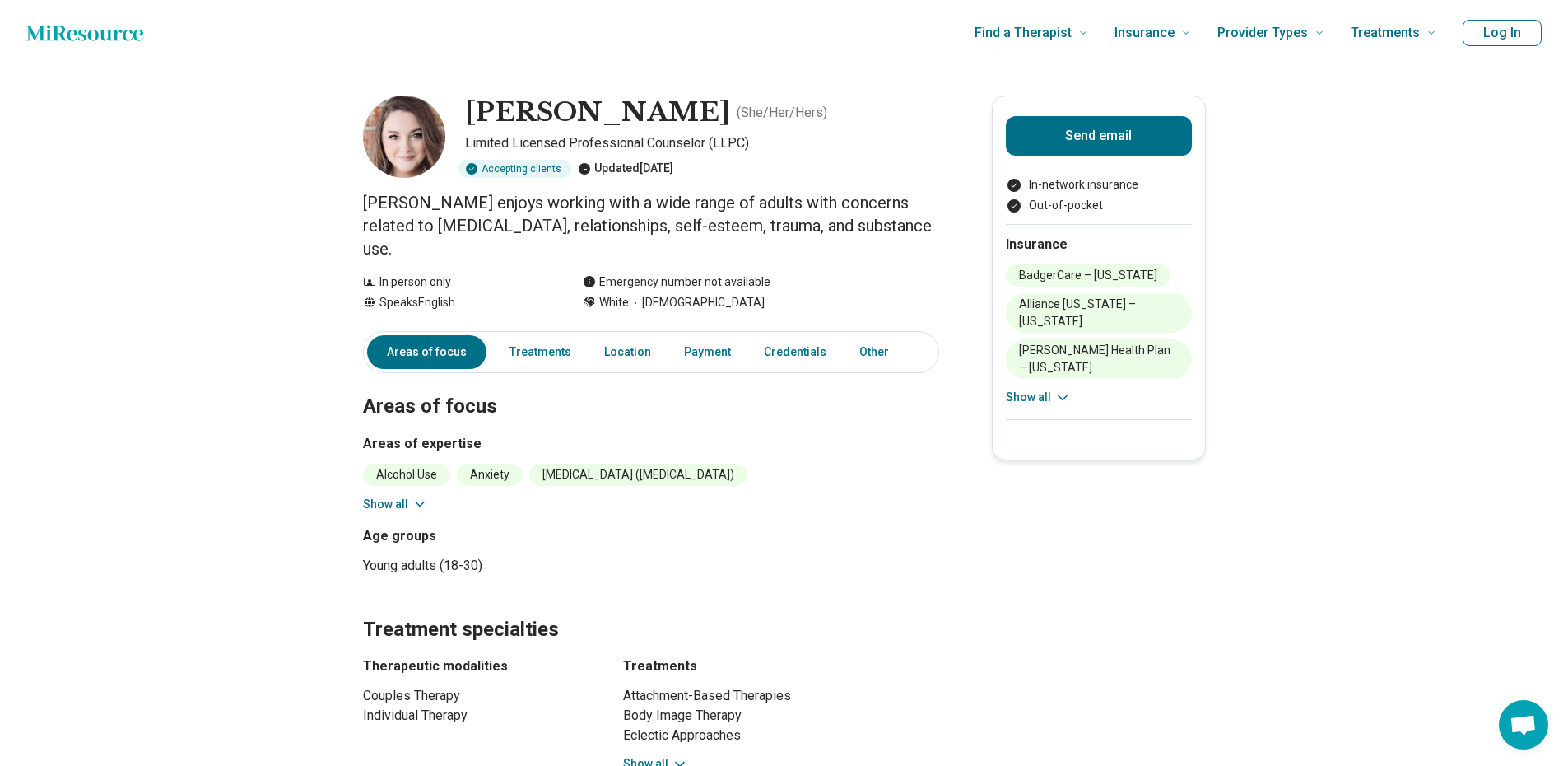
click at [389, 496] on button "Show all" at bounding box center [396, 504] width 65 height 17
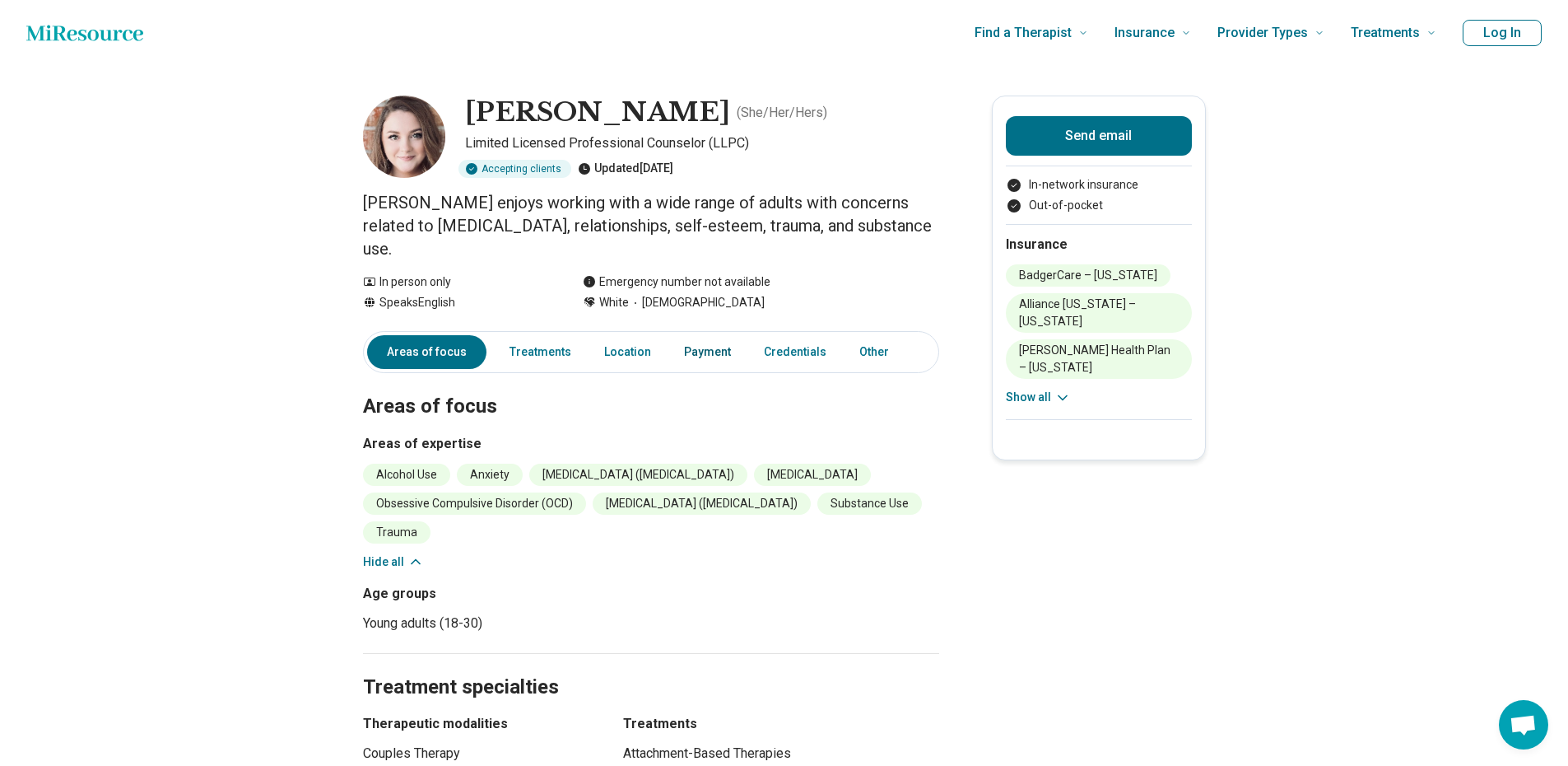
click at [695, 337] on link "Payment" at bounding box center [707, 352] width 67 height 34
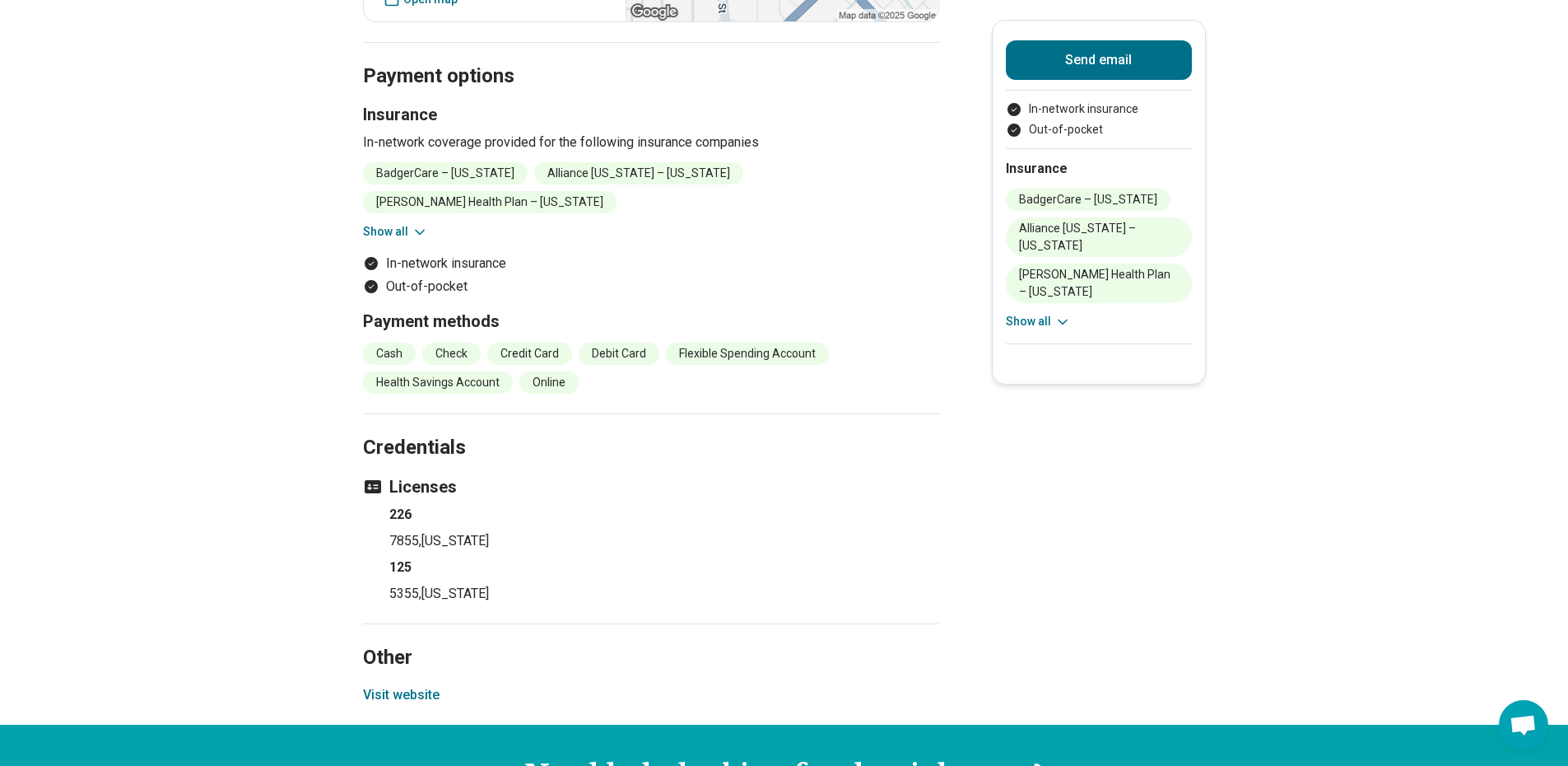
click at [379, 223] on button "Show all" at bounding box center [396, 232] width 65 height 17
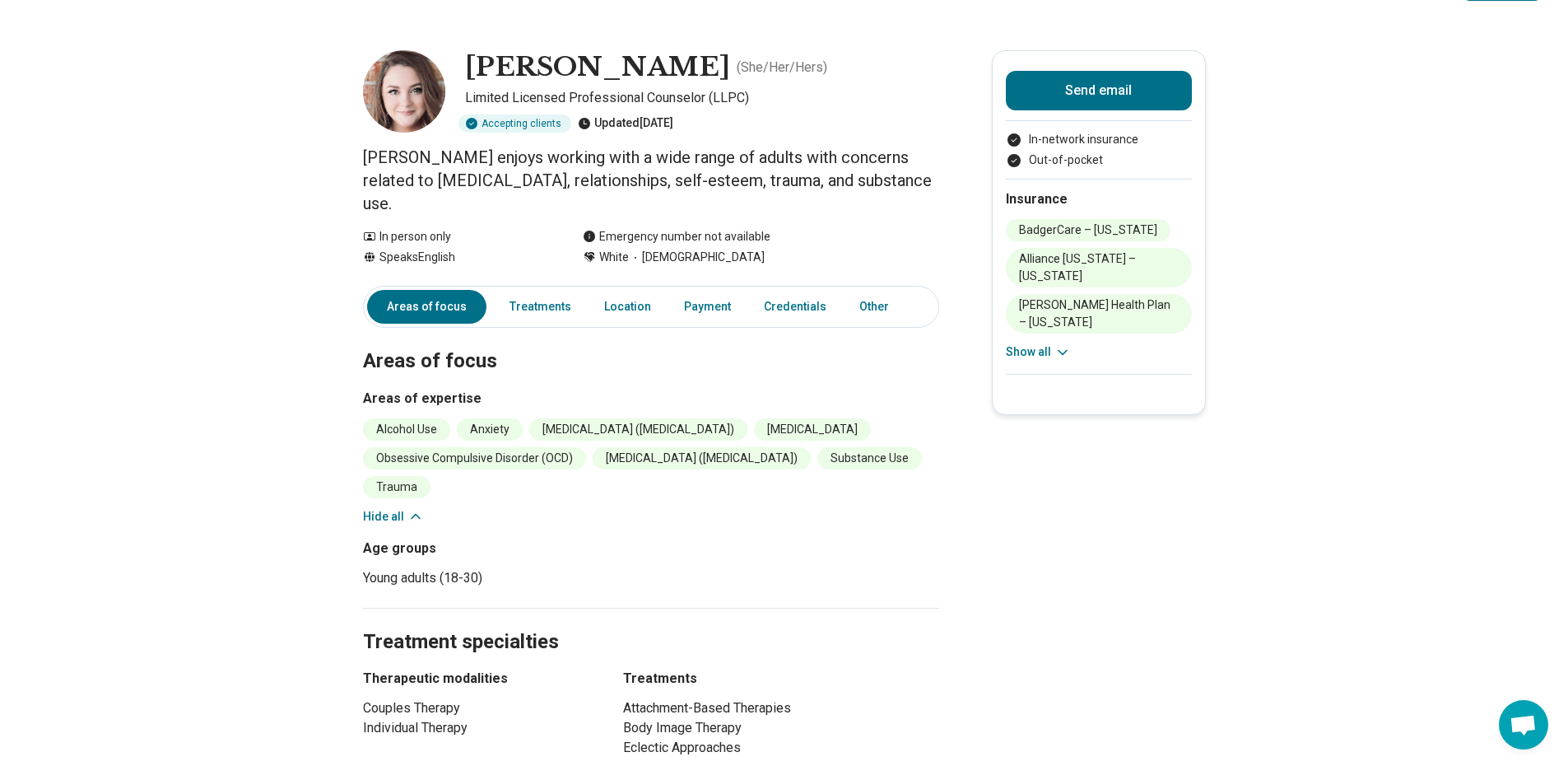
scroll to position [0, 0]
